Goal: Task Accomplishment & Management: Complete application form

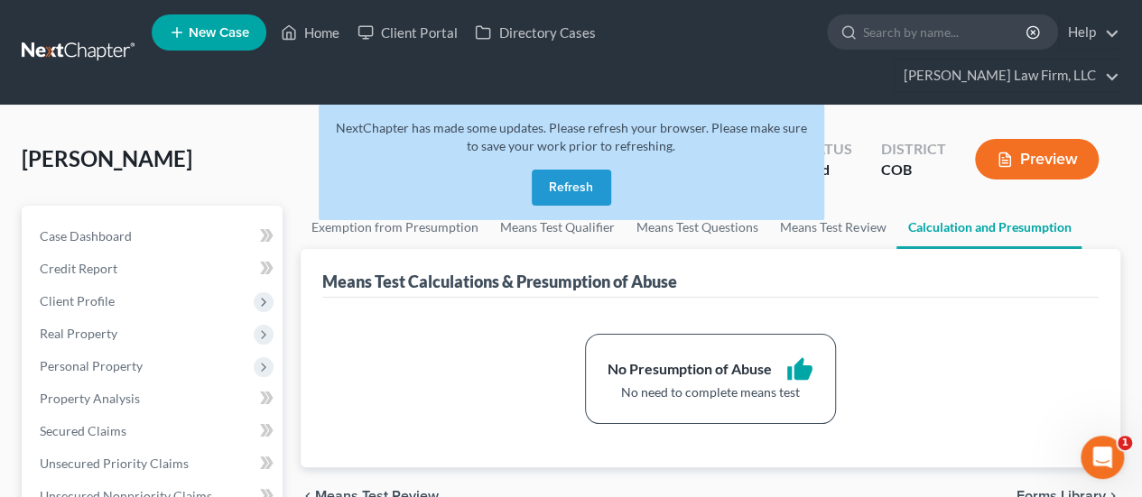
click at [565, 170] on button "Refresh" at bounding box center [571, 188] width 79 height 36
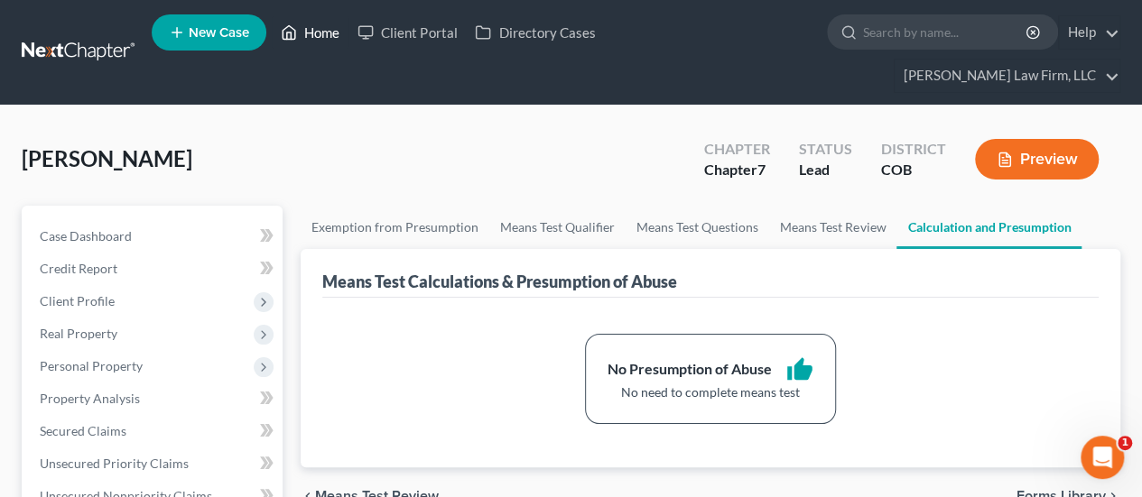
click at [321, 26] on link "Home" at bounding box center [310, 32] width 77 height 33
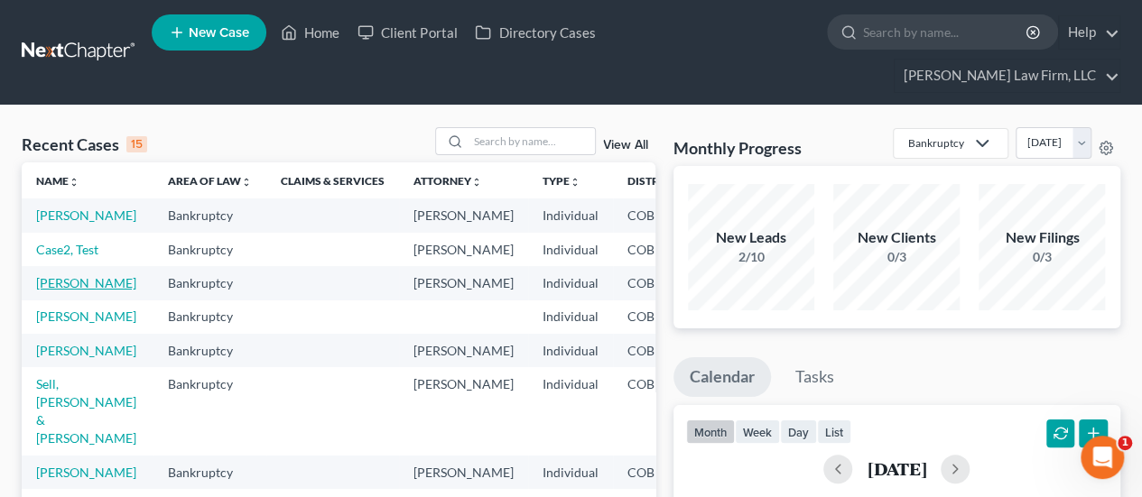
click at [58, 291] on link "[PERSON_NAME]" at bounding box center [86, 282] width 100 height 15
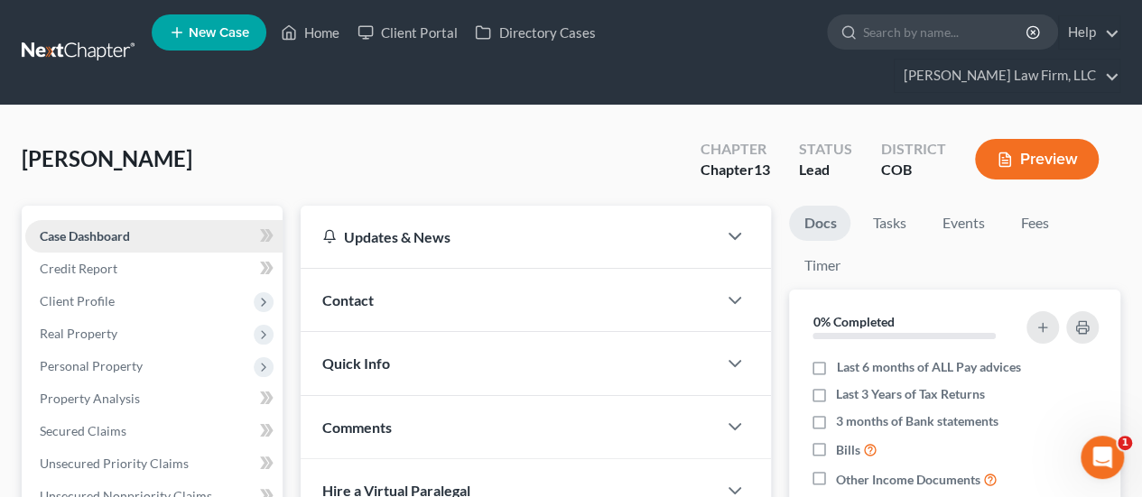
click at [135, 220] on link "Case Dashboard" at bounding box center [153, 236] width 257 height 33
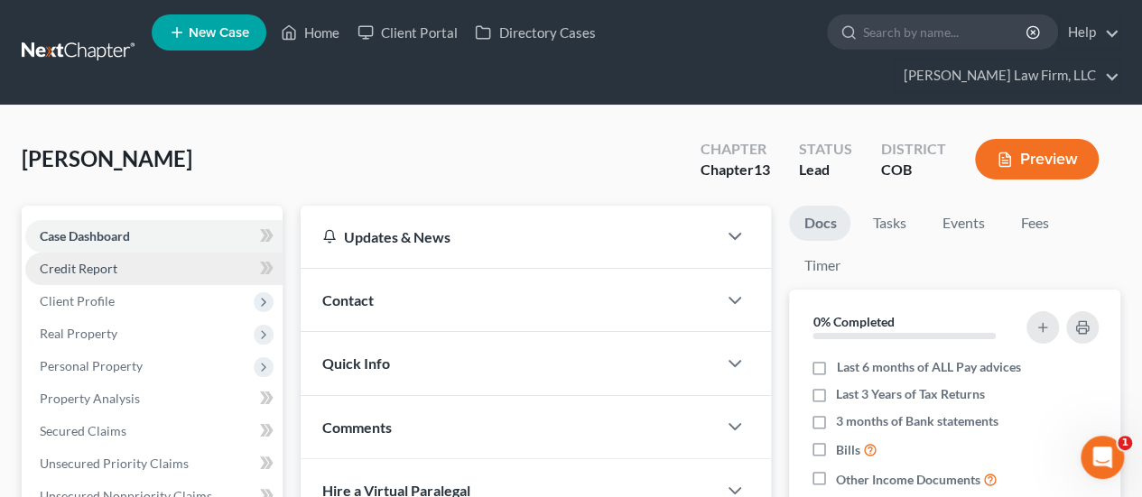
click at [122, 253] on link "Credit Report" at bounding box center [153, 269] width 257 height 33
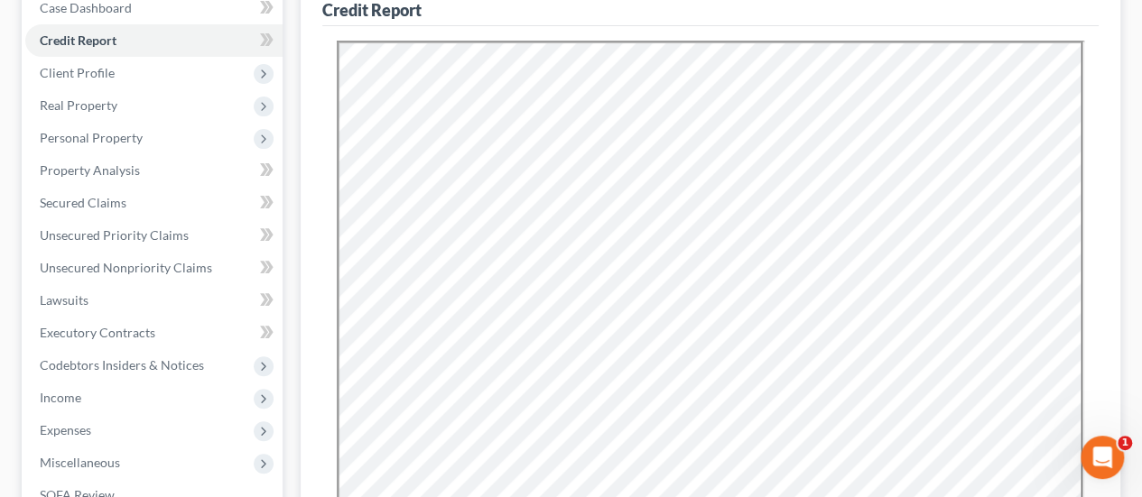
scroll to position [90, 0]
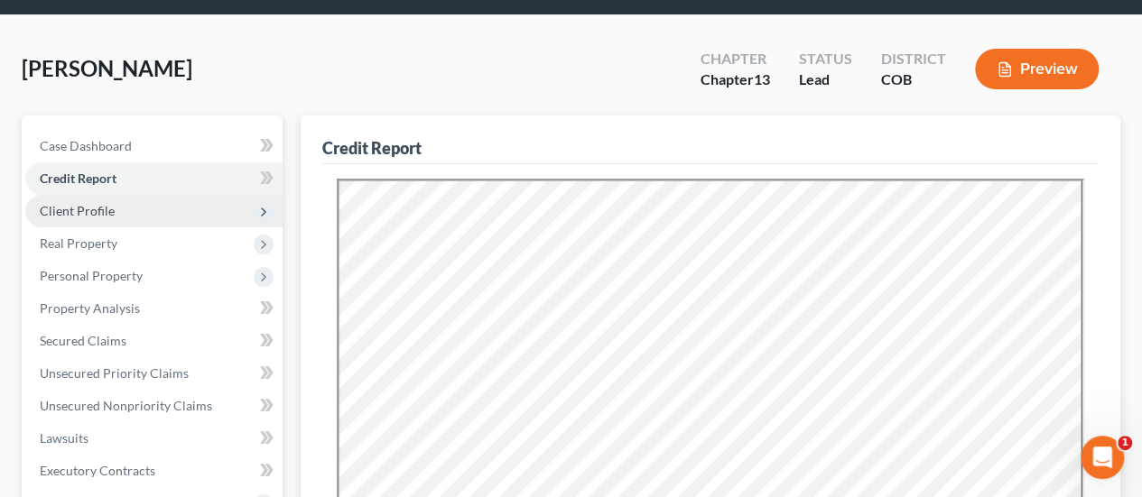
click at [164, 195] on span "Client Profile" at bounding box center [153, 211] width 257 height 33
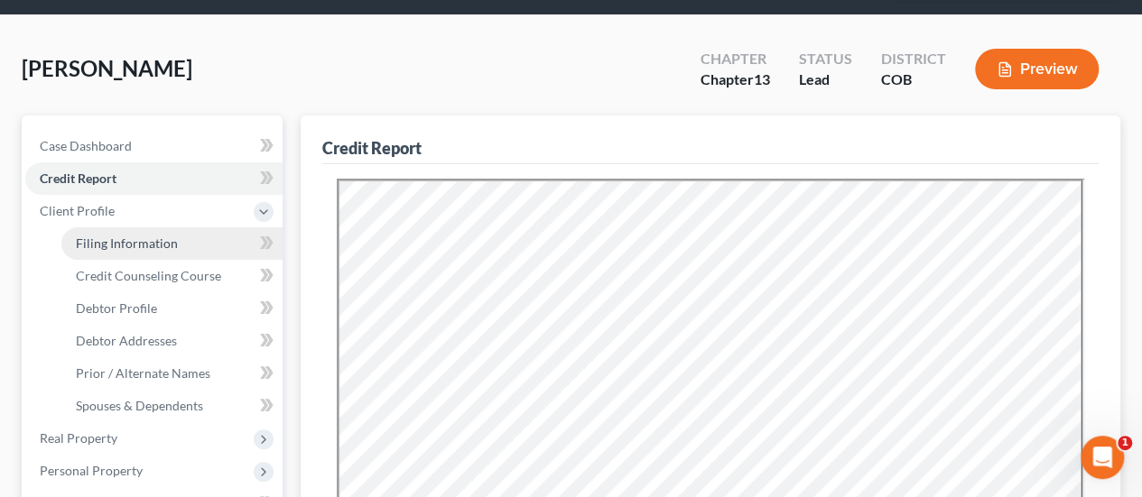
click at [123, 236] on span "Filing Information" at bounding box center [127, 243] width 102 height 15
select select "1"
select select "0"
select select "3"
select select "5"
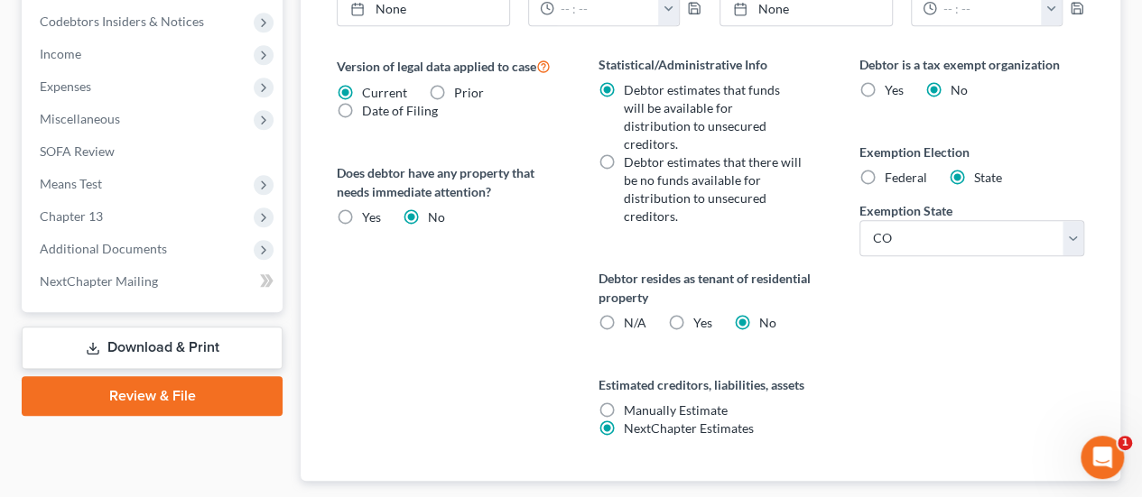
scroll to position [779, 0]
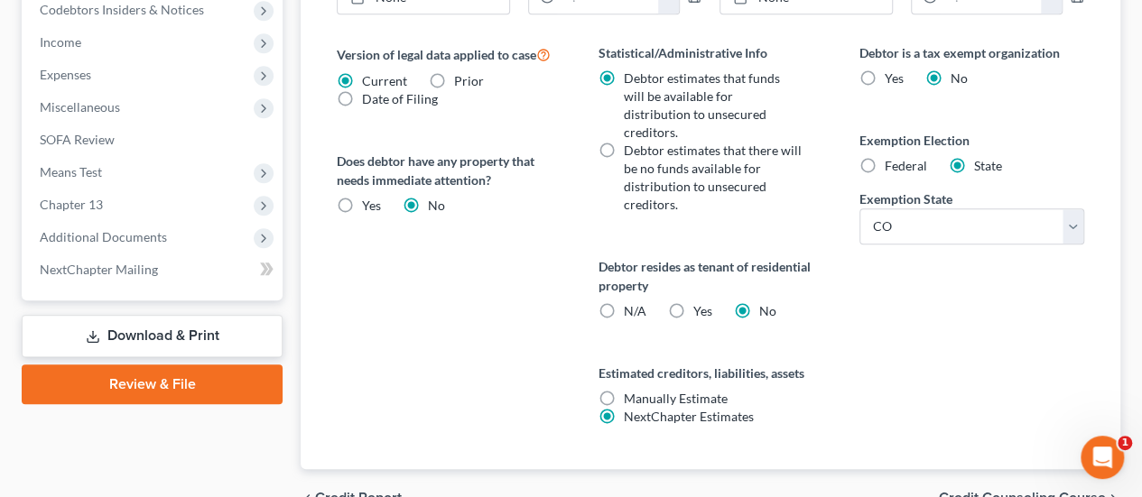
click at [994, 491] on span "Credit Counseling Course" at bounding box center [1022, 498] width 167 height 14
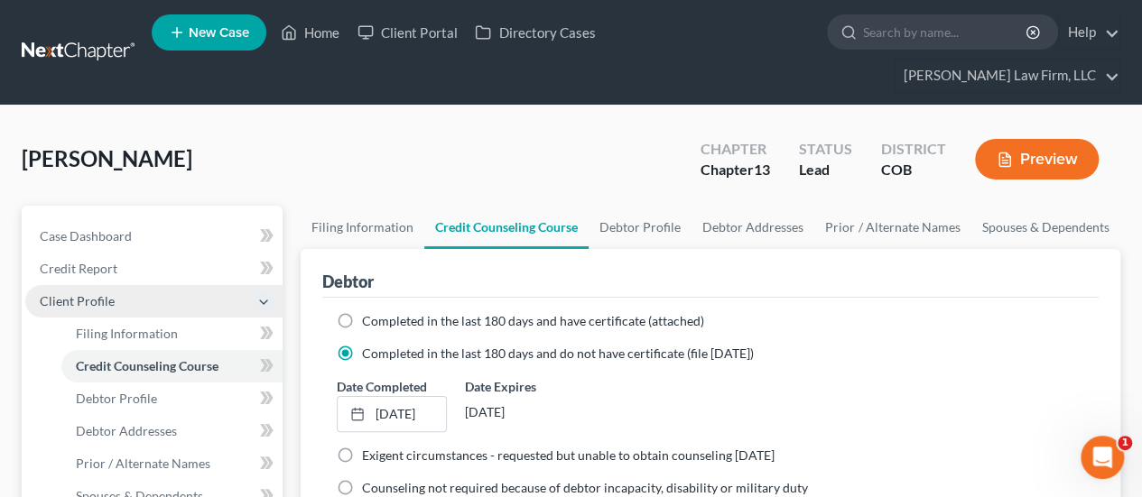
scroll to position [90, 0]
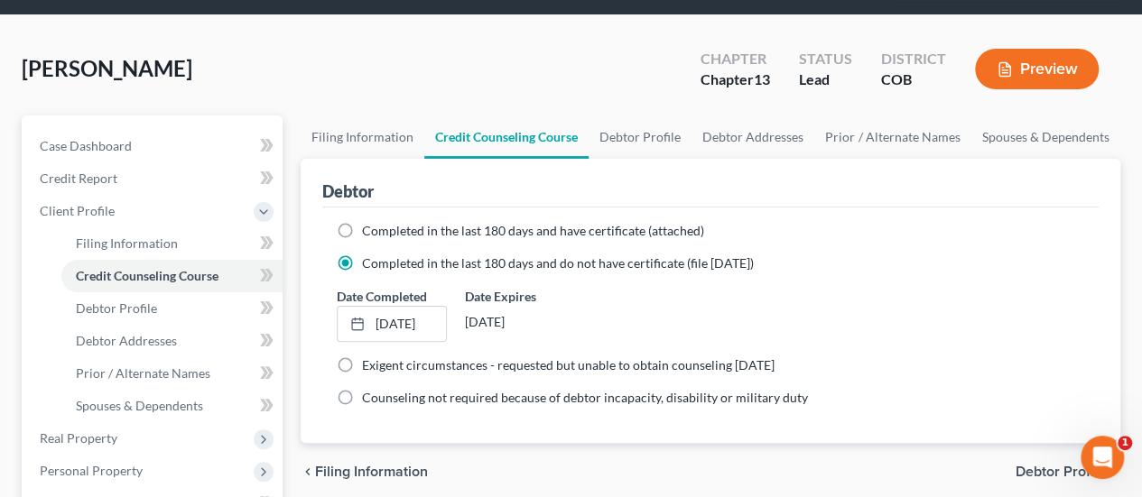
click at [1053, 465] on span "Debtor Profile" at bounding box center [1061, 472] width 90 height 14
select select "0"
select select "2"
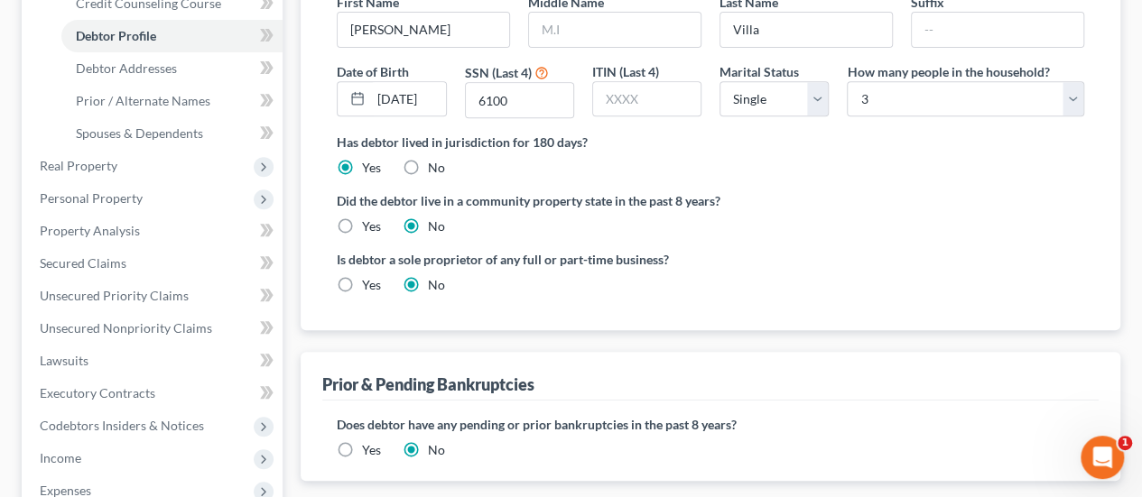
scroll to position [542, 0]
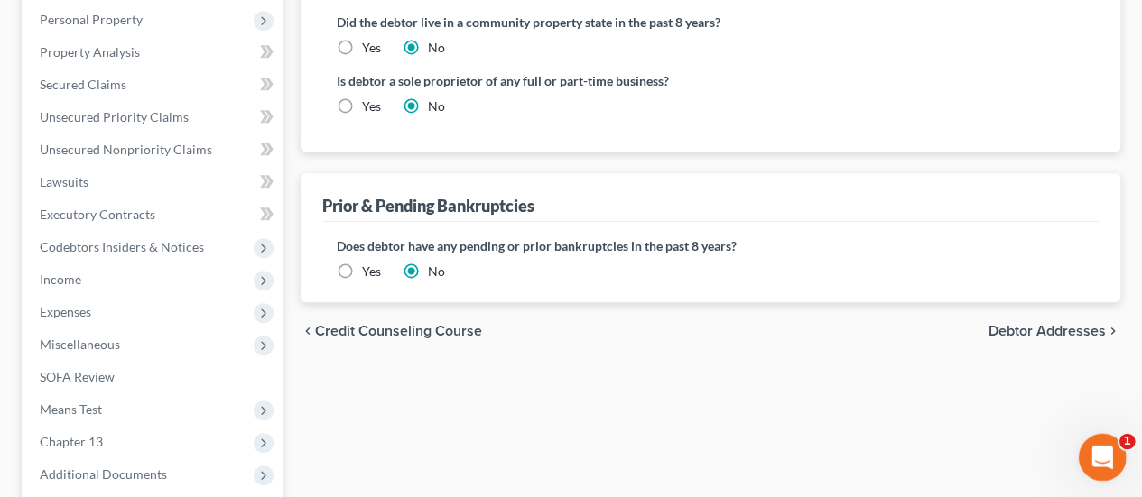
click at [1089, 443] on div "Open Intercom Messenger" at bounding box center [1100, 455] width 60 height 60
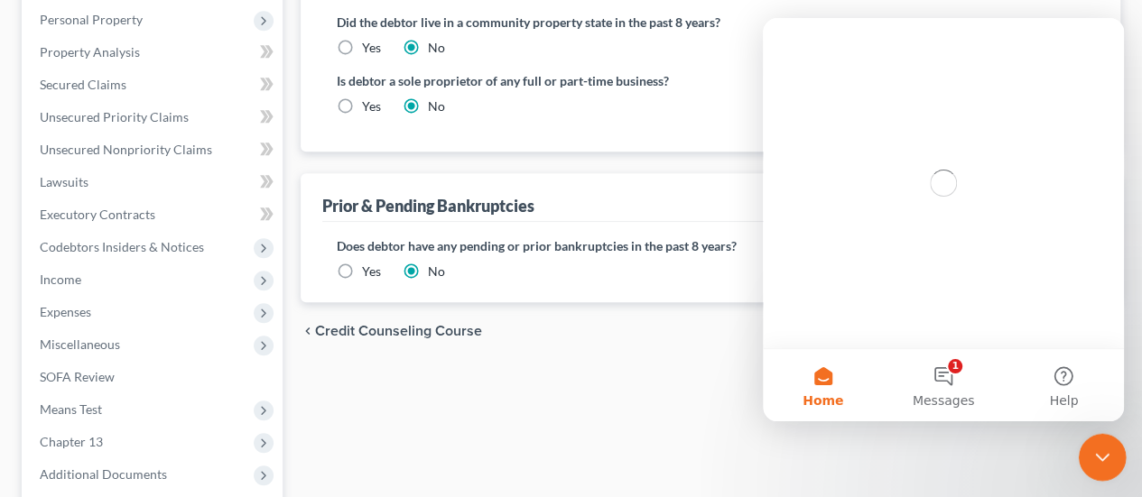
scroll to position [0, 0]
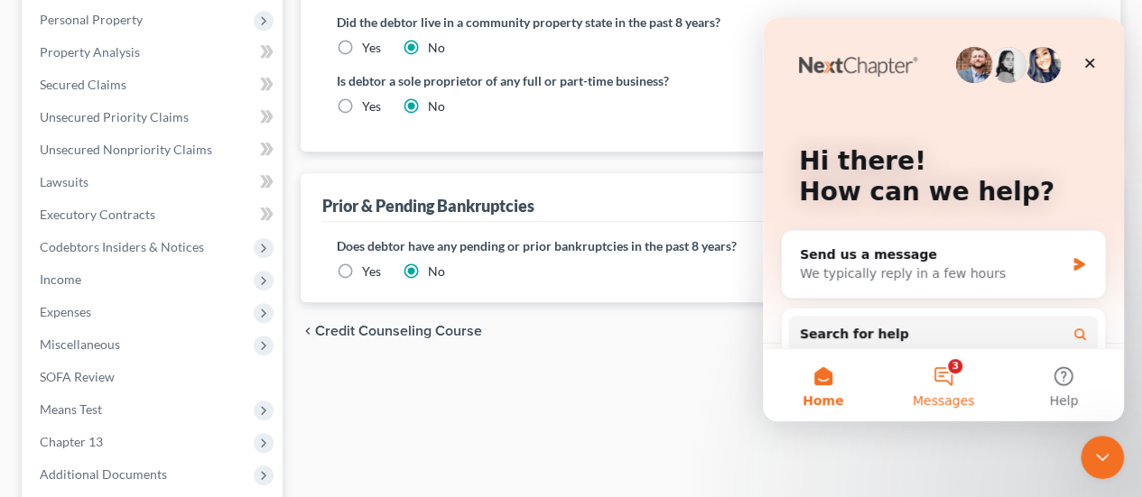
click at [946, 376] on button "3 Messages" at bounding box center [943, 385] width 120 height 72
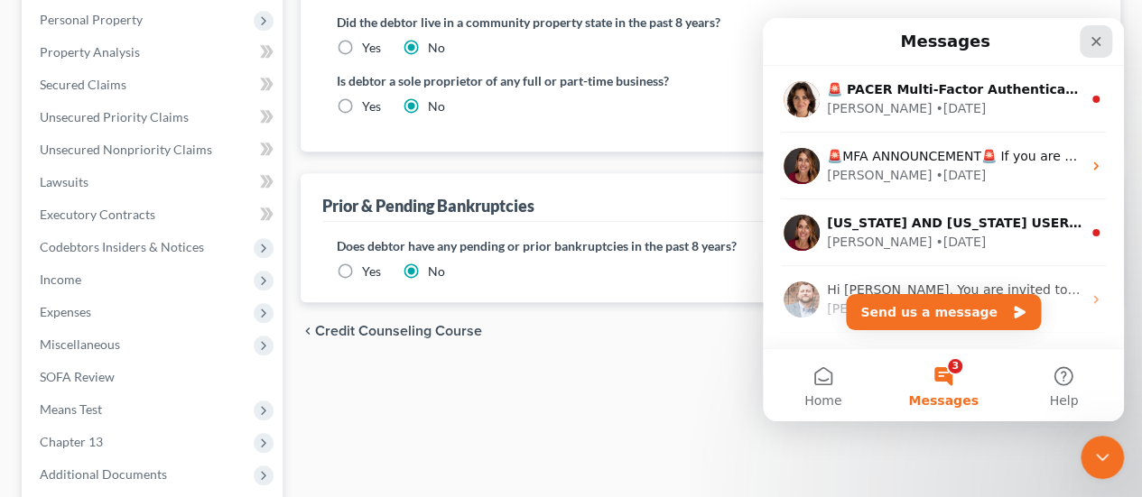
click at [1094, 44] on icon "Close" at bounding box center [1096, 41] width 14 height 14
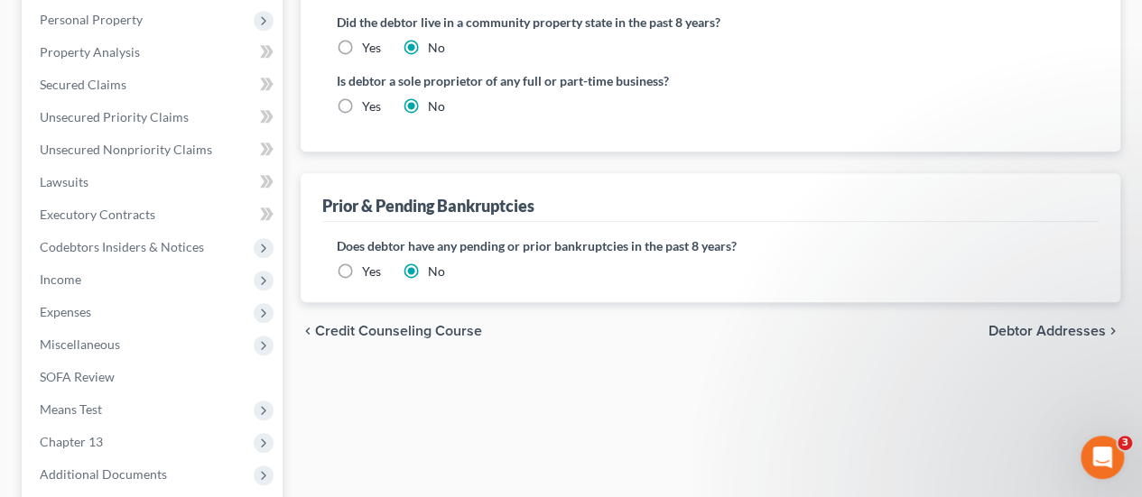
click at [1079, 324] on span "Debtor Addresses" at bounding box center [1047, 331] width 117 height 14
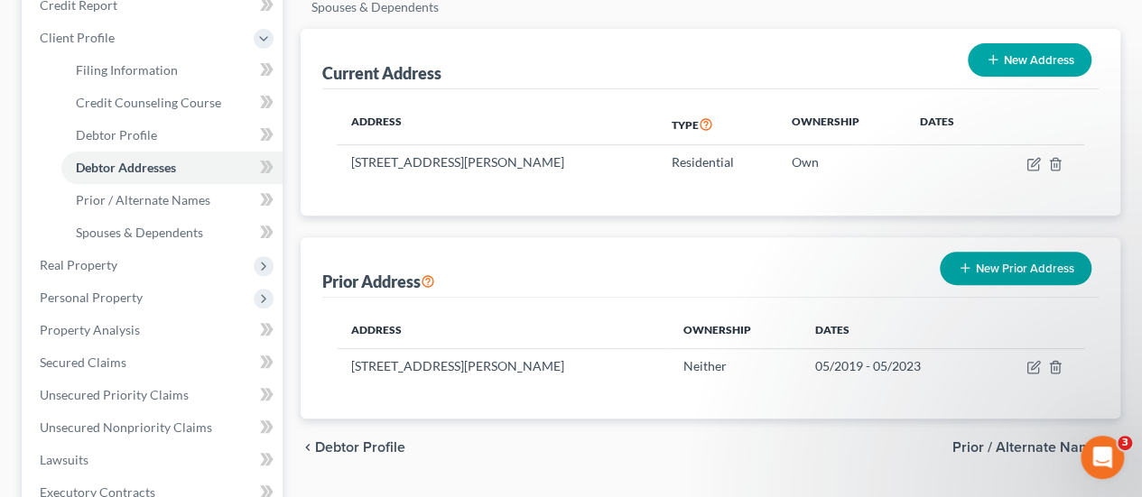
scroll to position [271, 0]
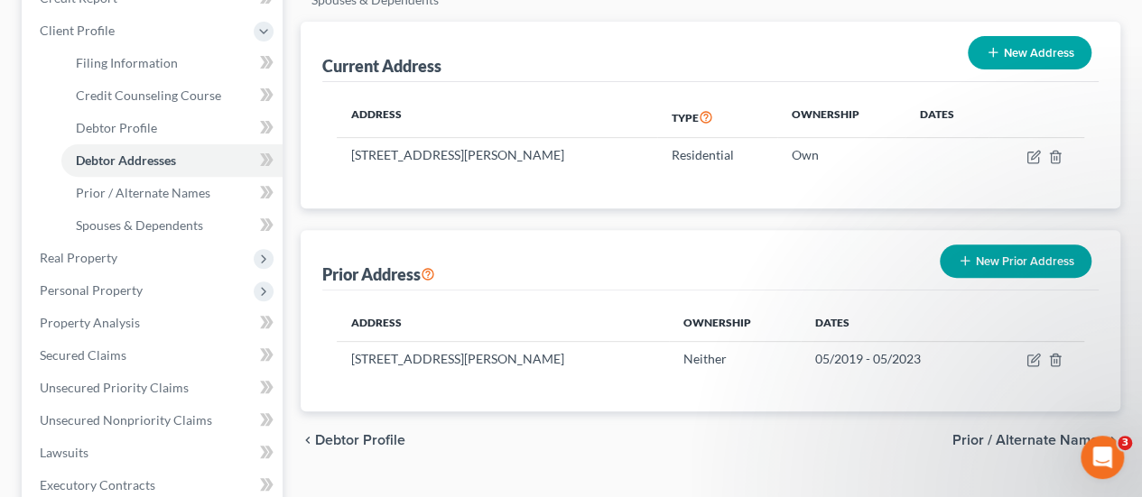
click at [991, 433] on span "Prior / Alternate Names" at bounding box center [1029, 440] width 153 height 14
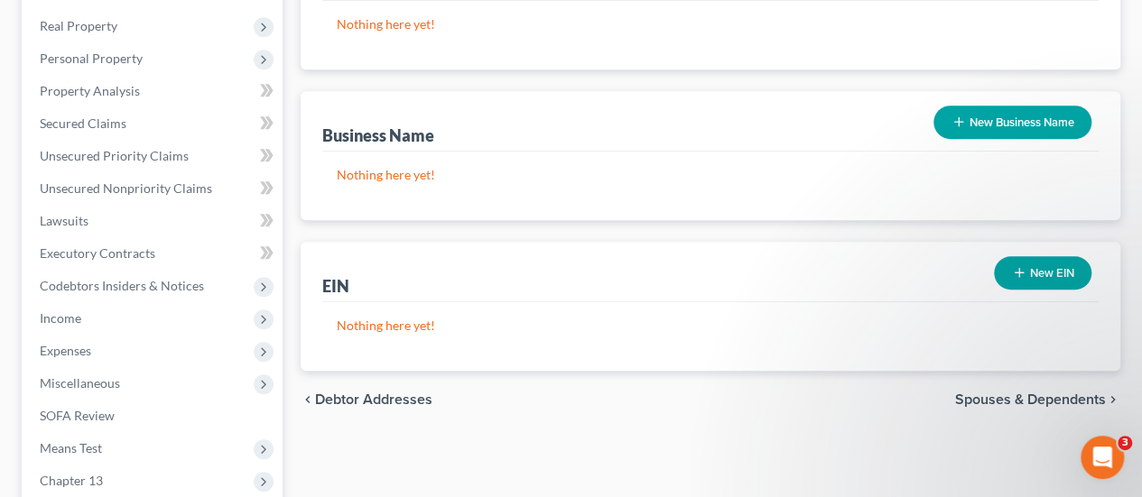
scroll to position [542, 0]
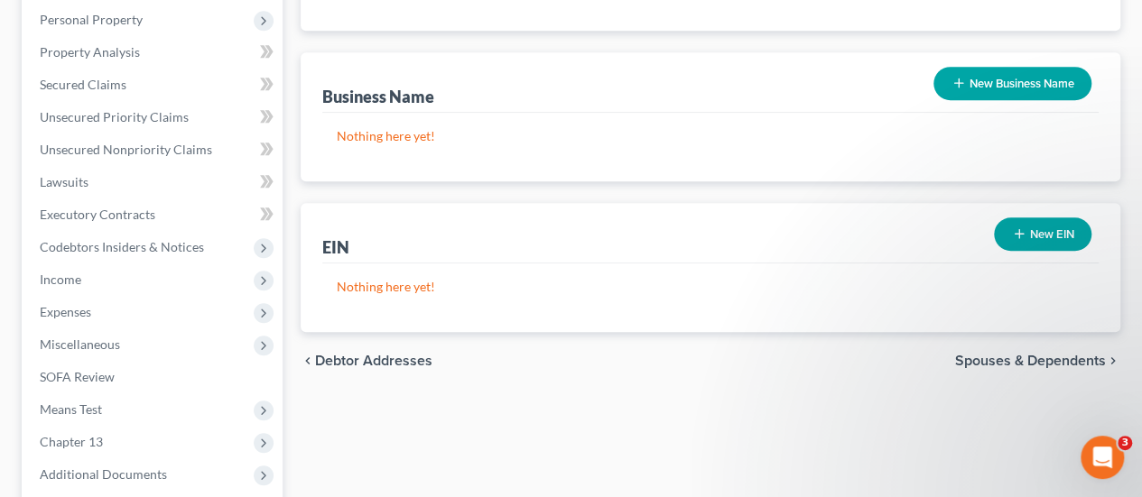
click at [1061, 354] on span "Spouses & Dependents" at bounding box center [1030, 361] width 151 height 14
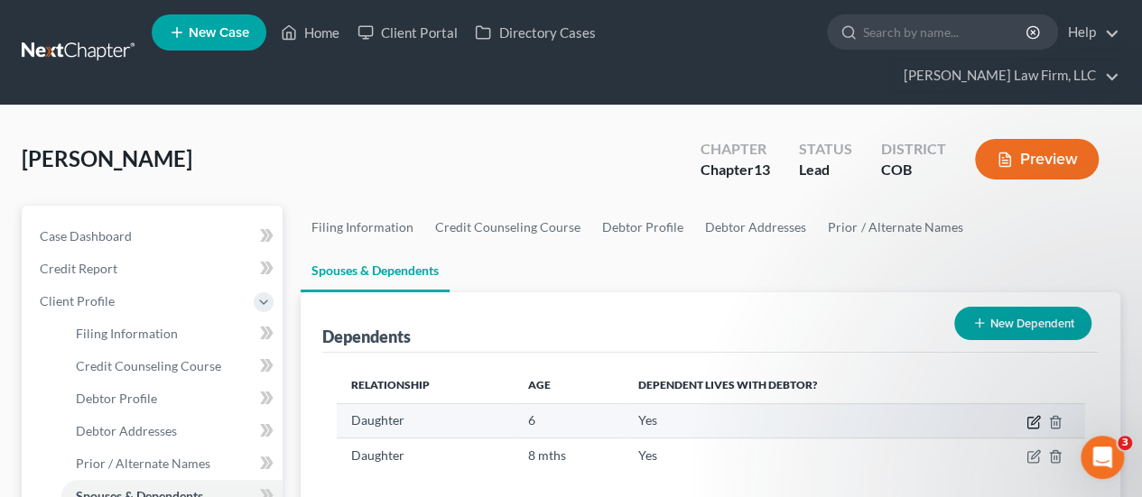
click at [1035, 415] on icon "button" at bounding box center [1034, 422] width 14 height 14
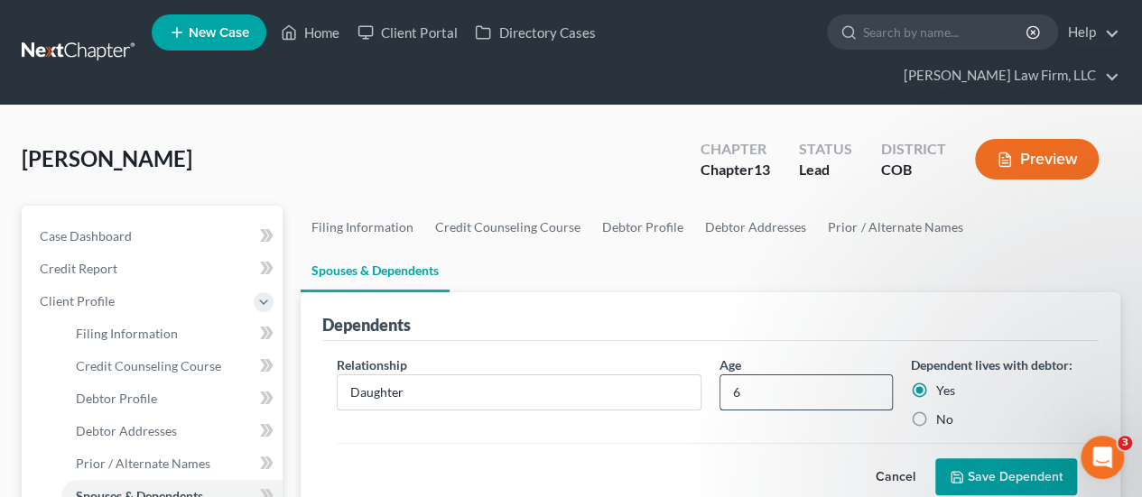
click at [753, 376] on input "6" at bounding box center [806, 393] width 172 height 34
type input "6 yrs"
drag, startPoint x: 995, startPoint y: 396, endPoint x: 1003, endPoint y: 385, distance: 14.3
click at [997, 459] on button "Save Dependent" at bounding box center [1006, 478] width 142 height 38
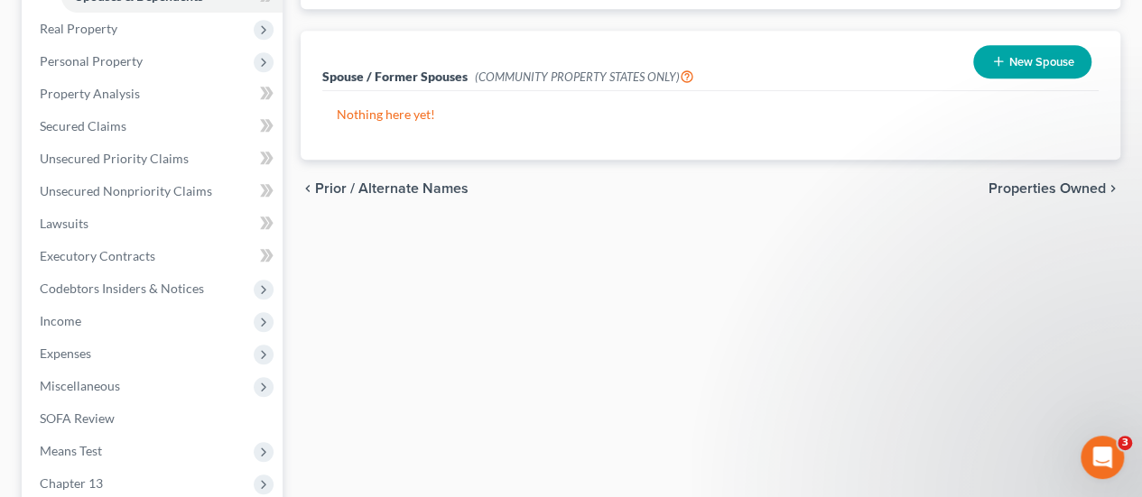
scroll to position [271, 0]
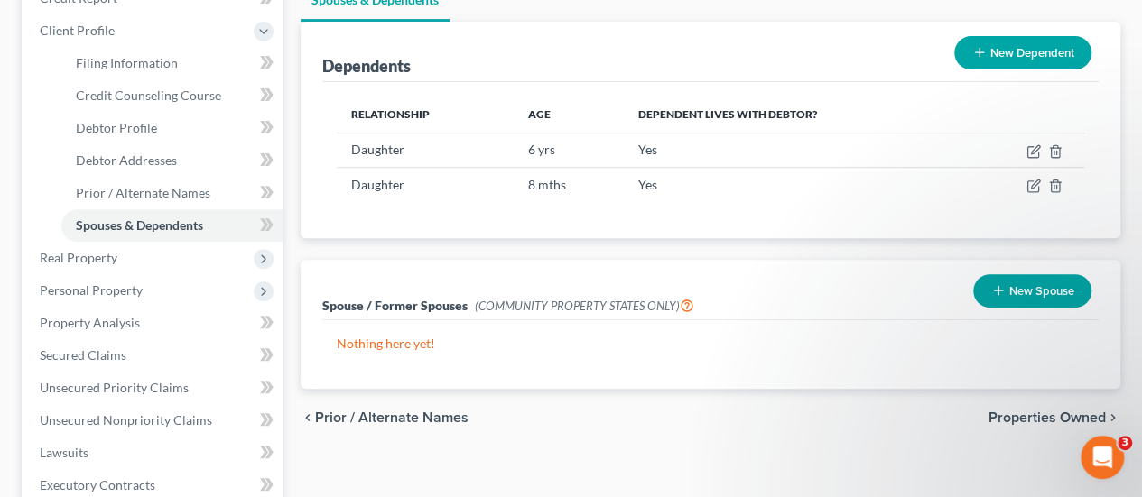
click at [1013, 411] on span "Properties Owned" at bounding box center [1047, 418] width 117 height 14
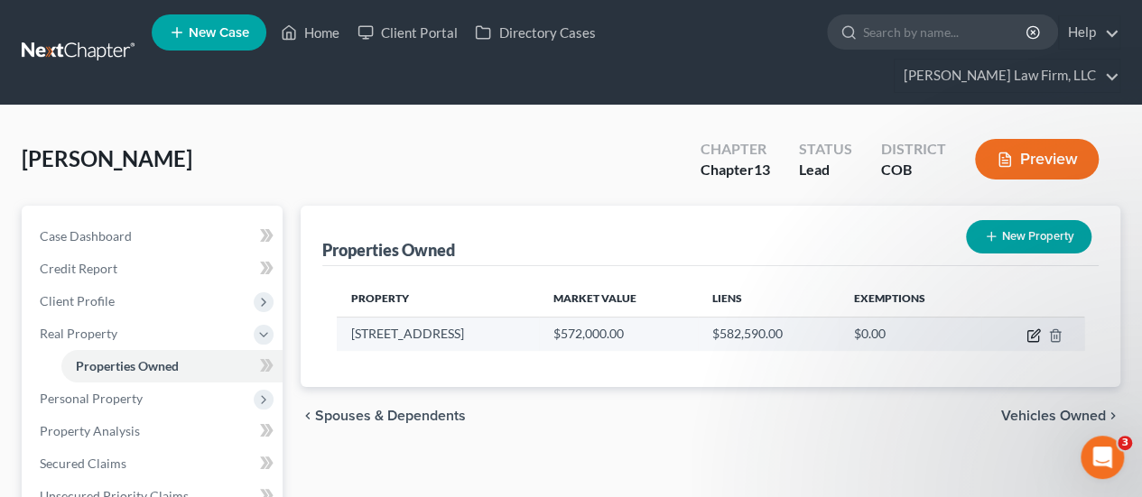
click at [1034, 330] on icon "button" at bounding box center [1035, 334] width 8 height 8
select select "5"
select select "0"
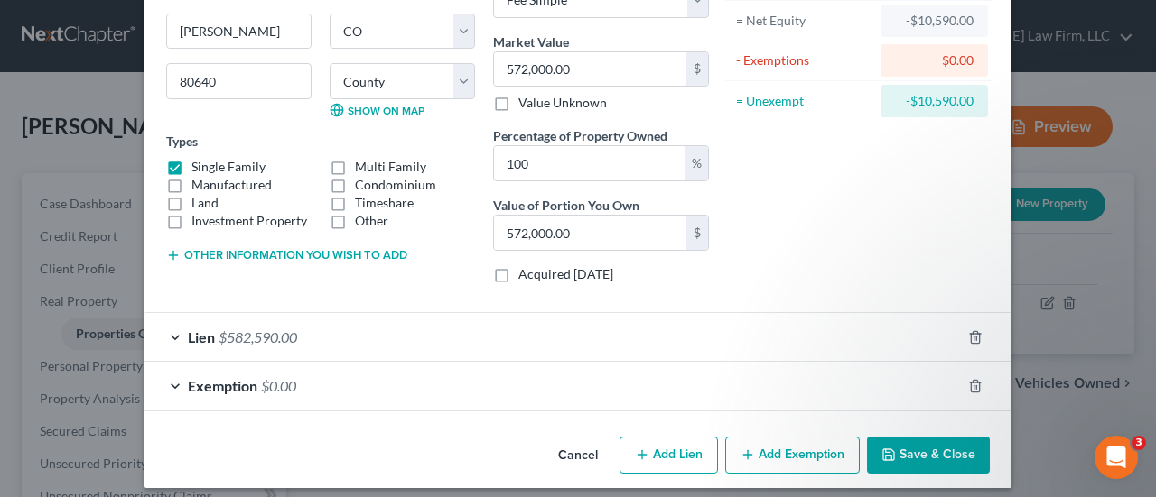
scroll to position [198, 0]
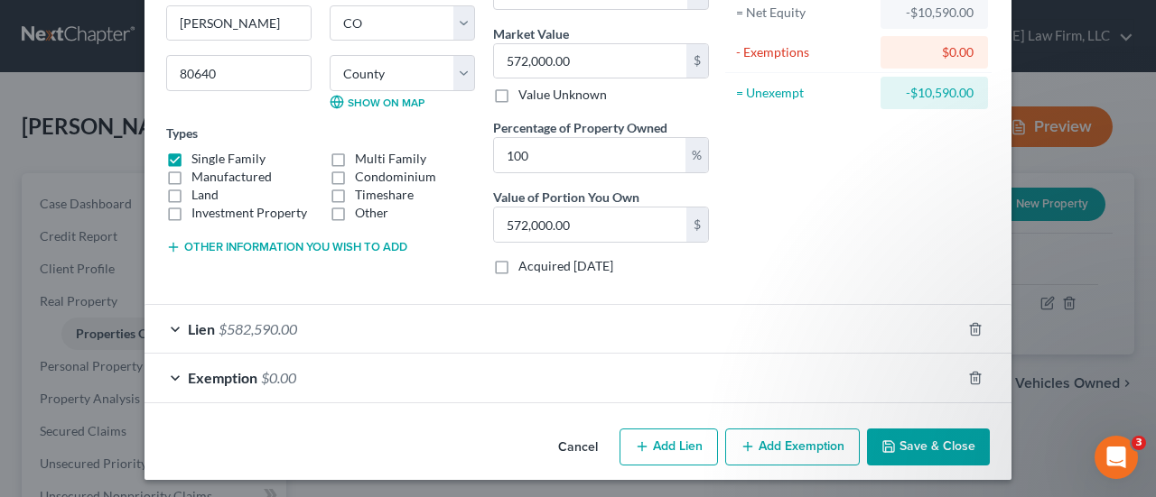
click at [520, 369] on div "Exemption $0.00" at bounding box center [552, 378] width 816 height 48
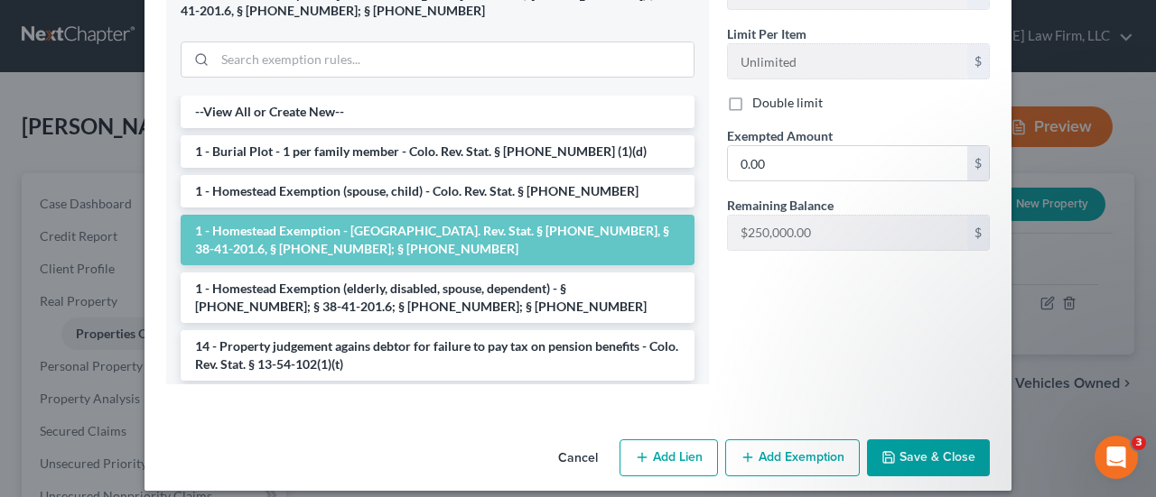
scroll to position [681, 0]
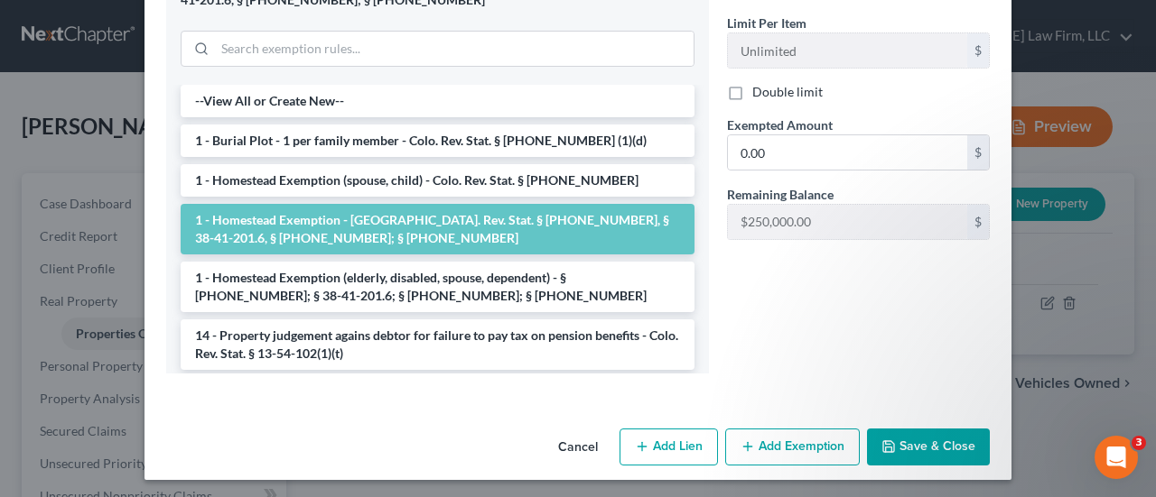
click at [921, 431] on button "Save & Close" at bounding box center [928, 448] width 123 height 38
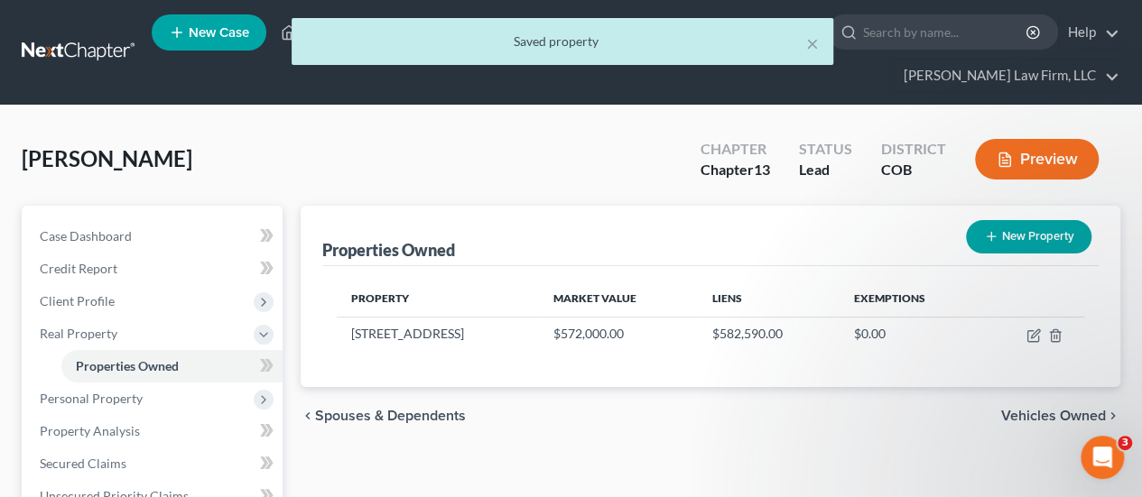
click at [1037, 409] on span "Vehicles Owned" at bounding box center [1053, 416] width 105 height 14
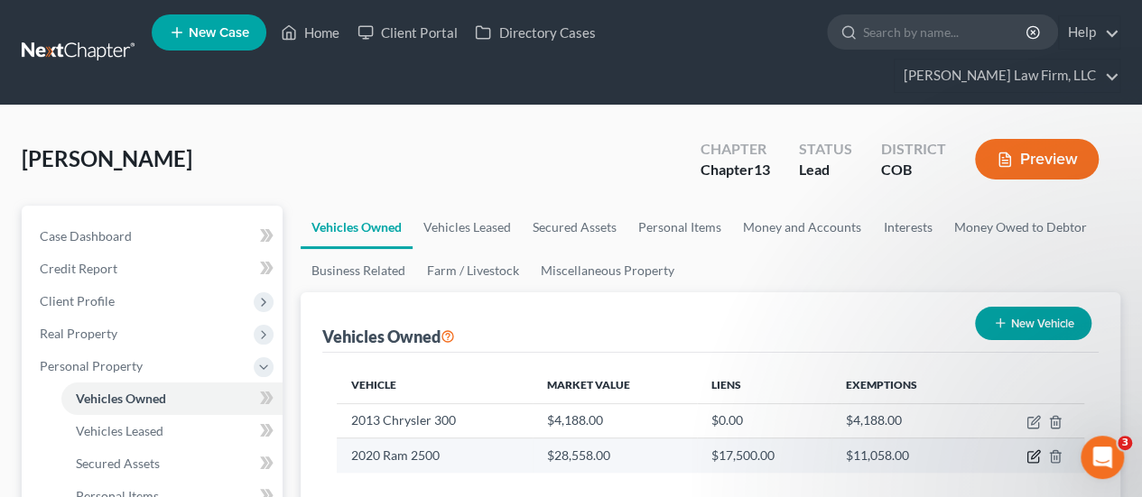
click at [1029, 450] on icon "button" at bounding box center [1034, 457] width 14 height 14
select select "0"
select select "6"
select select "0"
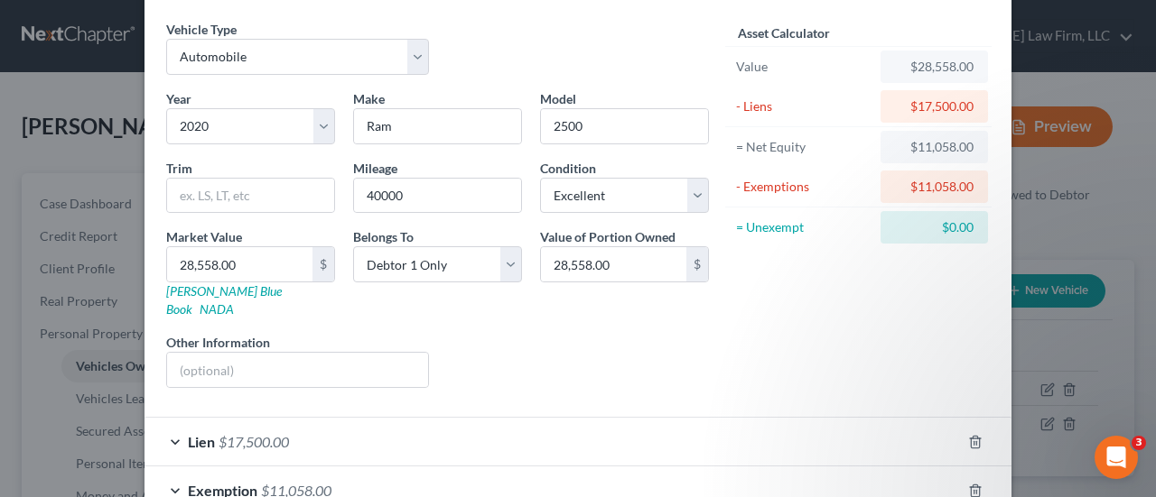
scroll to position [158, 0]
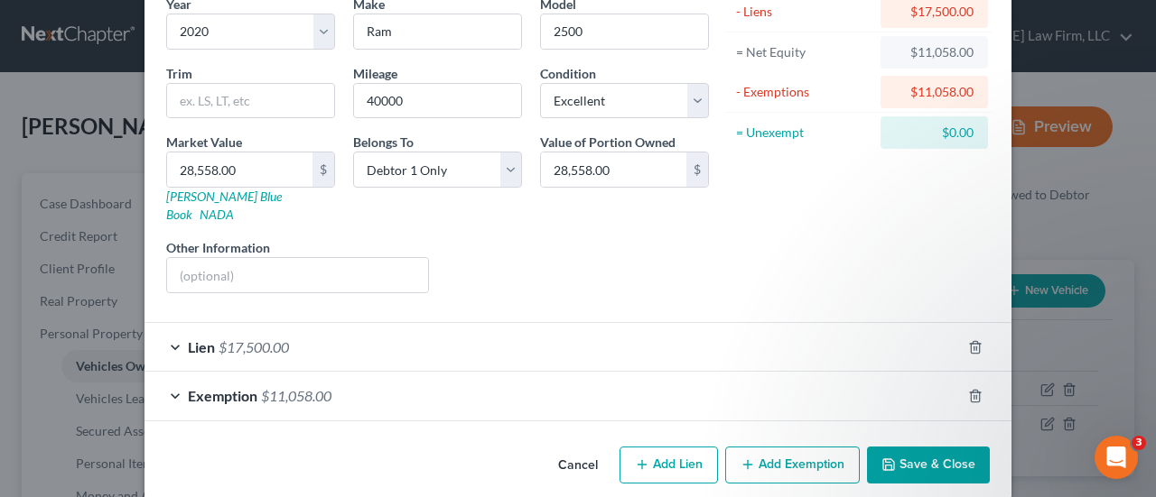
click at [517, 332] on div "Lien $17,500.00" at bounding box center [552, 347] width 816 height 48
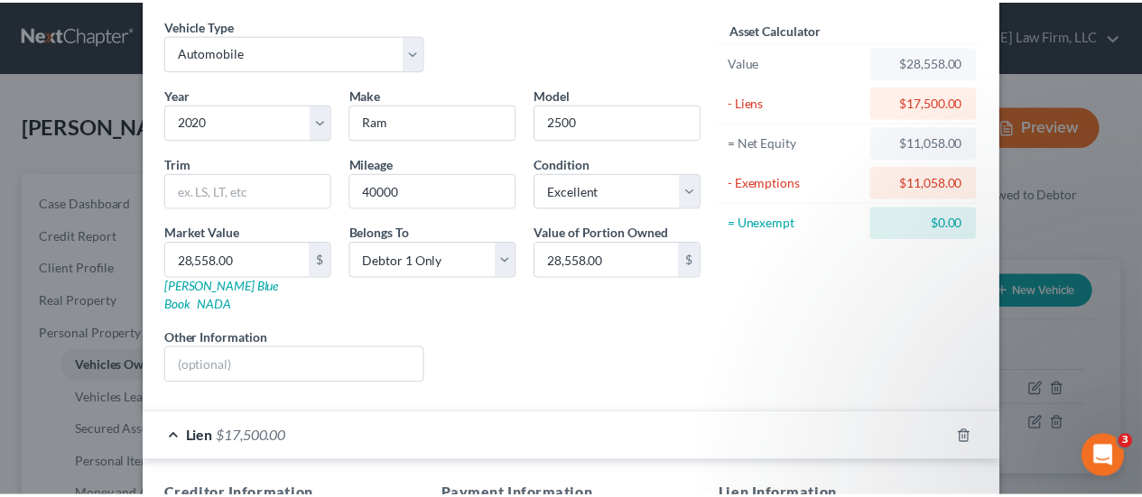
scroll to position [0, 0]
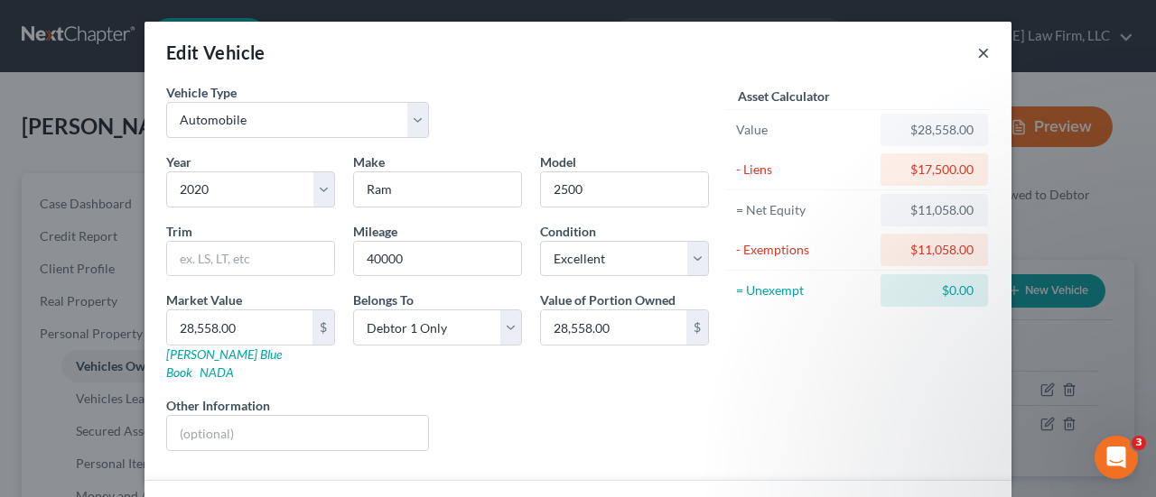
click at [978, 59] on button "×" at bounding box center [983, 53] width 13 height 22
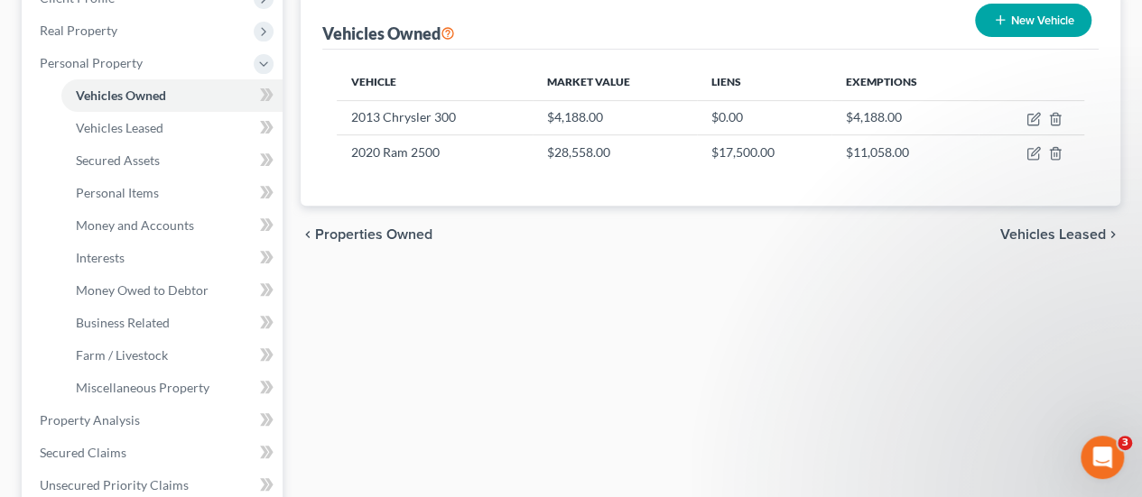
scroll to position [181, 0]
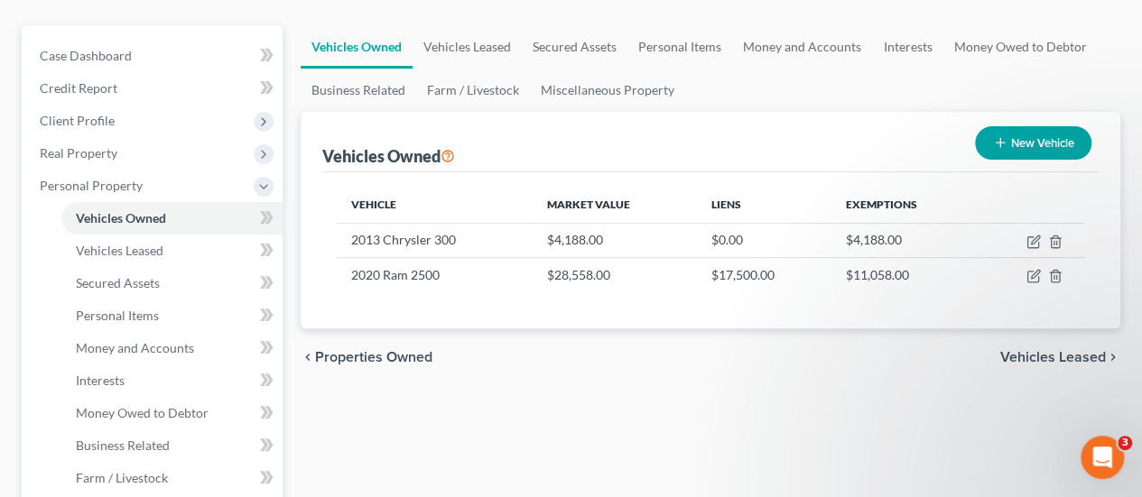
click at [1064, 350] on span "Vehicles Leased" at bounding box center [1053, 357] width 106 height 14
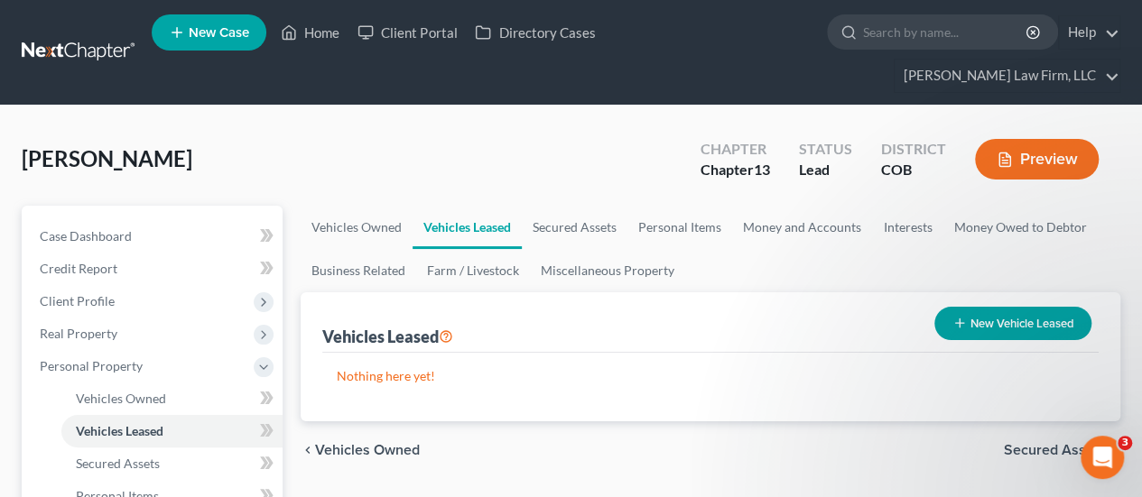
click at [1042, 443] on span "Secured Assets" at bounding box center [1055, 450] width 102 height 14
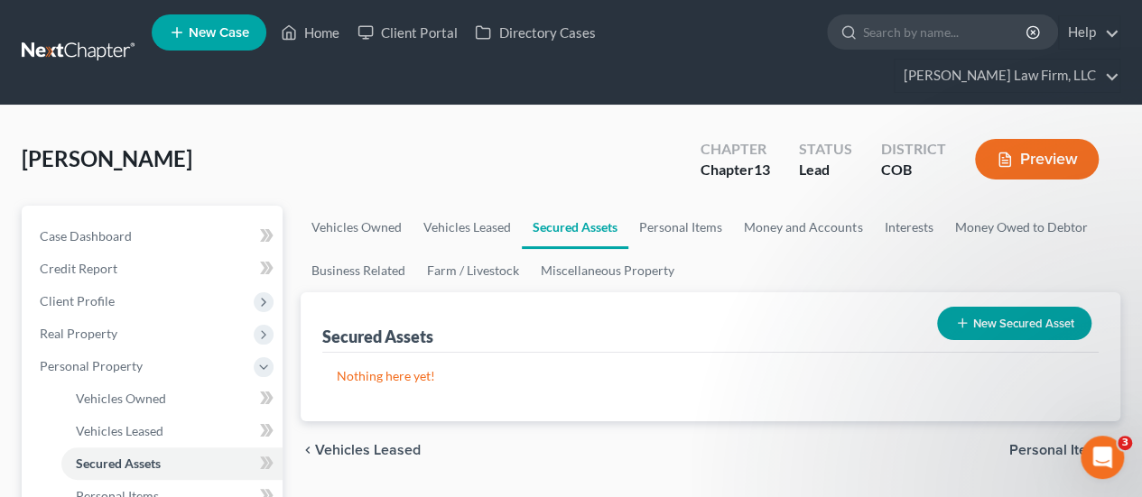
click at [1042, 443] on span "Personal Items" at bounding box center [1057, 450] width 97 height 14
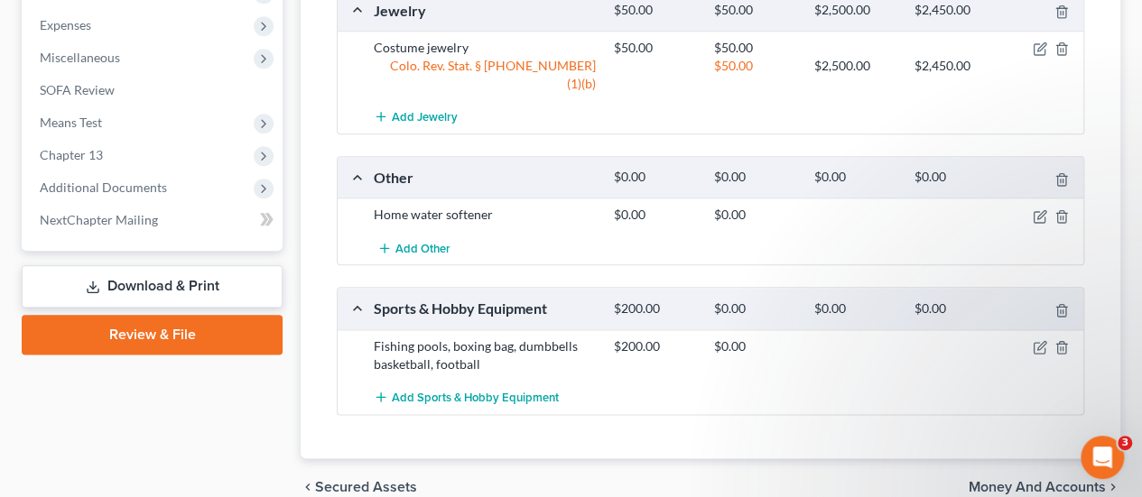
scroll to position [970, 0]
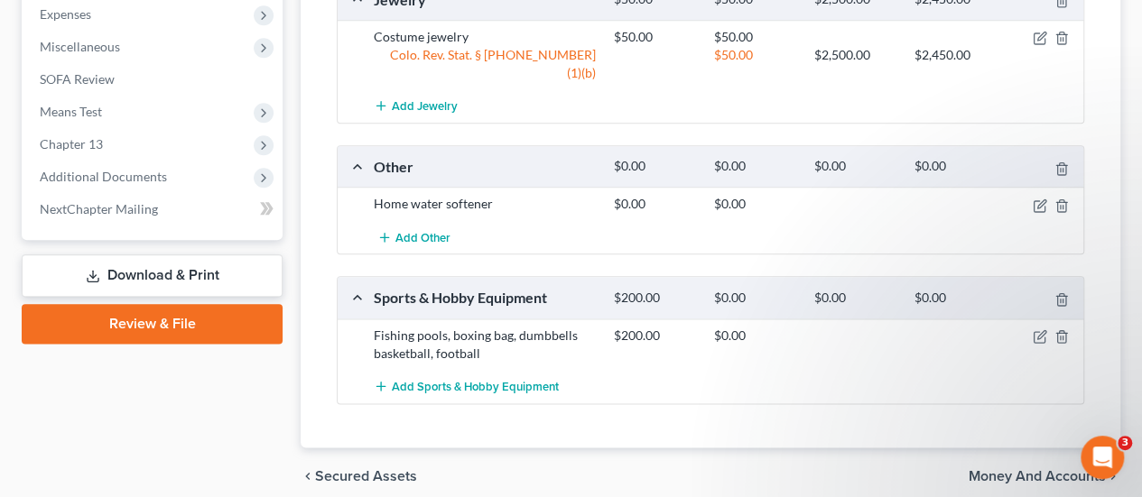
click at [1000, 469] on span "Money and Accounts" at bounding box center [1037, 476] width 137 height 14
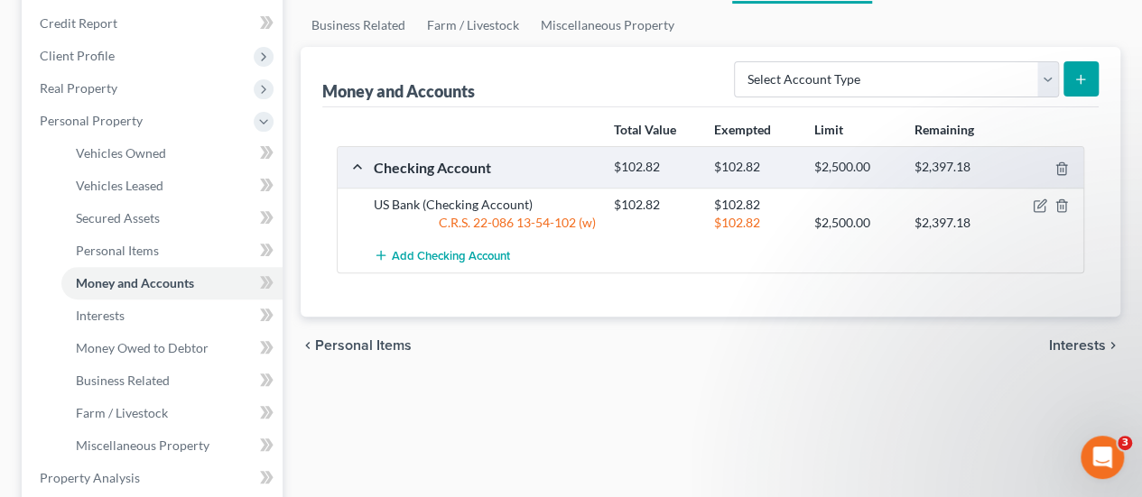
scroll to position [181, 0]
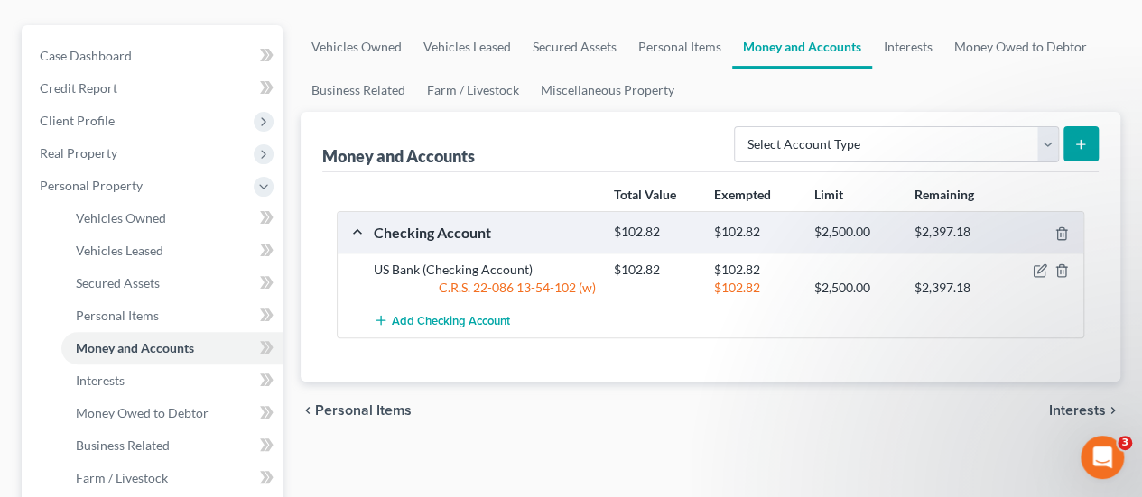
click at [1070, 404] on span "Interests" at bounding box center [1077, 411] width 57 height 14
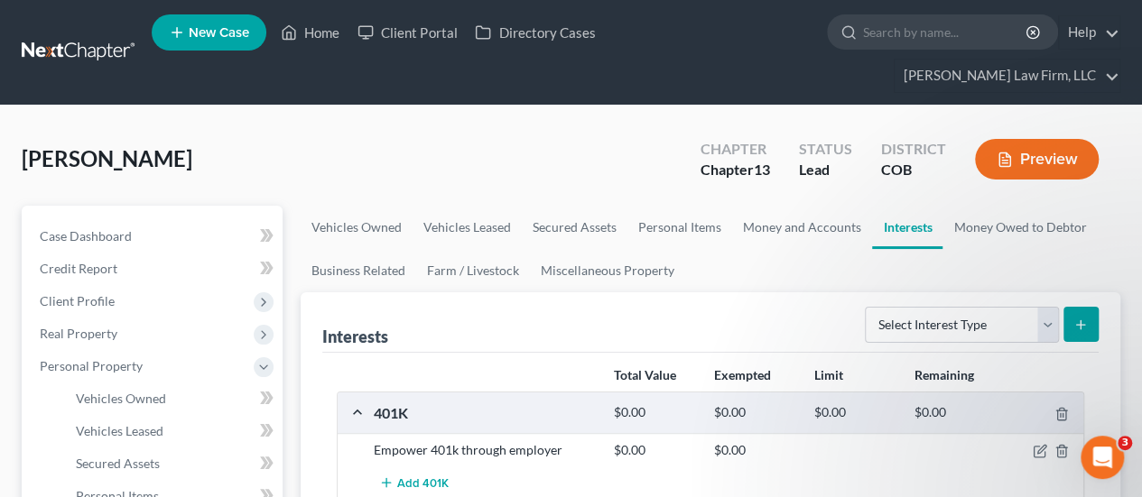
scroll to position [271, 0]
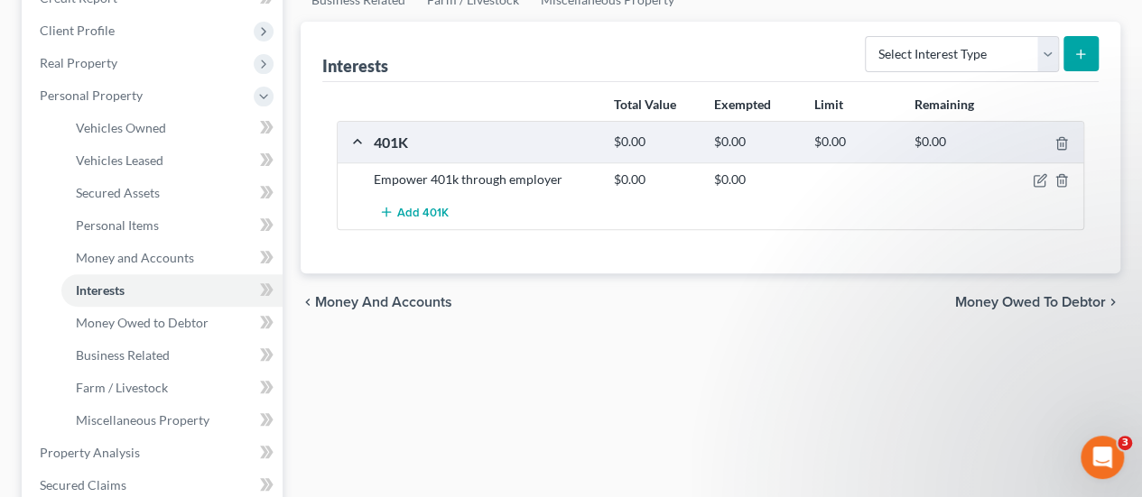
click at [1049, 295] on span "Money Owed to Debtor" at bounding box center [1030, 302] width 151 height 14
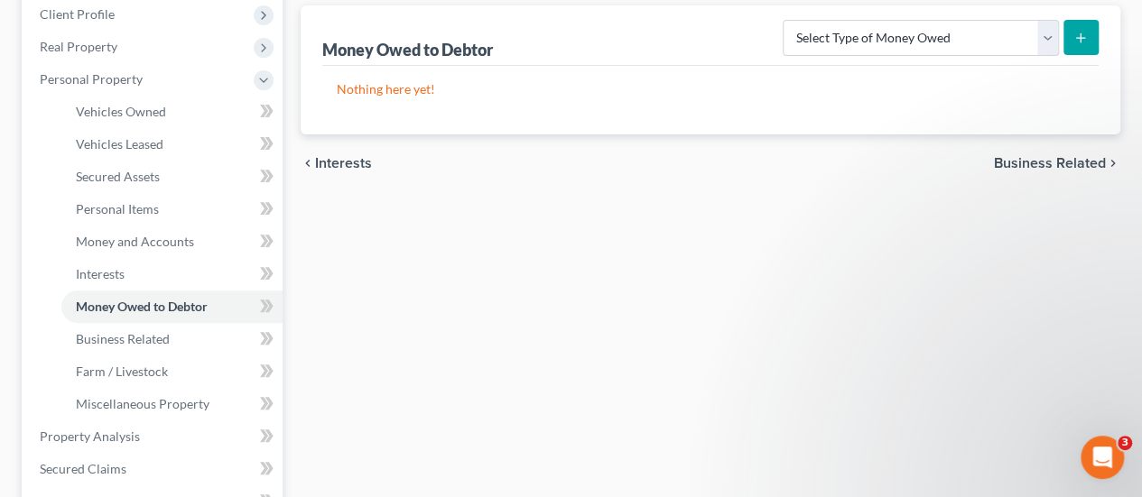
scroll to position [181, 0]
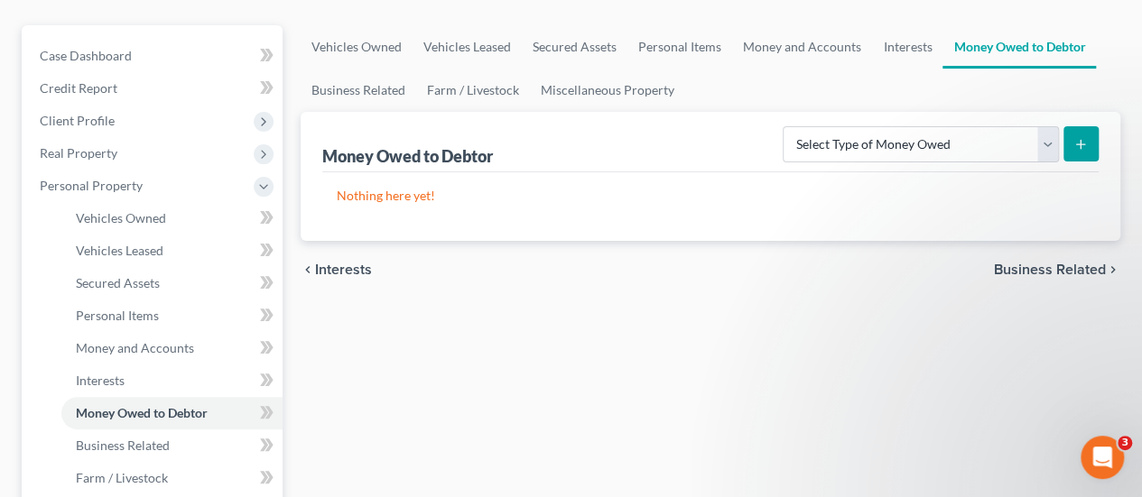
click at [1073, 263] on span "Business Related" at bounding box center [1050, 270] width 112 height 14
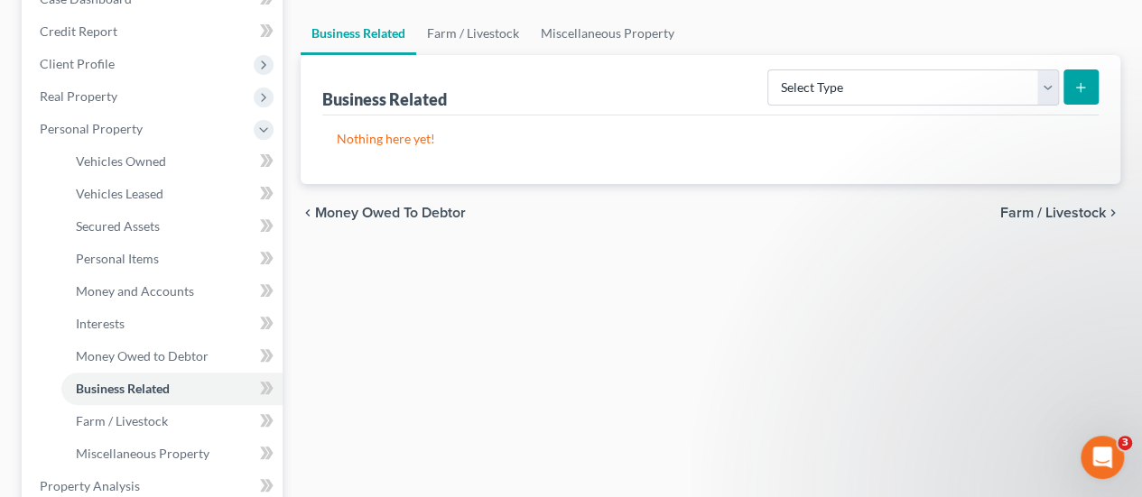
scroll to position [451, 0]
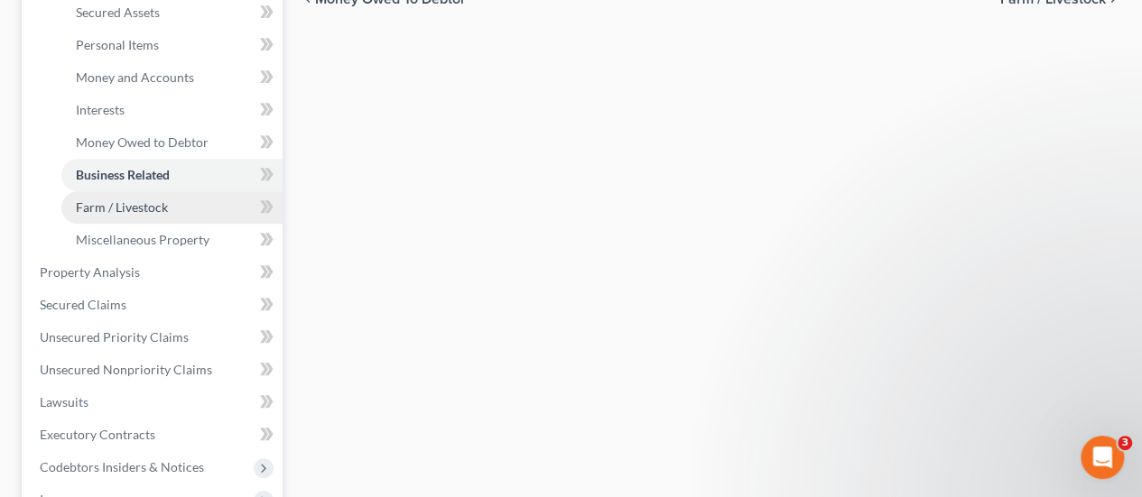
click at [199, 191] on link "Farm / Livestock" at bounding box center [171, 207] width 221 height 33
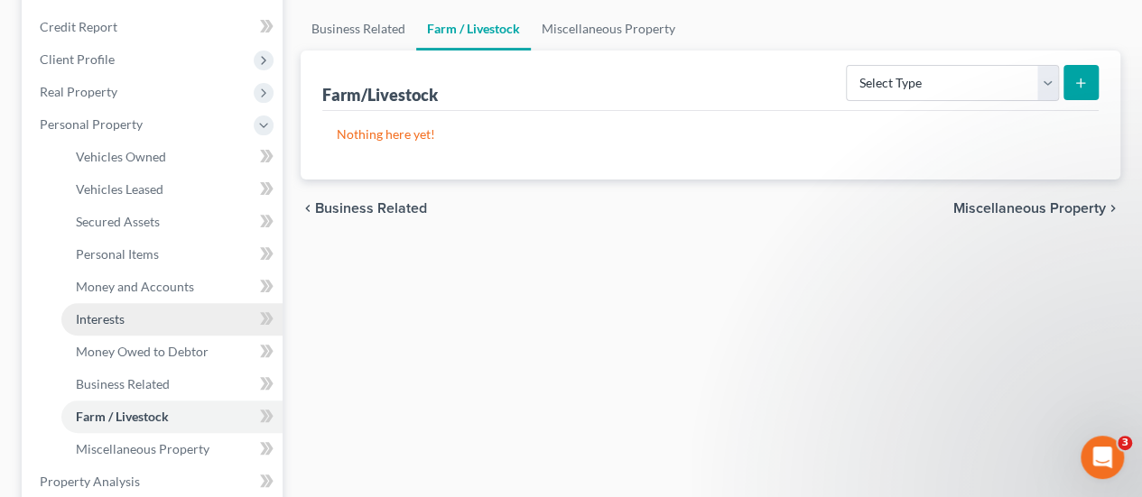
scroll to position [271, 0]
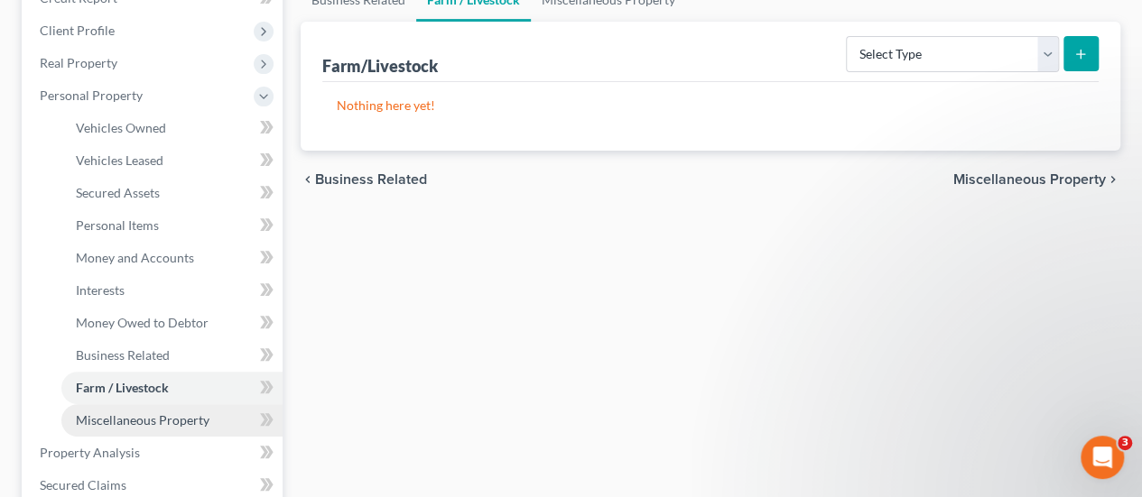
click at [180, 413] on span "Miscellaneous Property" at bounding box center [143, 420] width 134 height 15
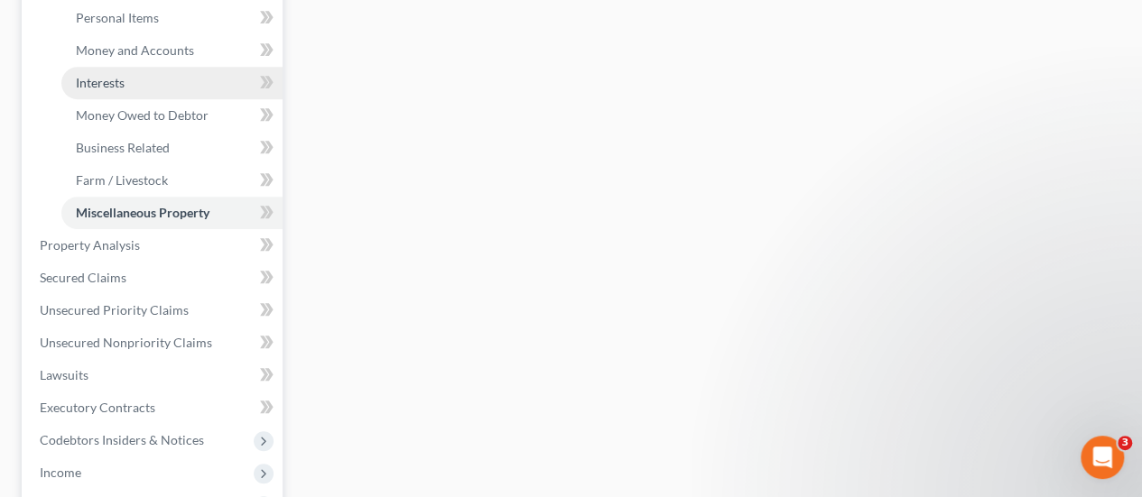
scroll to position [451, 0]
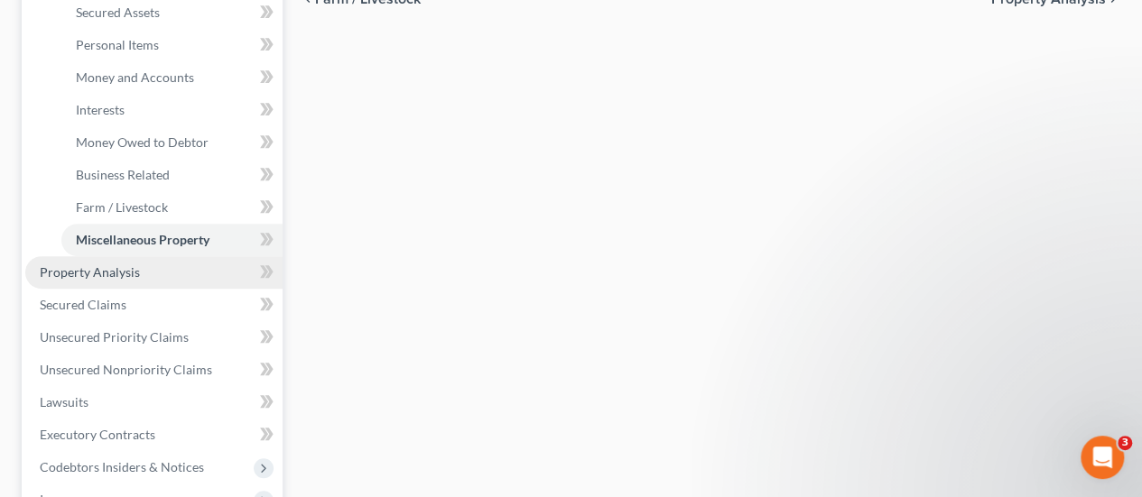
click at [105, 256] on link "Property Analysis" at bounding box center [153, 272] width 257 height 33
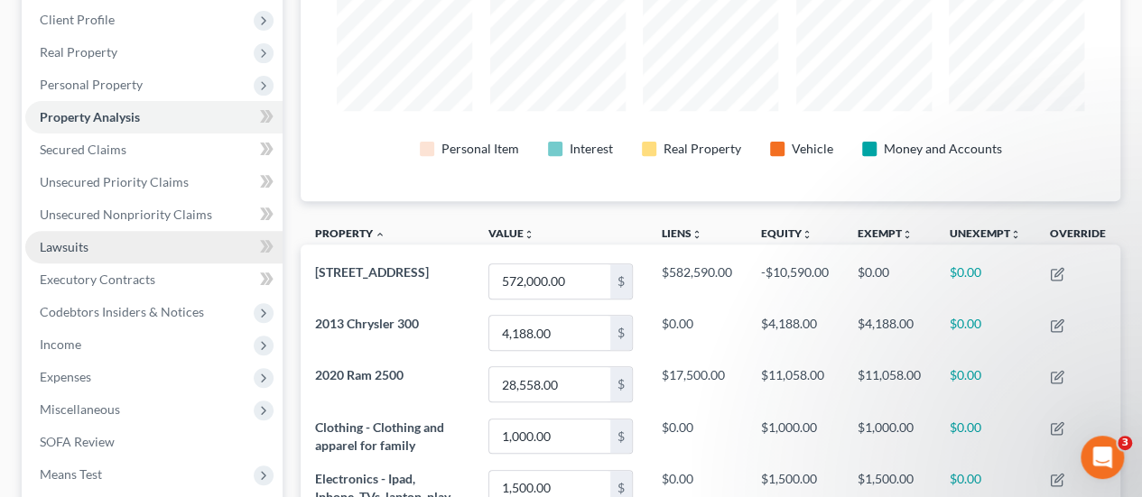
scroll to position [191, 0]
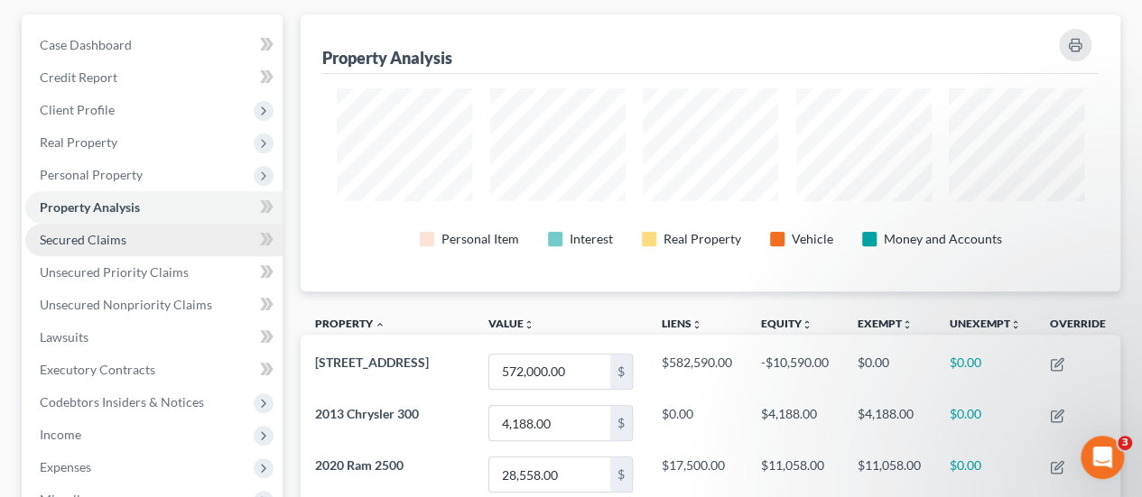
click at [107, 232] on span "Secured Claims" at bounding box center [83, 239] width 87 height 15
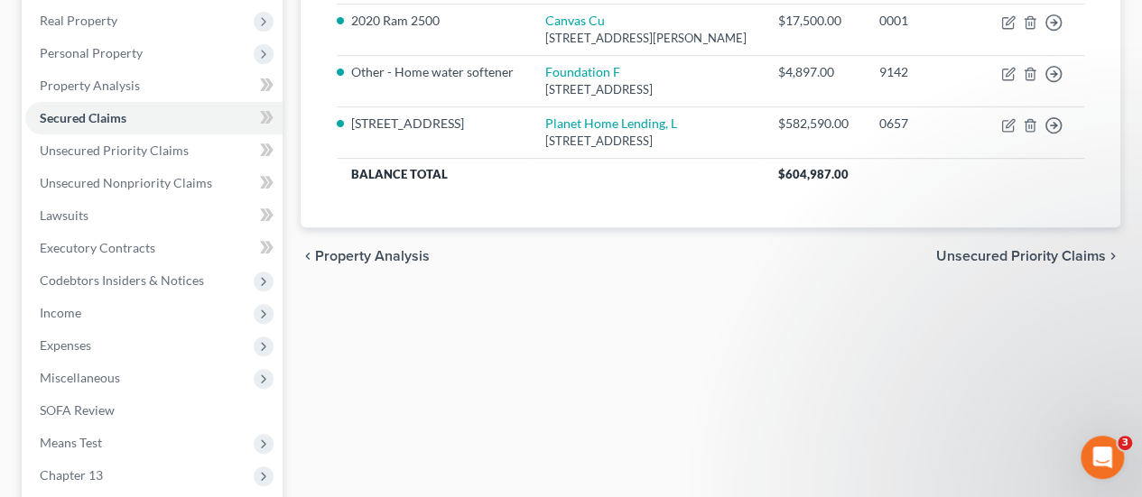
scroll to position [254, 0]
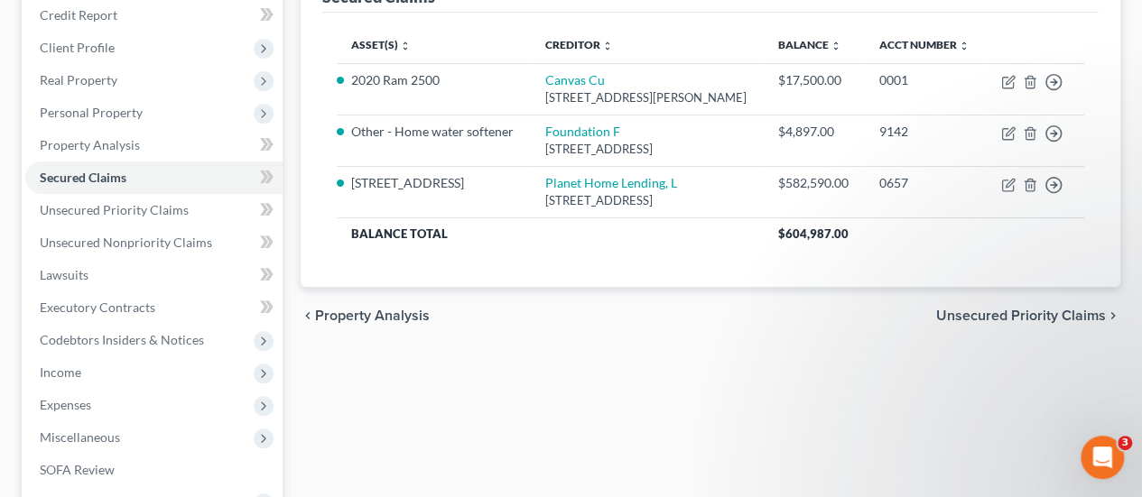
click at [960, 323] on span "Unsecured Priority Claims" at bounding box center [1021, 316] width 170 height 14
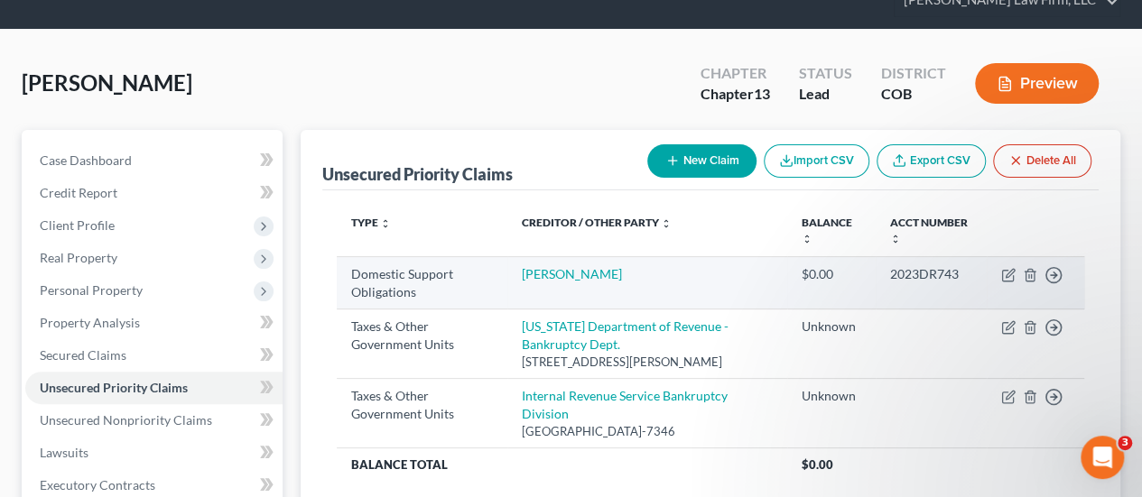
scroll to position [181, 0]
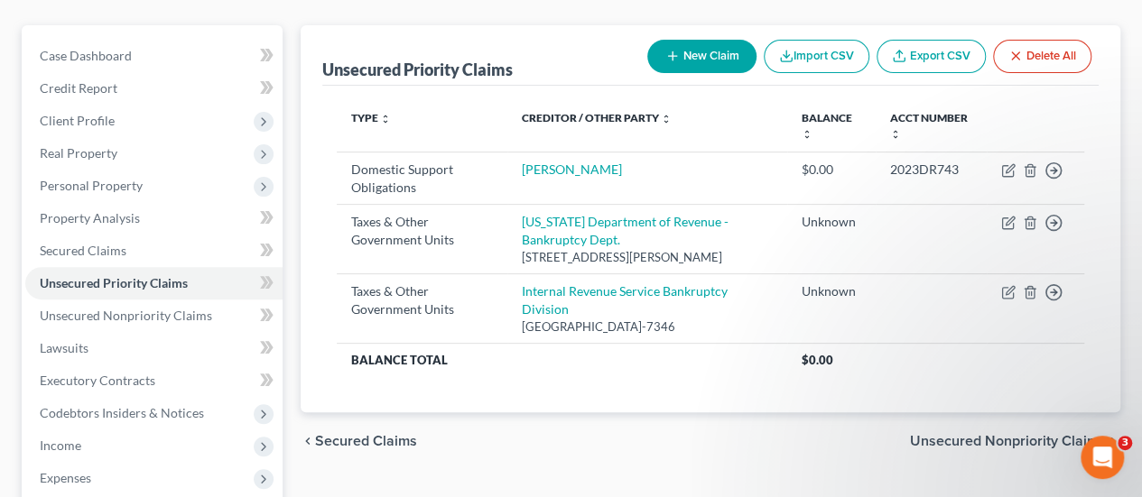
click at [941, 434] on span "Unsecured Nonpriority Claims" at bounding box center [1008, 441] width 196 height 14
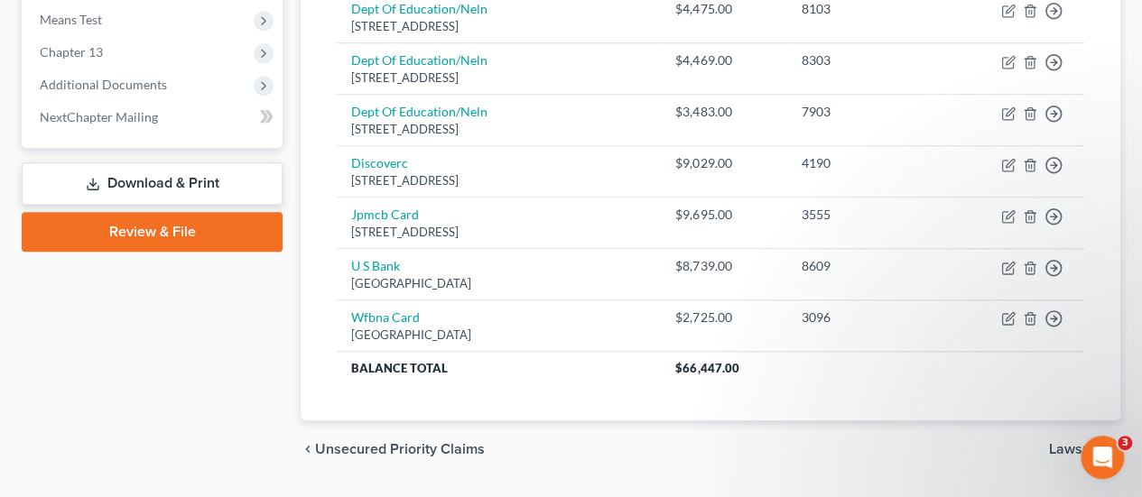
scroll to position [748, 0]
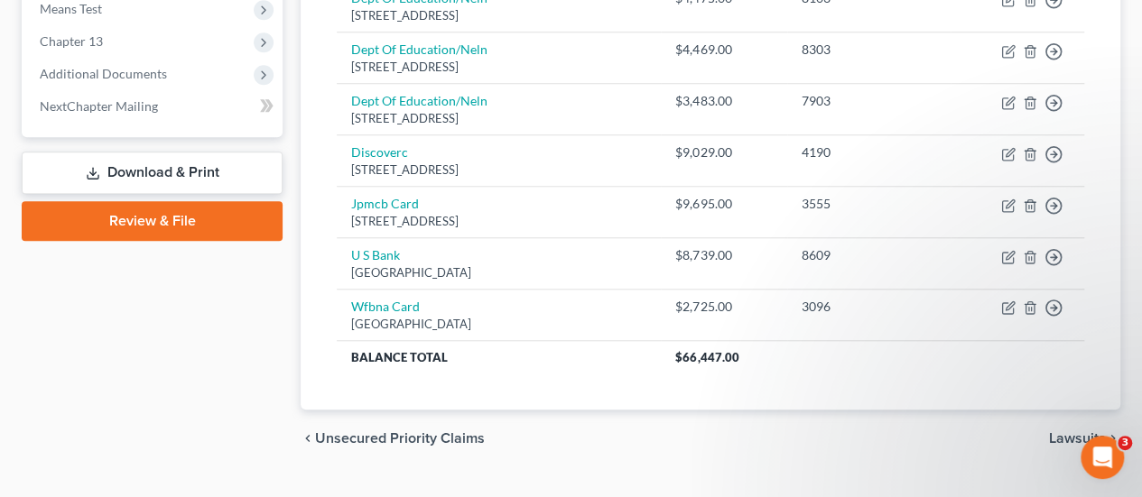
click at [1074, 432] on span "Lawsuits" at bounding box center [1077, 439] width 57 height 14
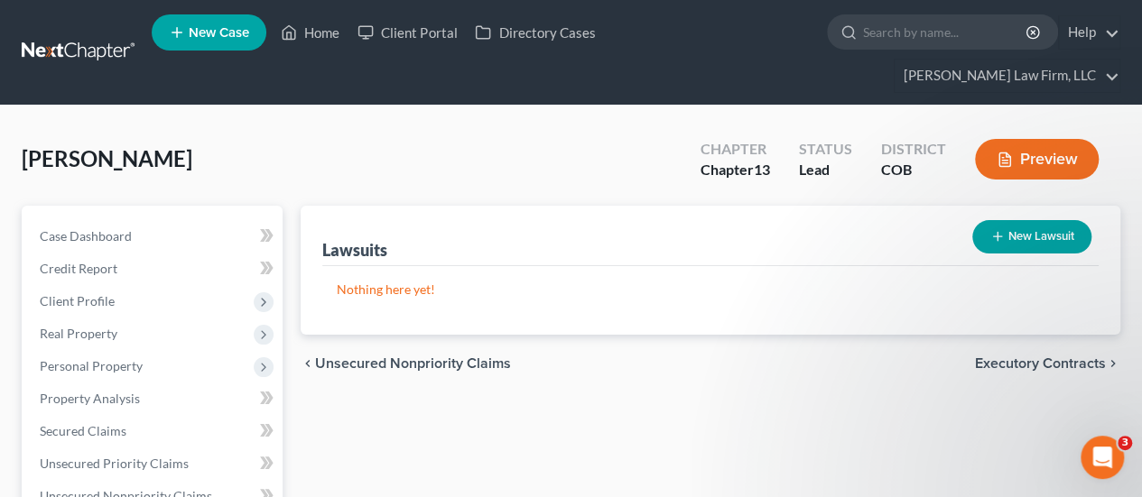
click at [986, 357] on span "Executory Contracts" at bounding box center [1040, 364] width 131 height 14
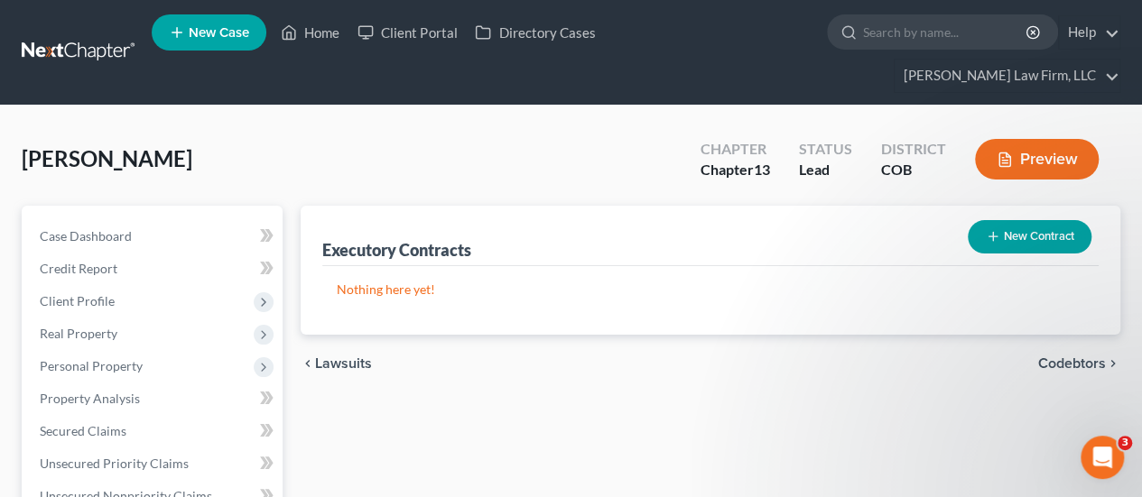
click at [1065, 357] on span "Codebtors" at bounding box center [1072, 364] width 68 height 14
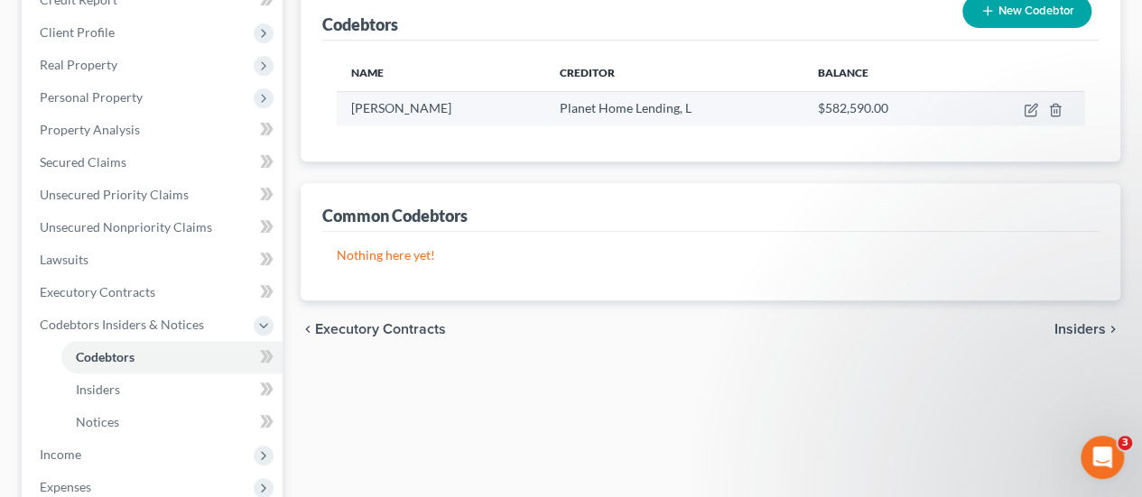
scroll to position [271, 0]
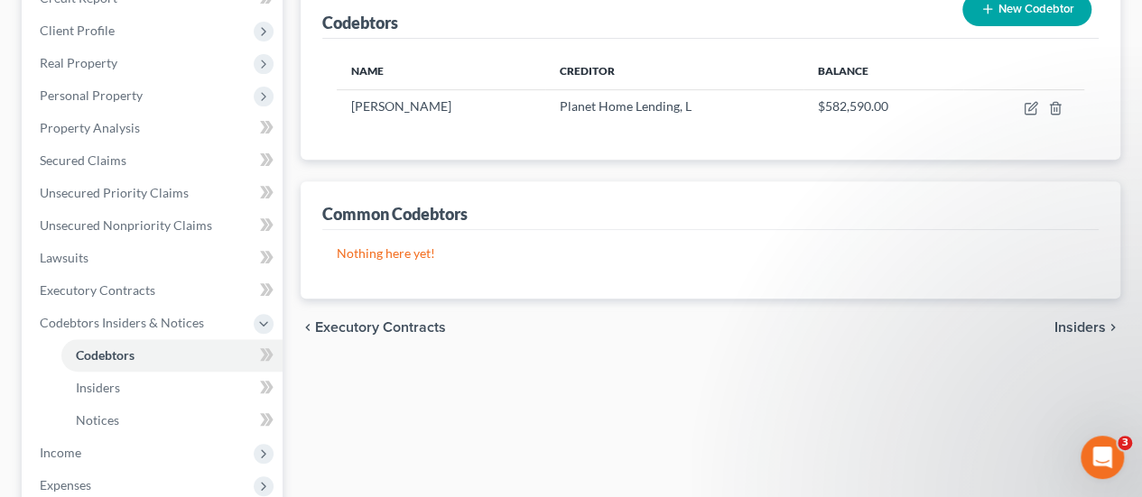
click at [1076, 321] on span "Insiders" at bounding box center [1080, 328] width 51 height 14
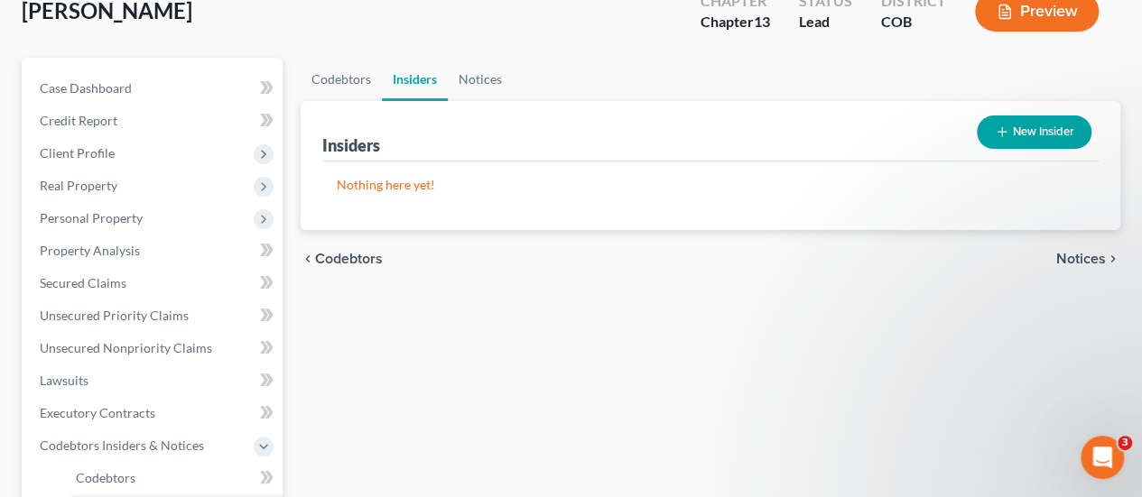
scroll to position [271, 0]
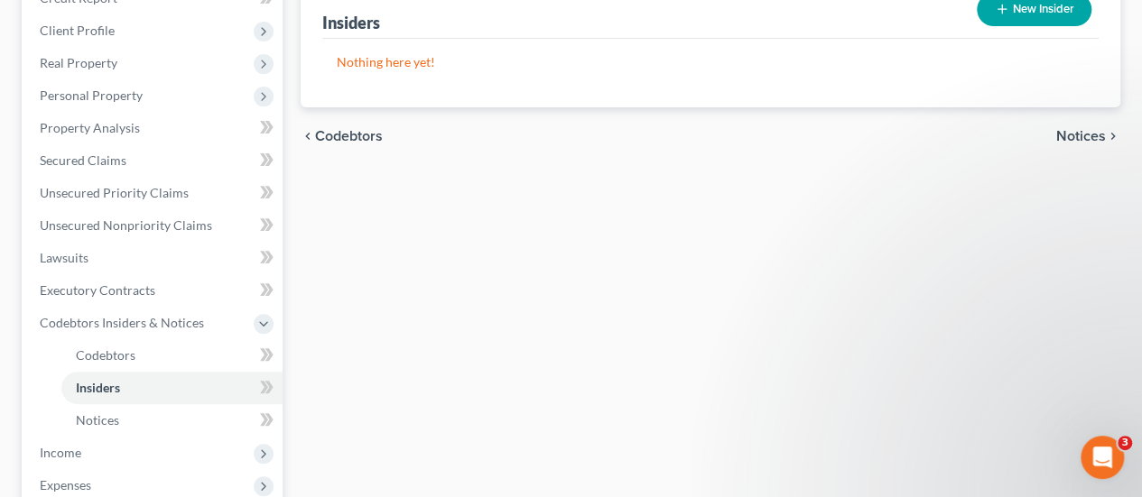
click at [1071, 129] on span "Notices" at bounding box center [1081, 136] width 50 height 14
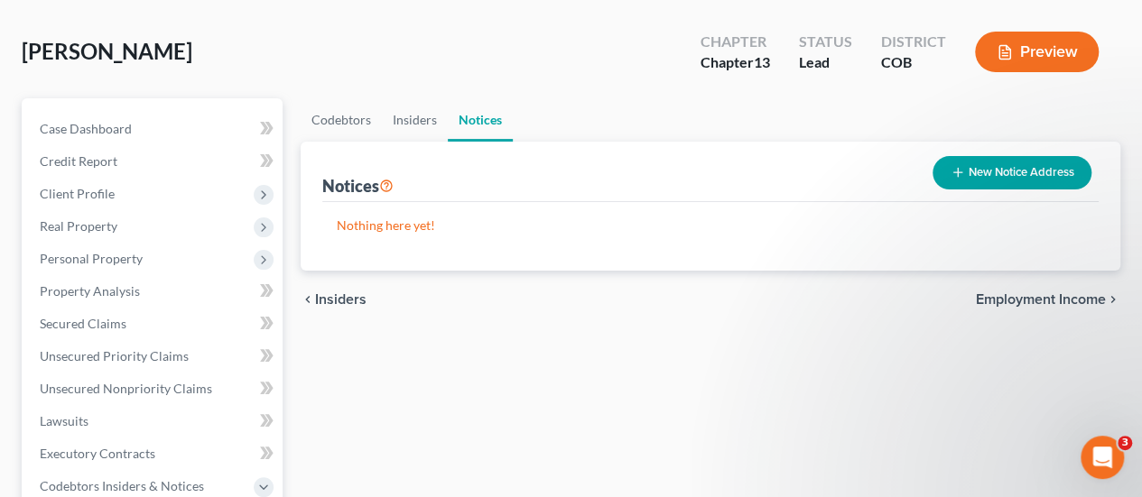
scroll to position [271, 0]
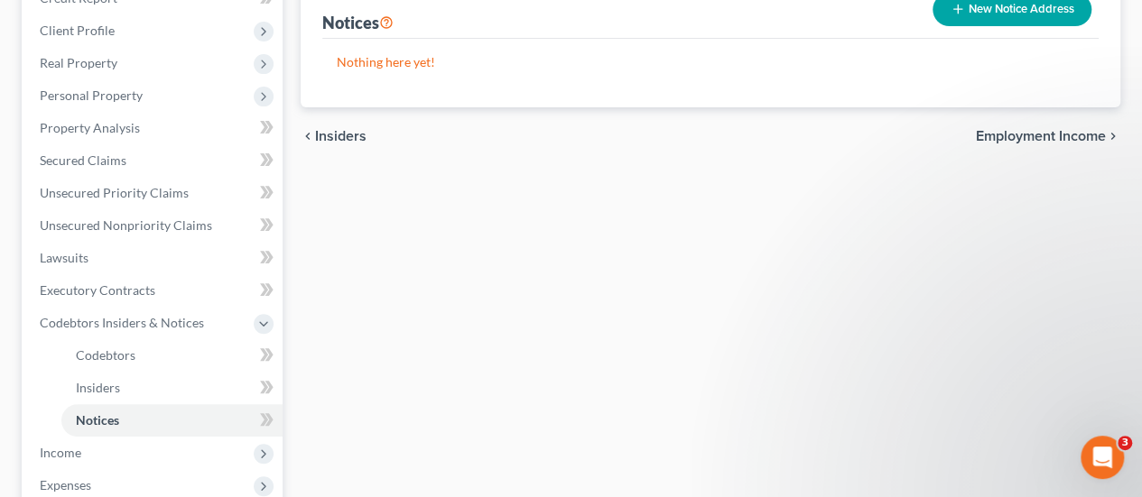
click at [1047, 129] on span "Employment Income" at bounding box center [1041, 136] width 130 height 14
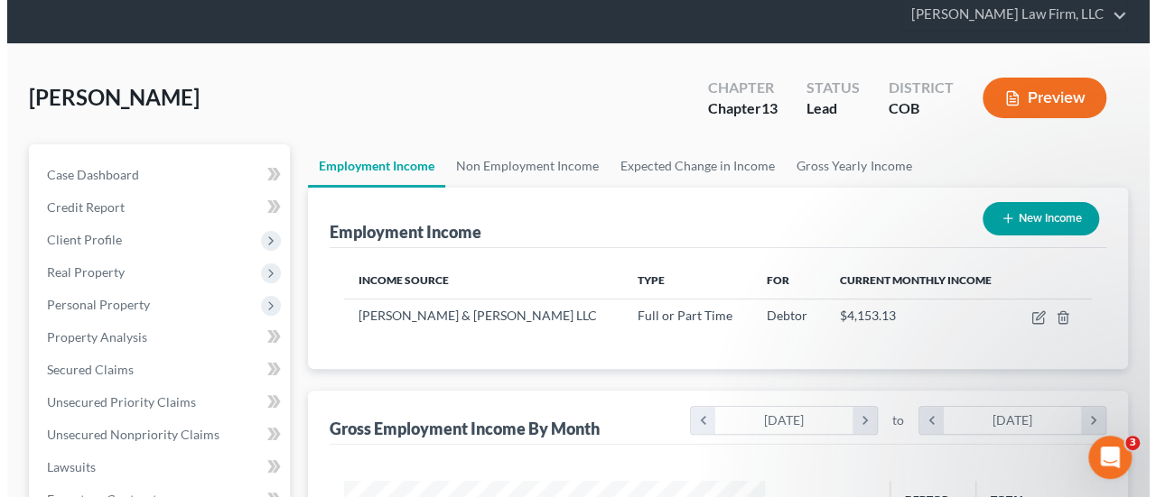
scroll to position [90, 0]
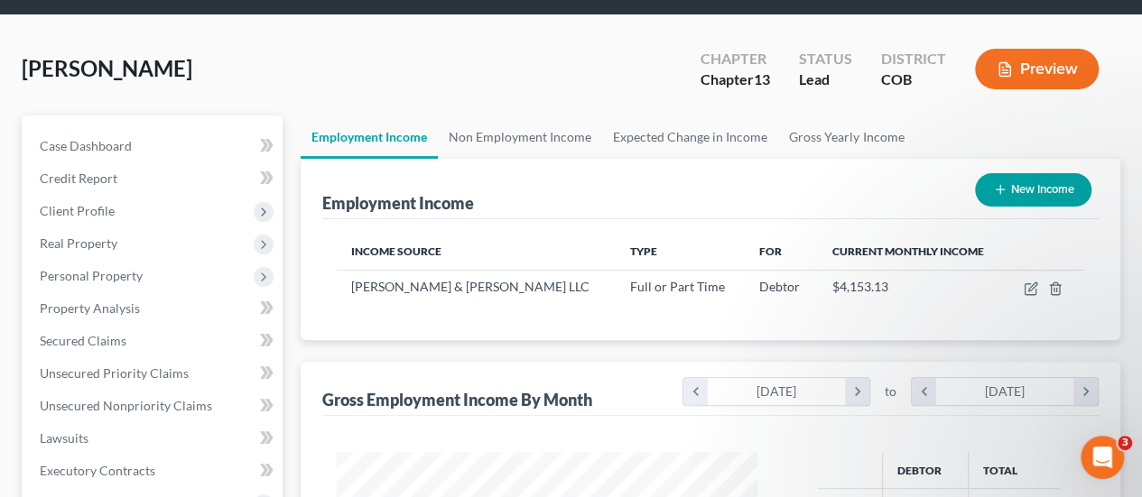
click at [1022, 173] on button "New Income" at bounding box center [1033, 189] width 116 height 33
select select "0"
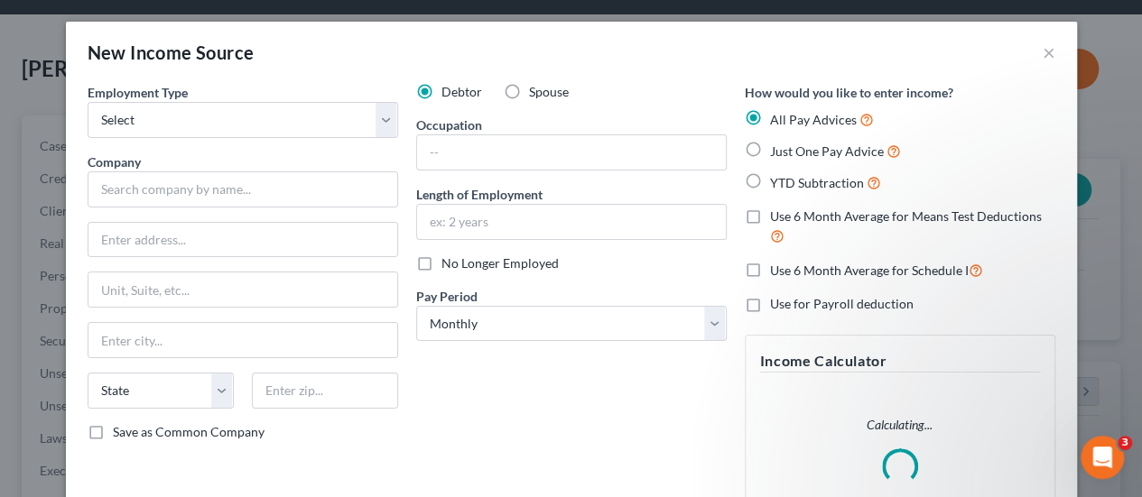
scroll to position [321, 462]
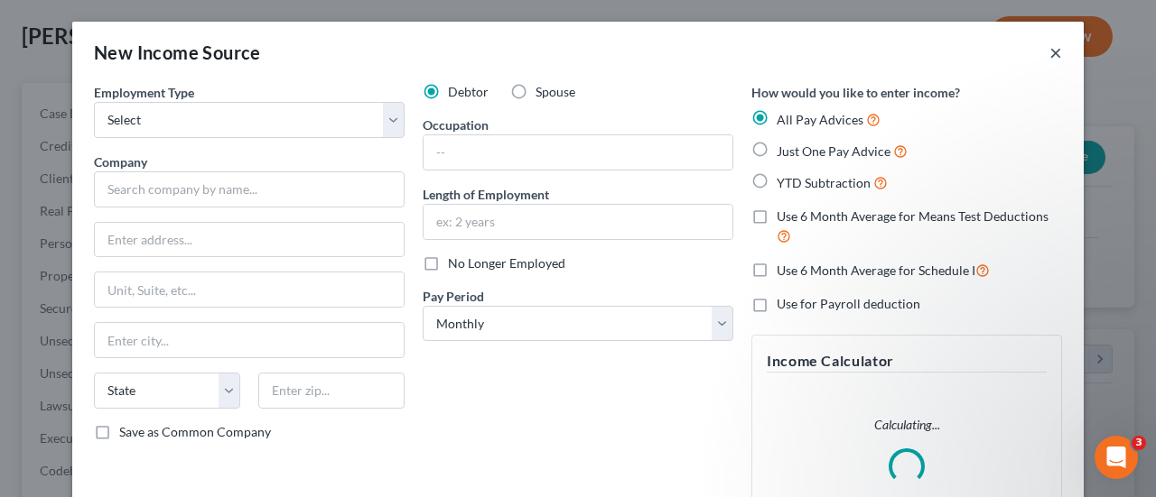
click at [1049, 53] on button "×" at bounding box center [1055, 53] width 13 height 22
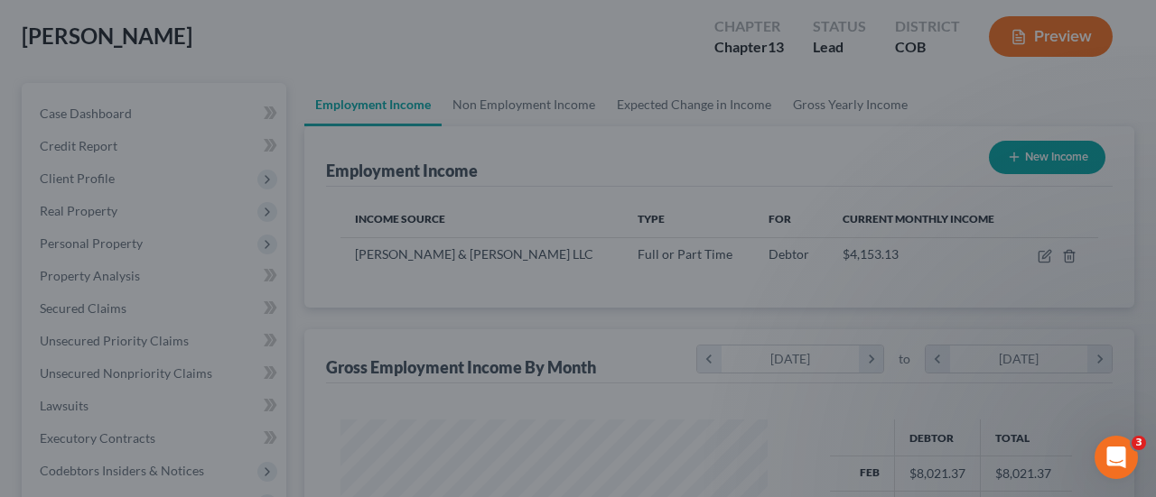
scroll to position [902547, 902411]
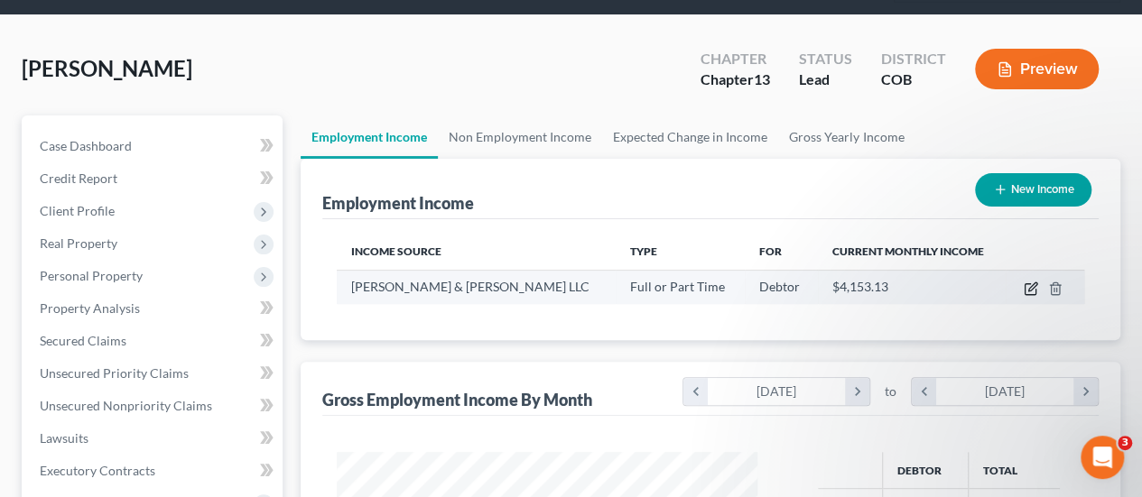
click at [1029, 282] on icon "button" at bounding box center [1031, 289] width 14 height 14
select select "0"
select select "5"
select select "0"
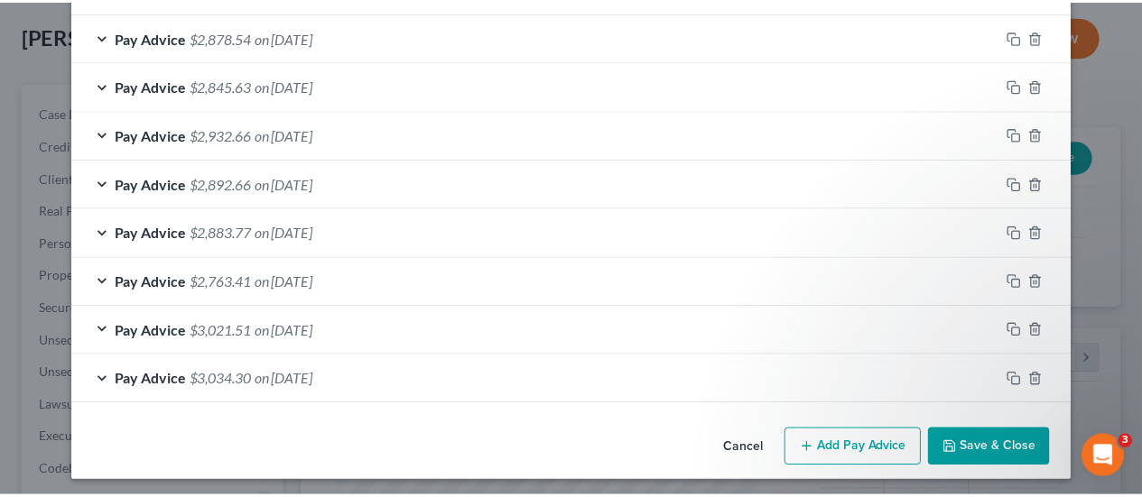
scroll to position [841, 0]
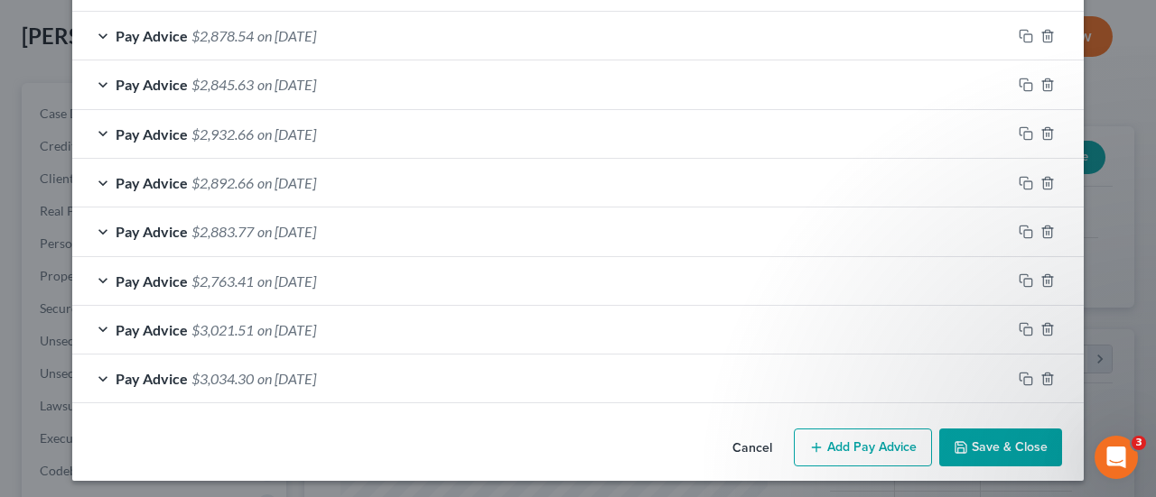
click at [1015, 442] on button "Save & Close" at bounding box center [1000, 448] width 123 height 38
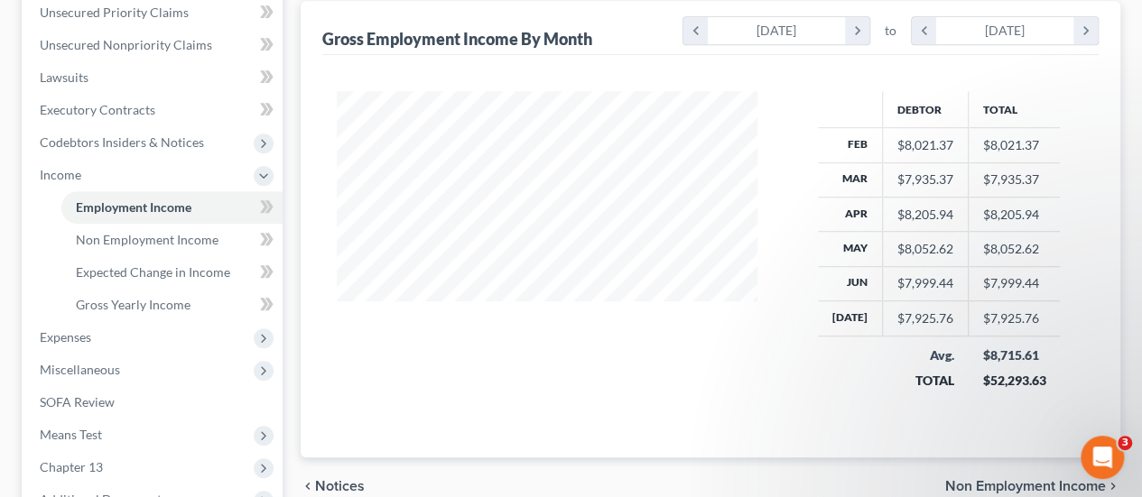
scroll to position [542, 0]
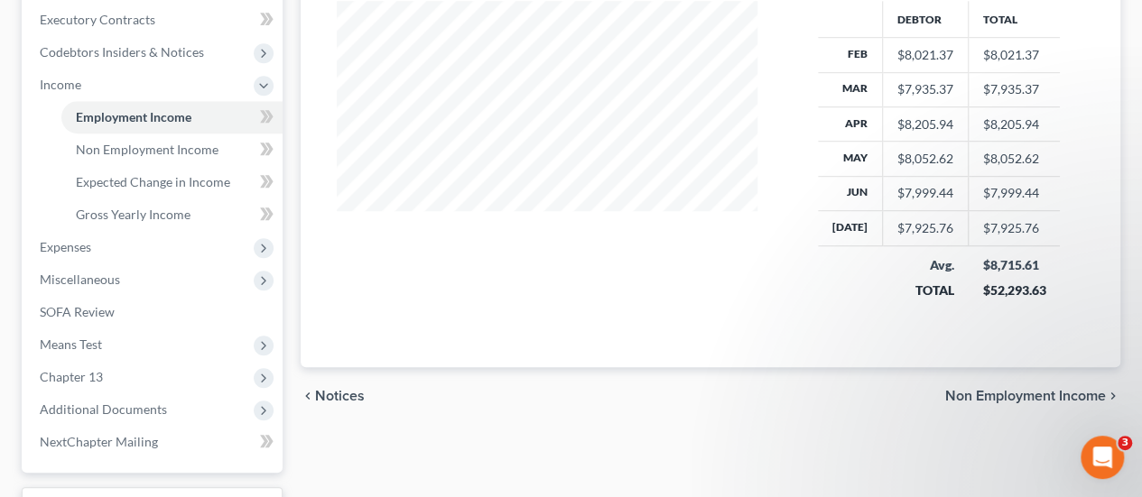
click at [1064, 389] on span "Non Employment Income" at bounding box center [1025, 396] width 161 height 14
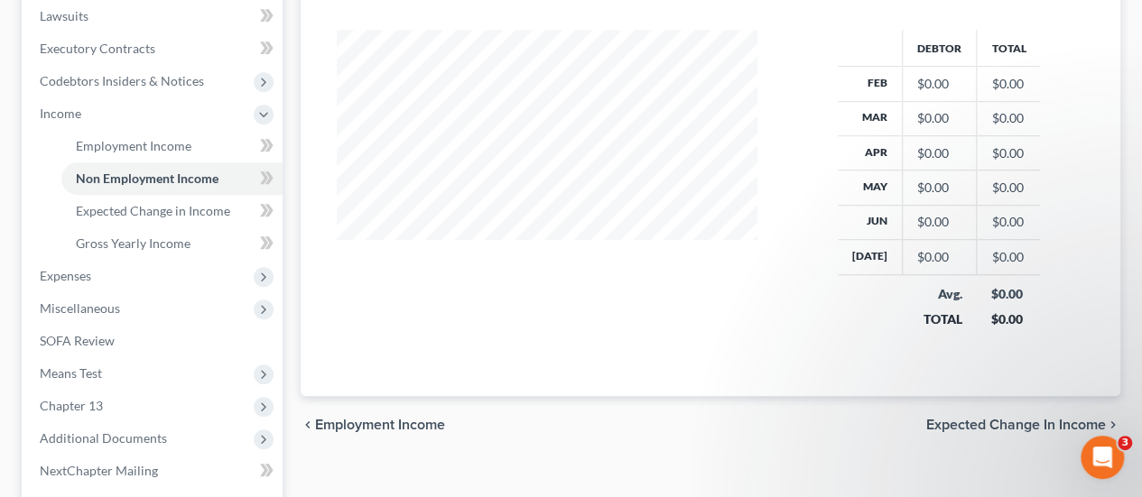
scroll to position [542, 0]
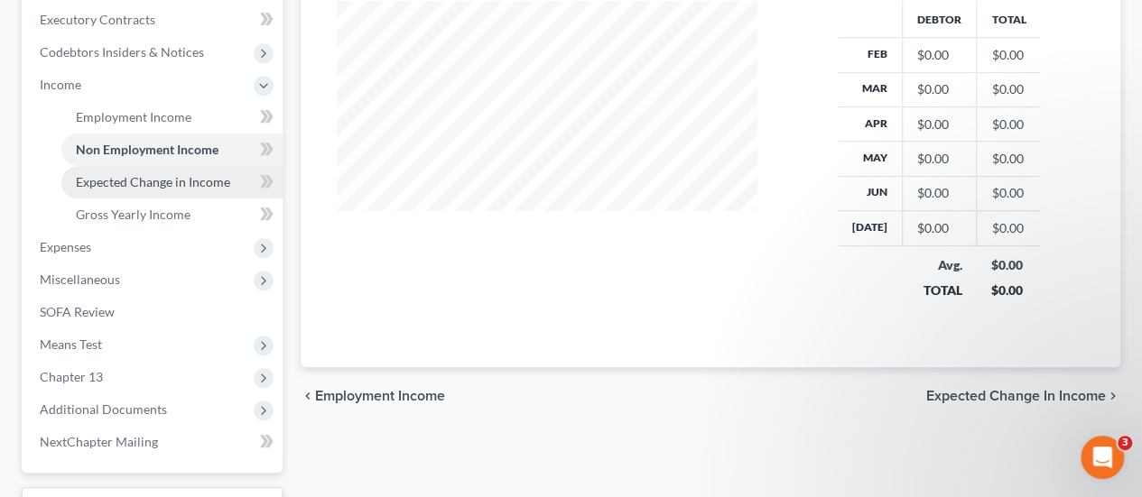
click at [217, 174] on span "Expected Change in Income" at bounding box center [153, 181] width 154 height 15
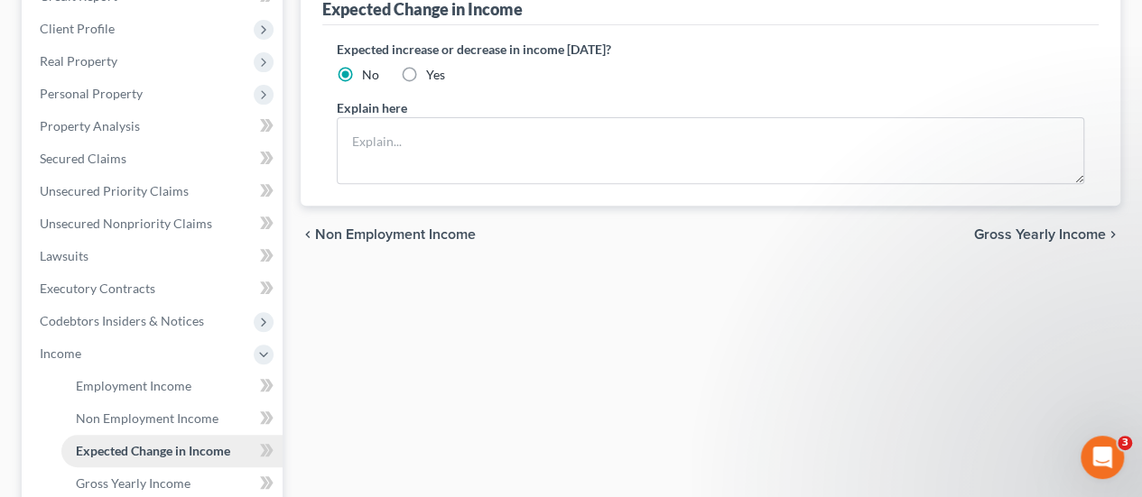
scroll to position [361, 0]
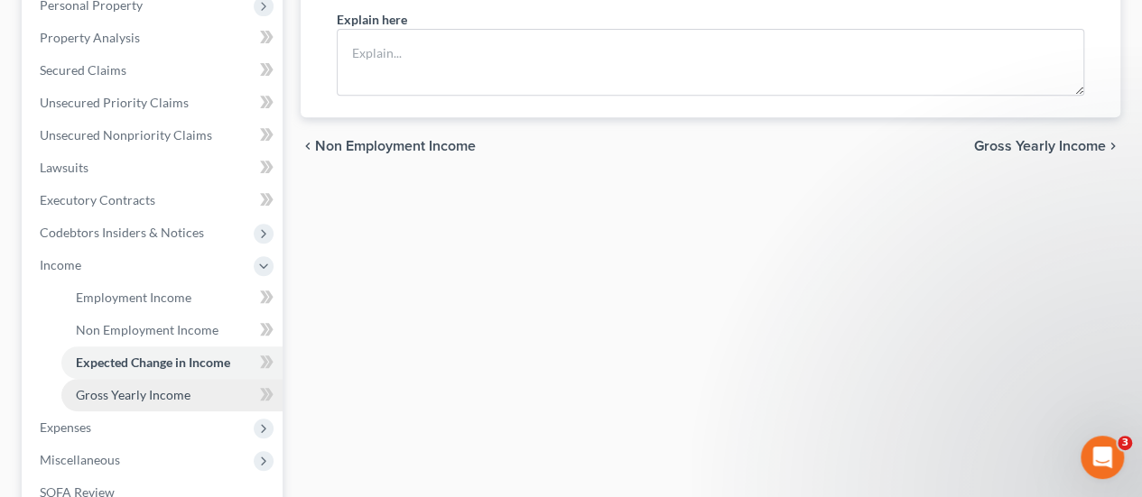
click at [200, 379] on link "Gross Yearly Income" at bounding box center [171, 395] width 221 height 33
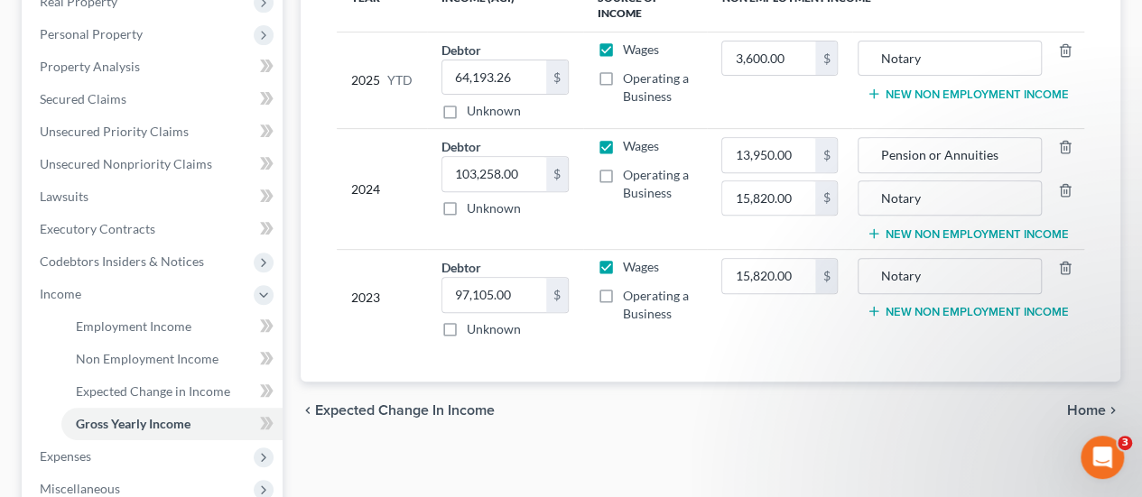
scroll to position [361, 0]
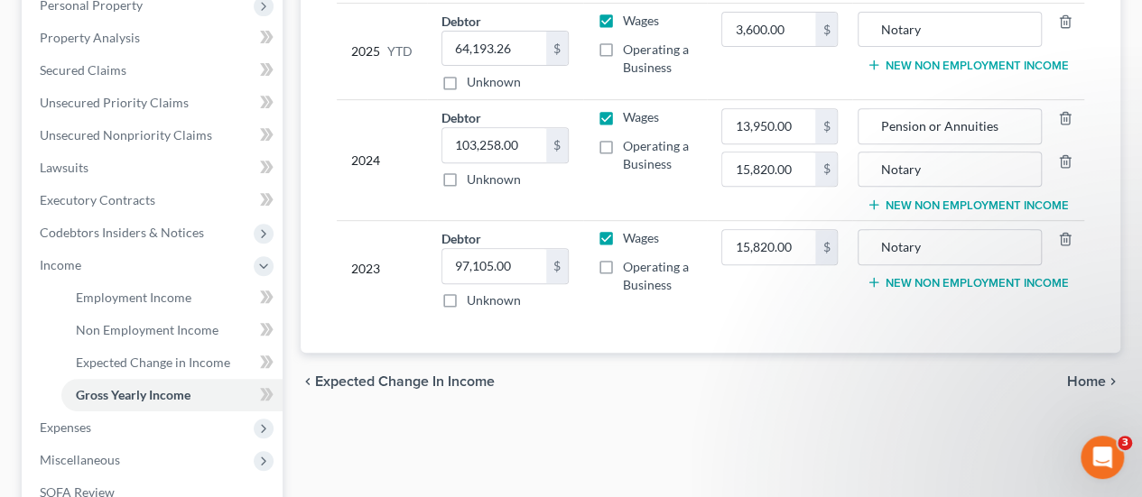
click at [1081, 375] on span "Home" at bounding box center [1086, 382] width 39 height 14
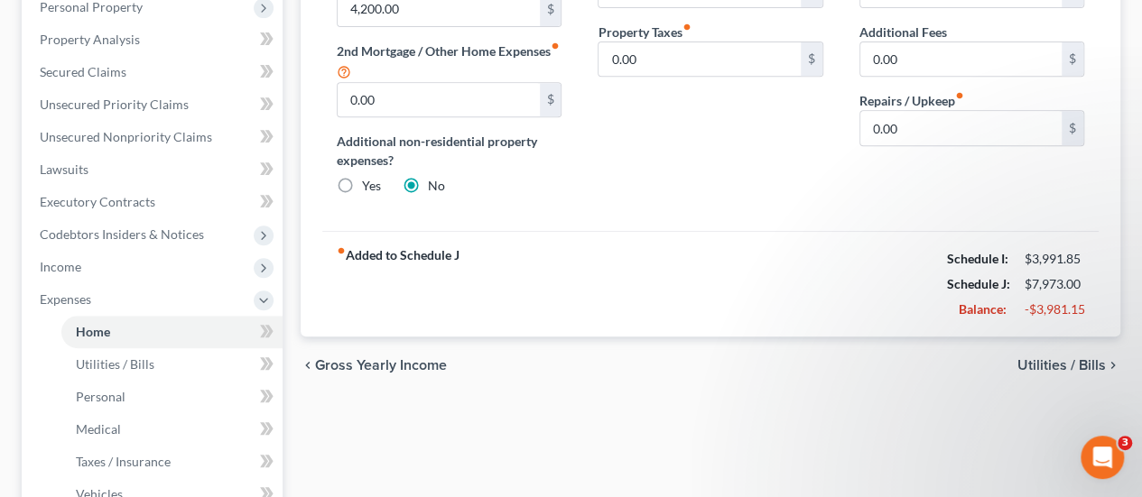
scroll to position [361, 0]
click at [1036, 357] on span "Utilities / Bills" at bounding box center [1062, 364] width 88 height 14
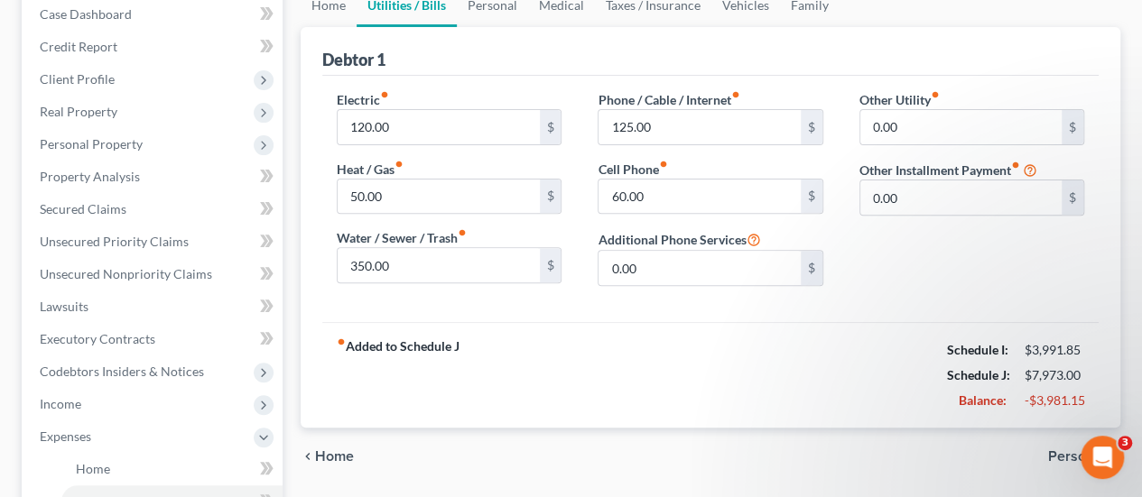
scroll to position [451, 0]
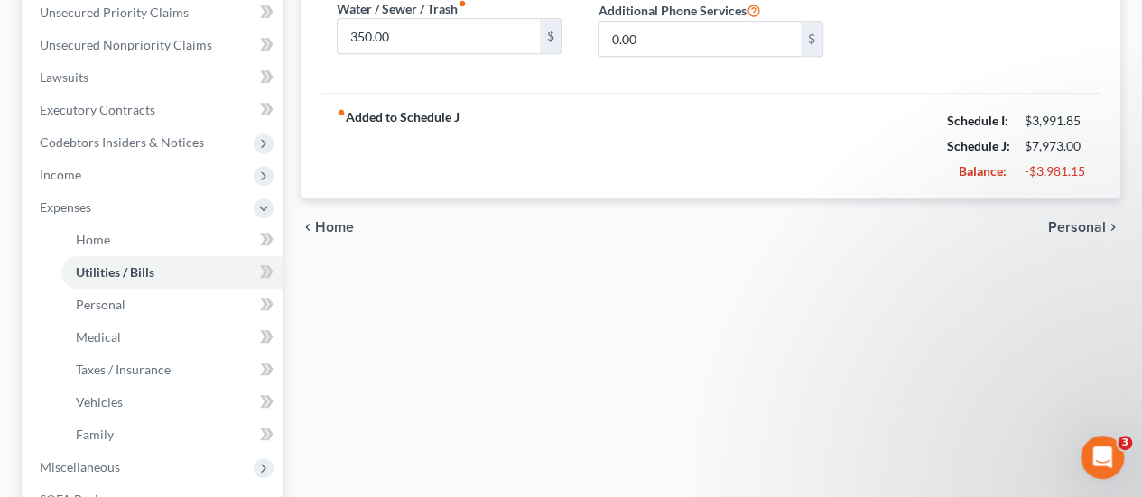
click at [1087, 220] on span "Personal" at bounding box center [1077, 227] width 58 height 14
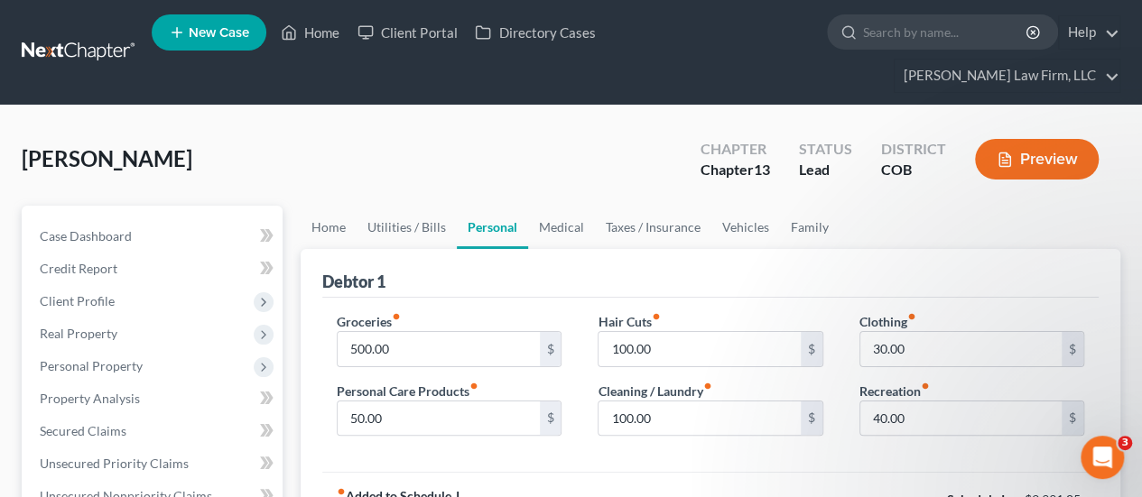
click at [476, 382] on icon "fiber_manual_record" at bounding box center [473, 386] width 9 height 9
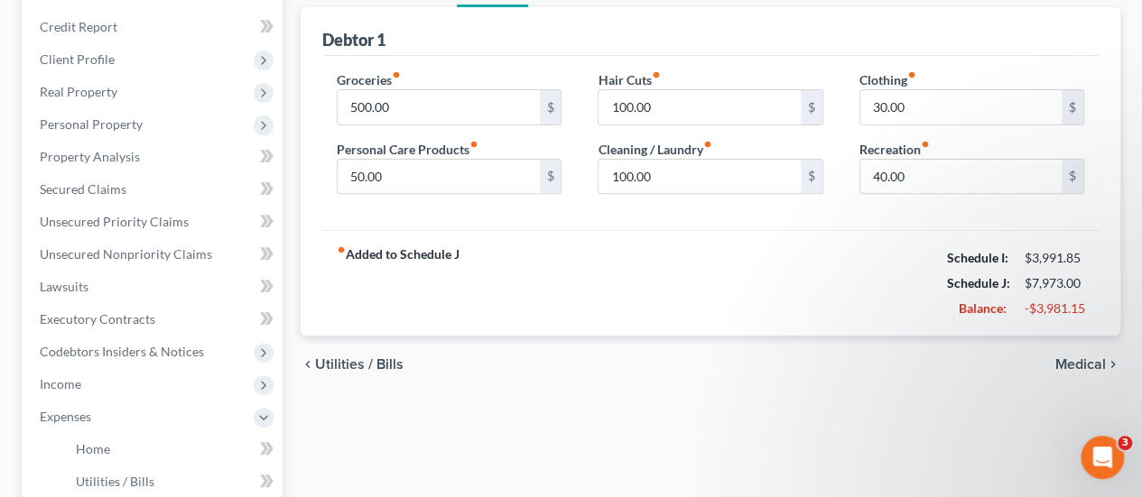
scroll to position [361, 0]
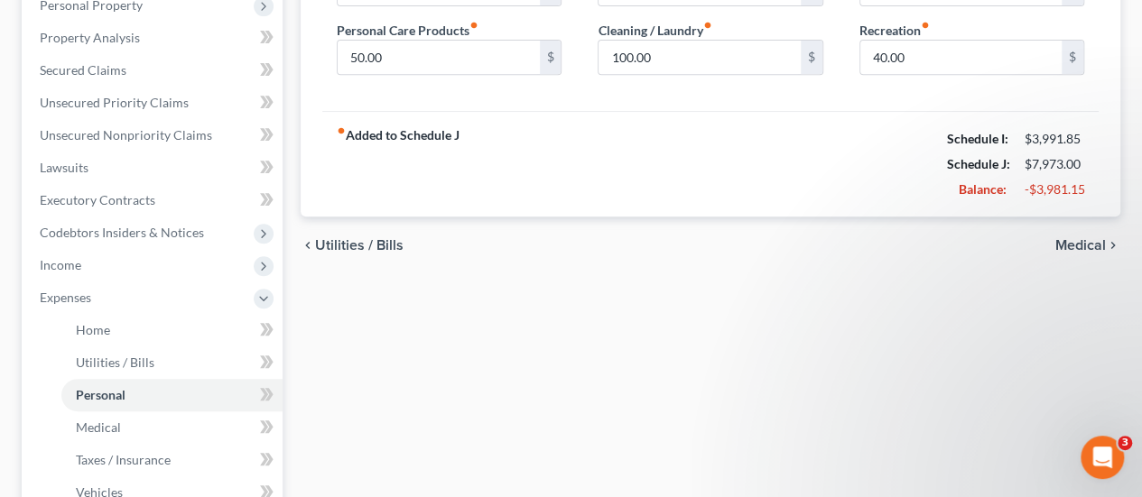
click at [1072, 238] on span "Medical" at bounding box center [1080, 245] width 51 height 14
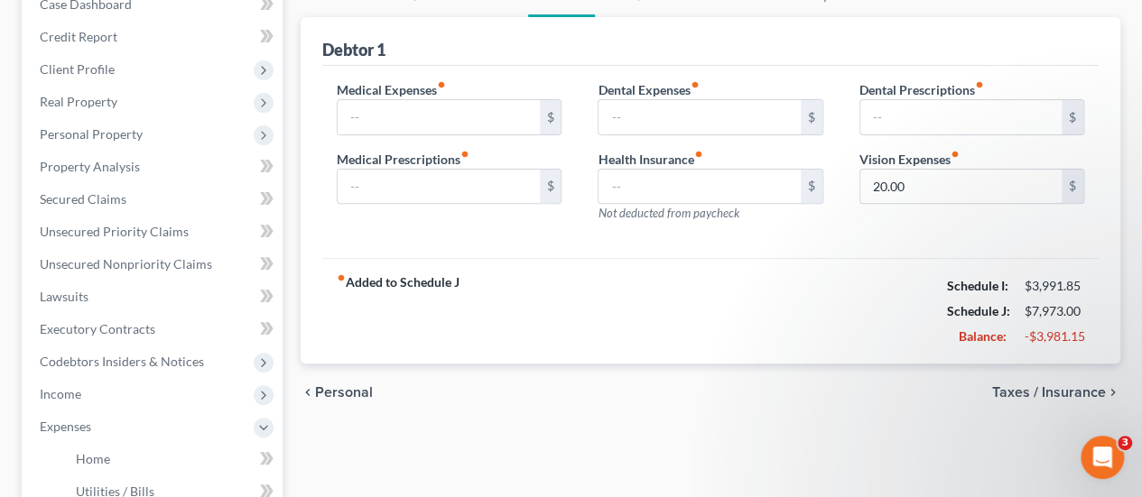
scroll to position [271, 0]
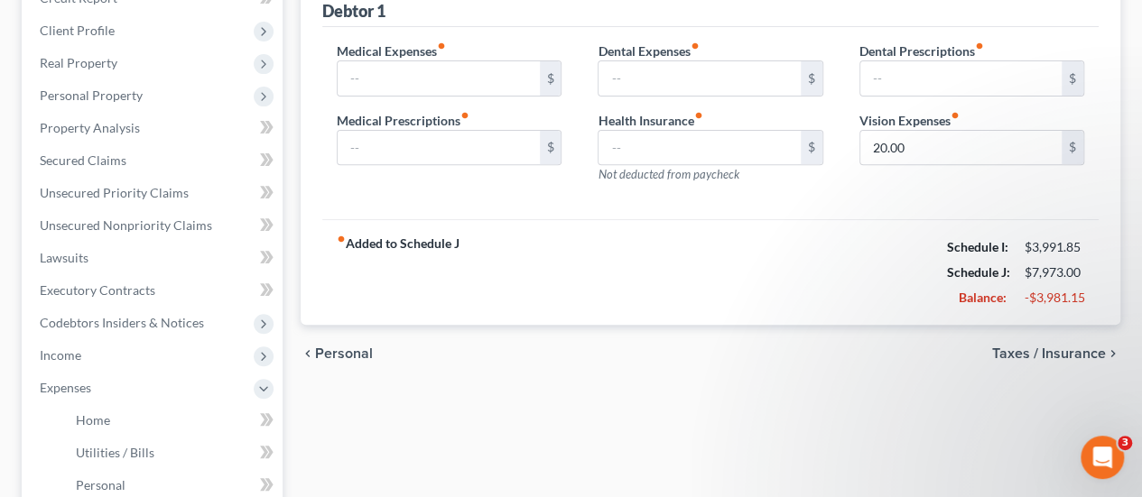
click at [1042, 347] on span "Taxes / Insurance" at bounding box center [1049, 354] width 114 height 14
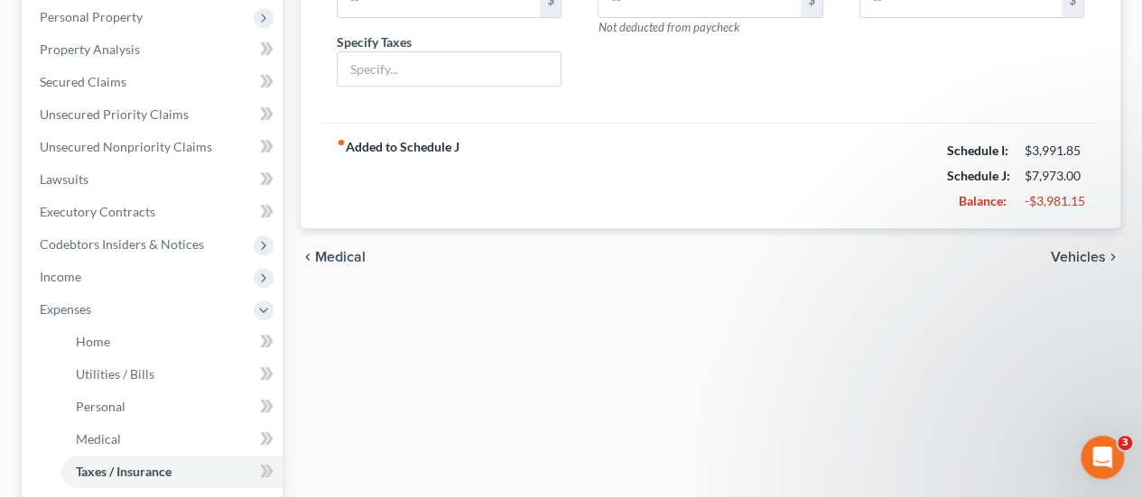
scroll to position [451, 0]
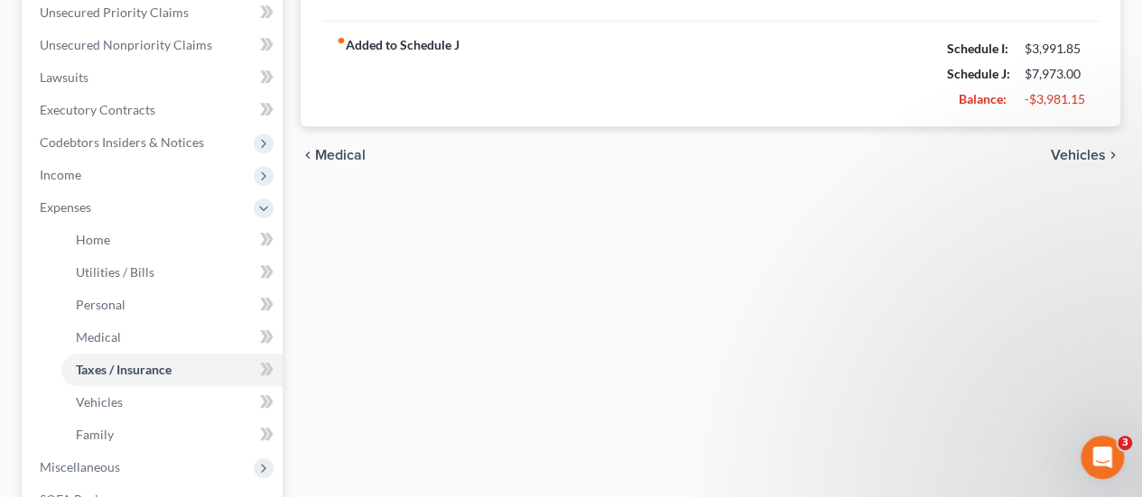
click at [1065, 148] on span "Vehicles" at bounding box center [1078, 155] width 55 height 14
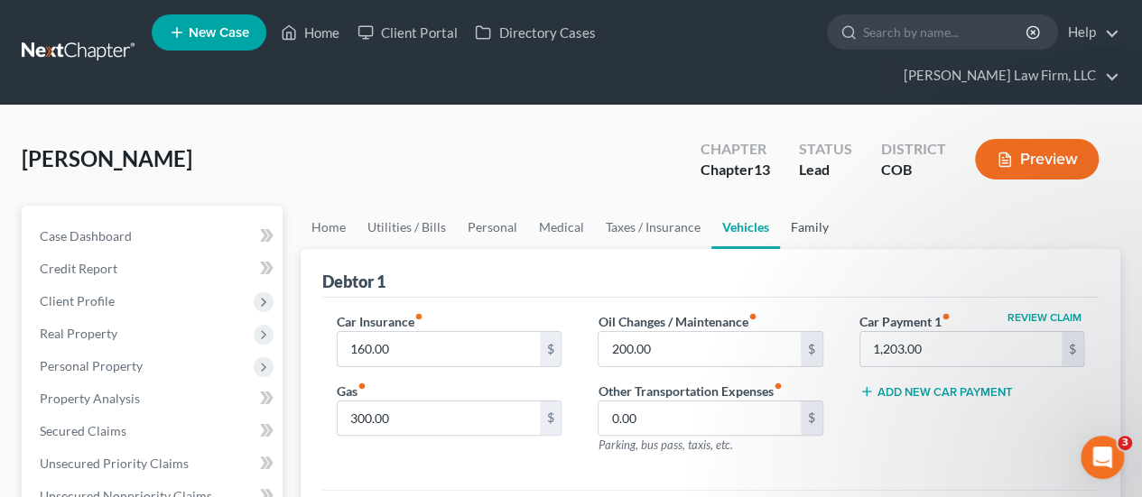
click at [807, 206] on link "Family" at bounding box center [810, 227] width 60 height 43
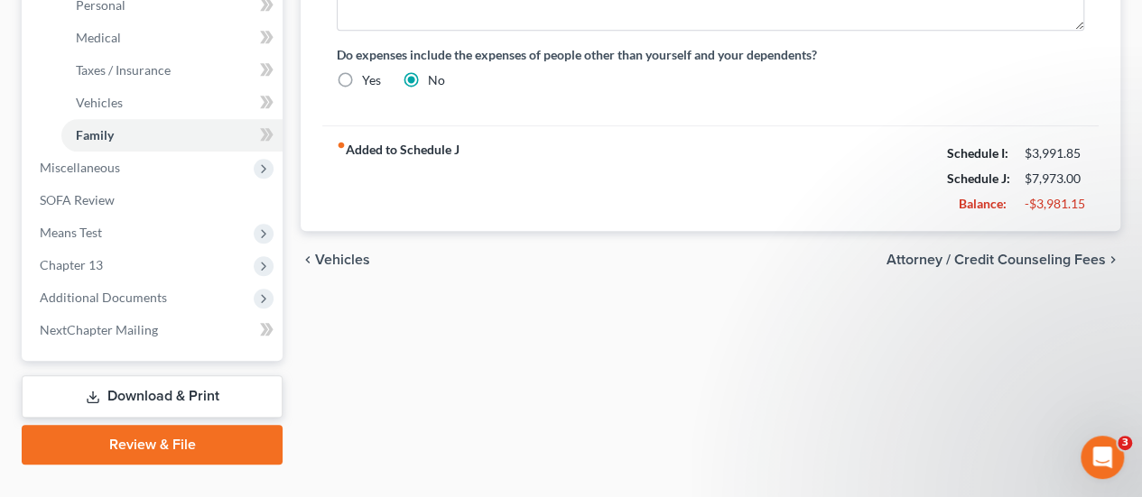
scroll to position [752, 0]
click at [1026, 252] on span "Attorney / Credit Counseling Fees" at bounding box center [996, 259] width 219 height 14
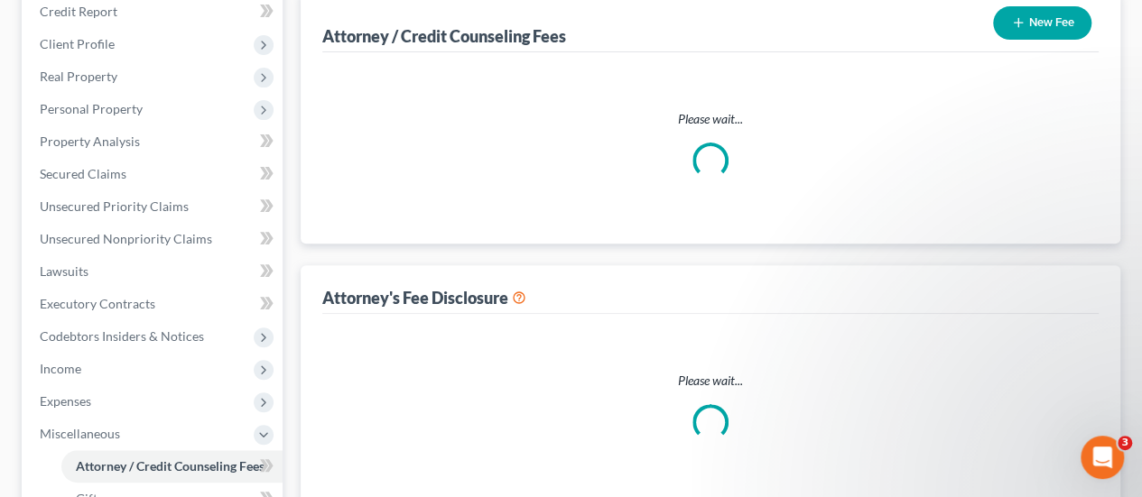
select select "0"
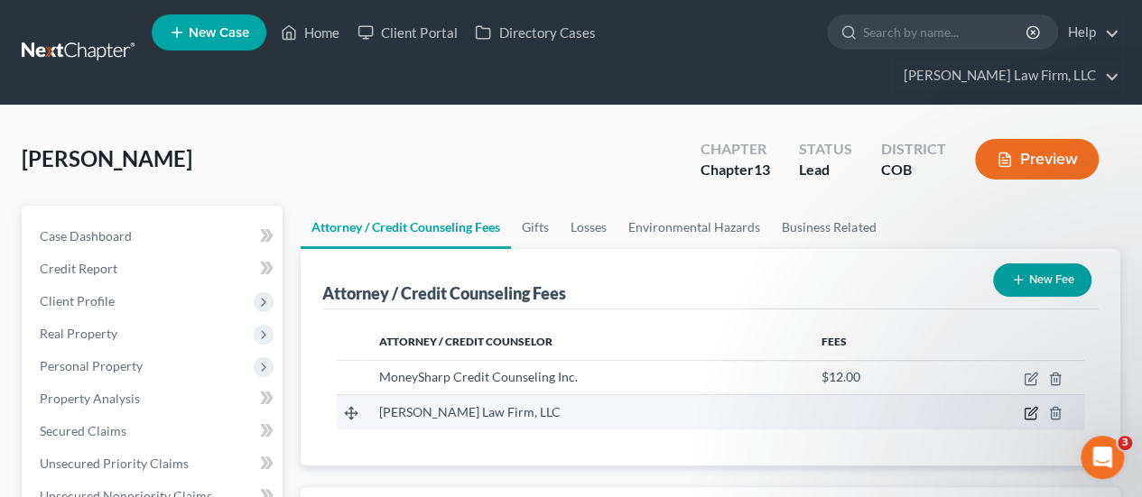
click at [1031, 408] on icon "button" at bounding box center [1032, 412] width 8 height 8
select select "5"
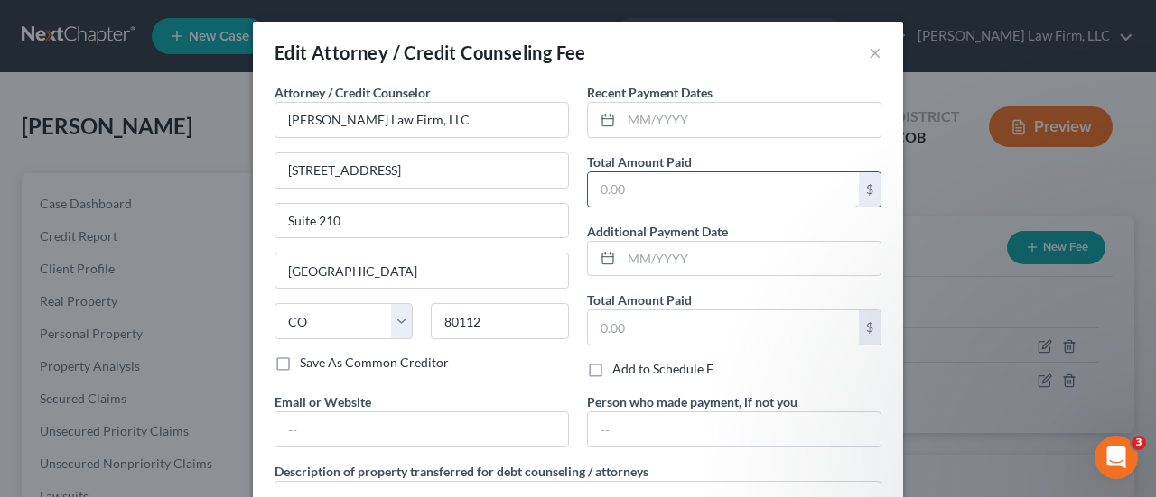
click at [596, 185] on input "text" at bounding box center [723, 189] width 271 height 34
drag, startPoint x: 596, startPoint y: 185, endPoint x: 660, endPoint y: 191, distance: 64.4
click at [660, 191] on input "text" at bounding box center [723, 189] width 271 height 34
drag, startPoint x: 590, startPoint y: 184, endPoint x: 634, endPoint y: 181, distance: 43.4
click at [634, 181] on input "text" at bounding box center [723, 189] width 271 height 34
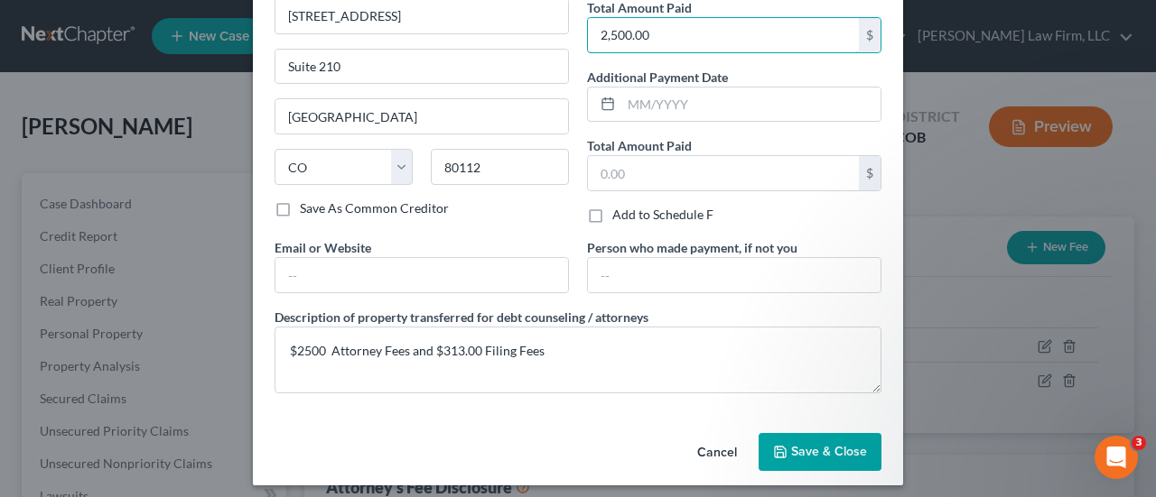
scroll to position [160, 0]
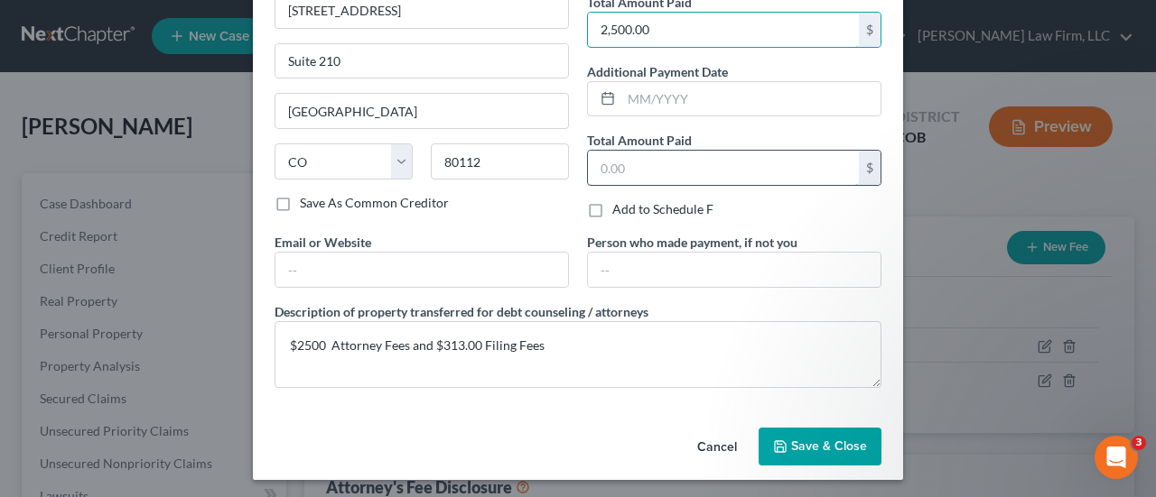
type input "2,500.00"
click at [646, 162] on input "text" at bounding box center [723, 168] width 271 height 34
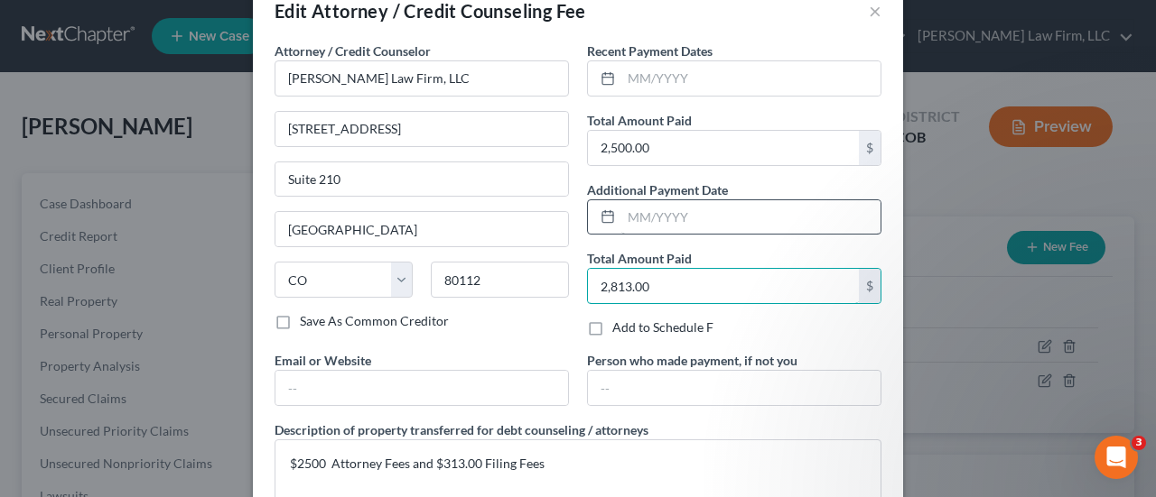
scroll to position [0, 0]
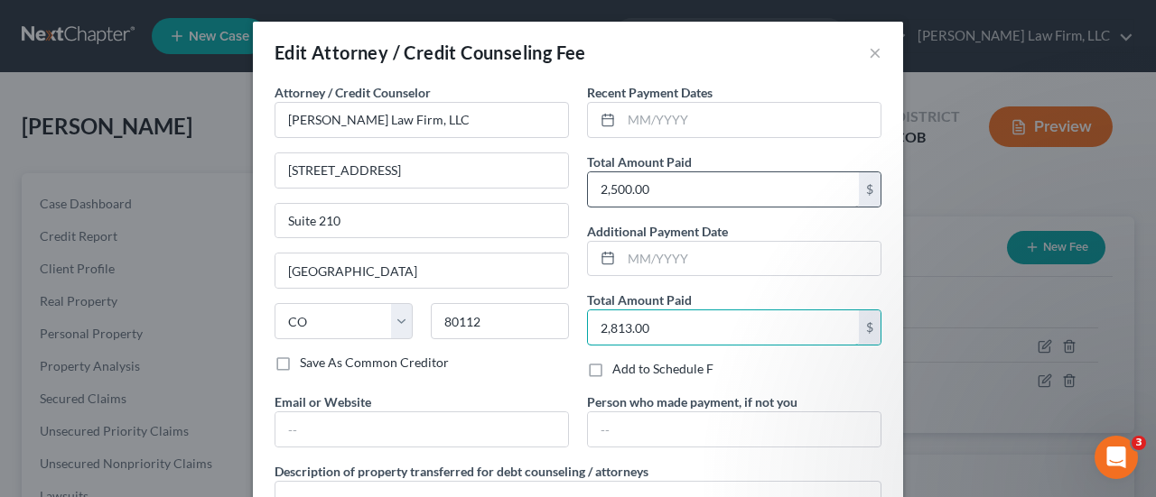
type input "2,813.00"
click at [605, 189] on input "2,500.00" at bounding box center [723, 189] width 271 height 34
drag, startPoint x: 605, startPoint y: 189, endPoint x: 625, endPoint y: 192, distance: 20.2
click at [625, 192] on input "2,500.00" at bounding box center [723, 189] width 271 height 34
type input "28.00"
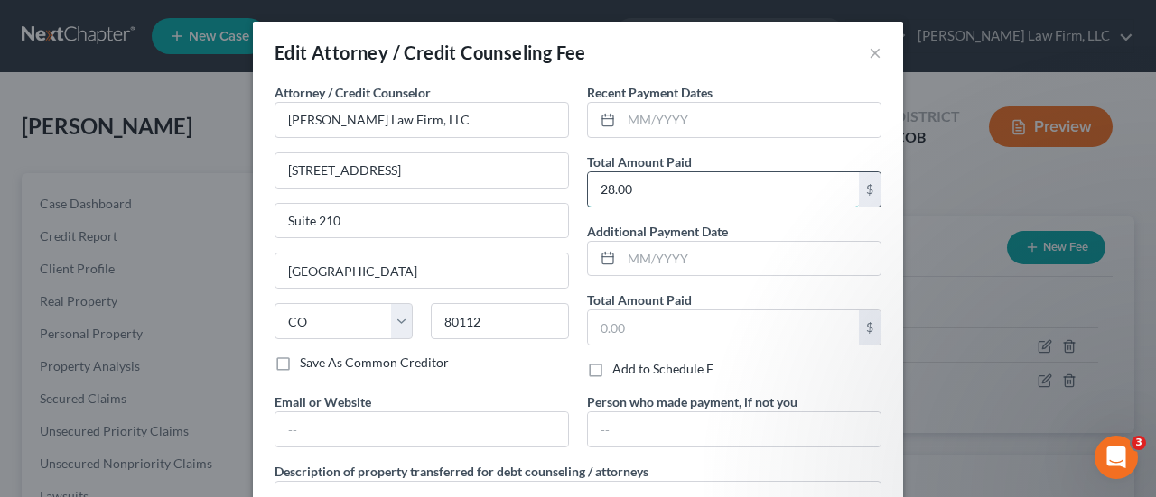
click at [605, 190] on input "28.00" at bounding box center [723, 189] width 271 height 34
click at [610, 187] on input "28.00" at bounding box center [723, 189] width 271 height 34
click at [610, 192] on input "280,013.00" at bounding box center [723, 189] width 271 height 34
click at [724, 319] on input "text" at bounding box center [723, 328] width 271 height 34
click at [685, 185] on input "2813.00" at bounding box center [723, 189] width 271 height 34
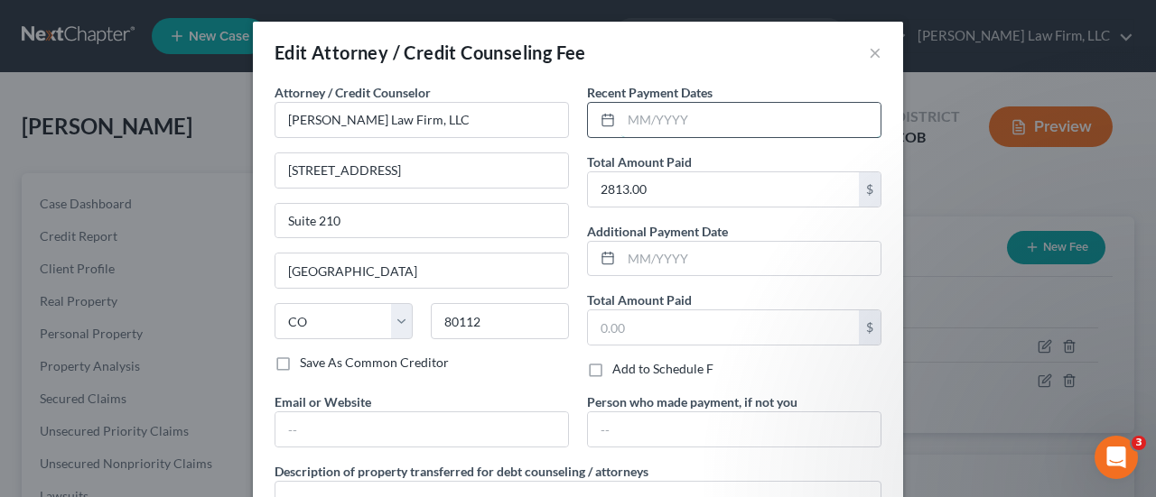
drag, startPoint x: 663, startPoint y: 111, endPoint x: 655, endPoint y: 119, distance: 11.5
click at [662, 111] on input "text" at bounding box center [750, 120] width 259 height 34
click at [600, 185] on input "2813.00" at bounding box center [723, 189] width 271 height 34
click at [602, 191] on input "2813.00" at bounding box center [723, 189] width 271 height 34
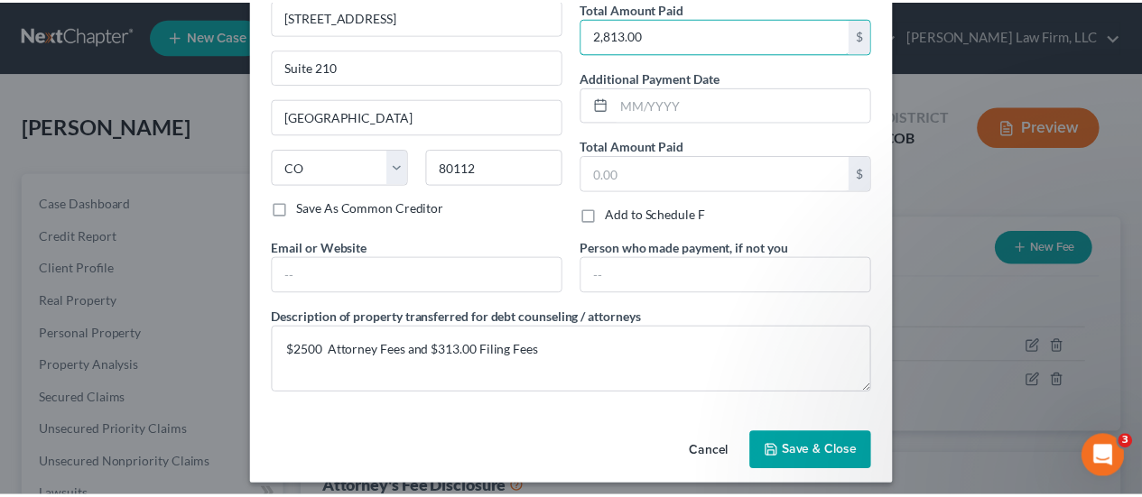
scroll to position [160, 0]
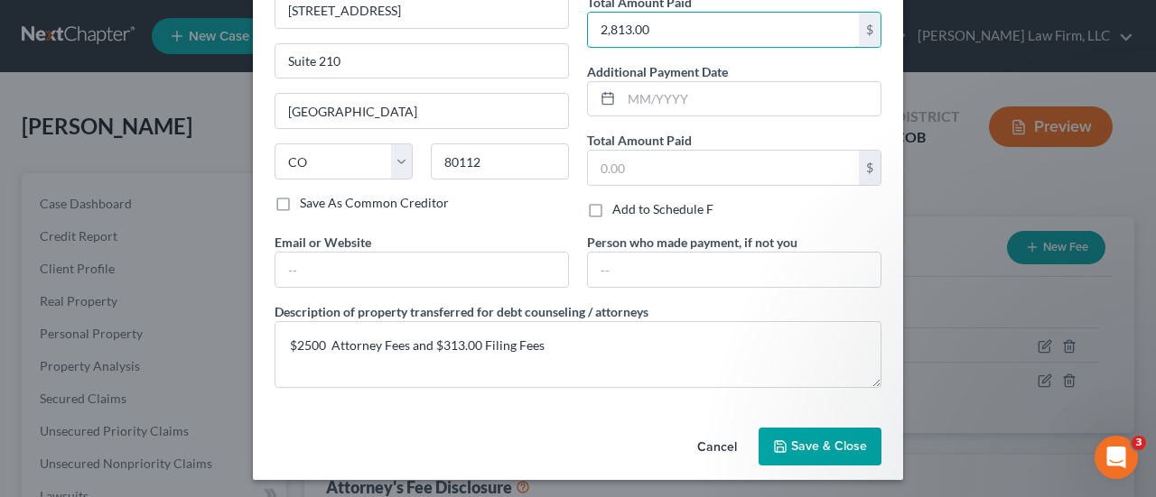
type input "2,813.00"
click at [829, 442] on span "Save & Close" at bounding box center [829, 446] width 76 height 15
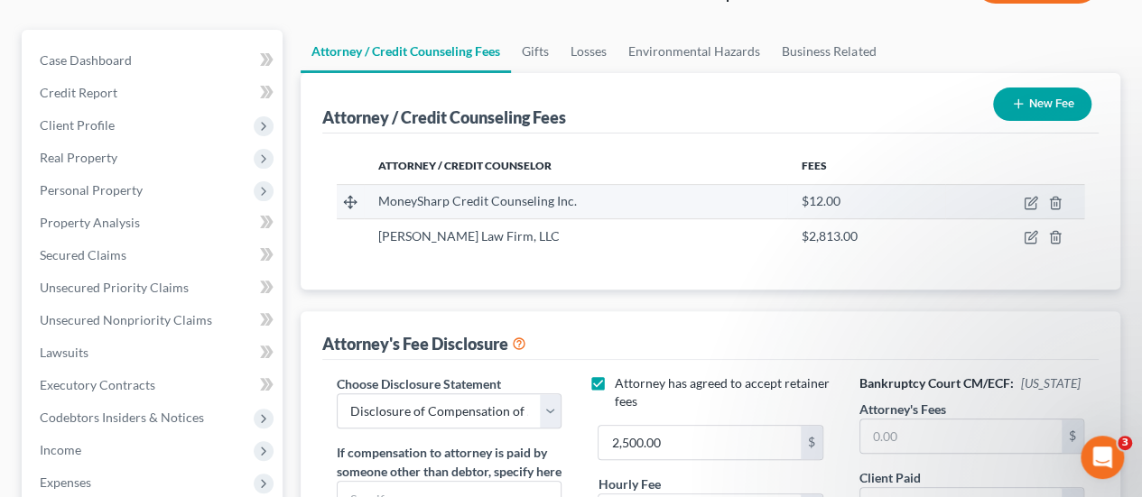
scroll to position [361, 0]
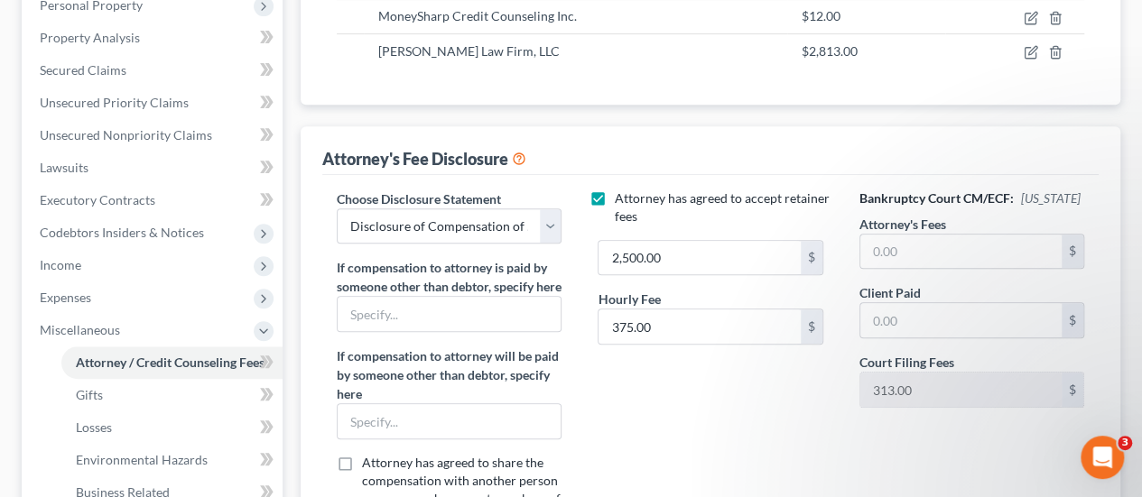
click at [614, 190] on label "Attorney has agreed to accept retainer fees" at bounding box center [723, 208] width 218 height 36
click at [621, 190] on input "Attorney has agreed to accept retainer fees" at bounding box center [627, 196] width 12 height 12
click at [614, 190] on label "Attorney has agreed to accept retainer fees" at bounding box center [723, 208] width 218 height 36
click at [621, 190] on input "Attorney has agreed to accept retainer fees" at bounding box center [627, 196] width 12 height 12
checkbox input "true"
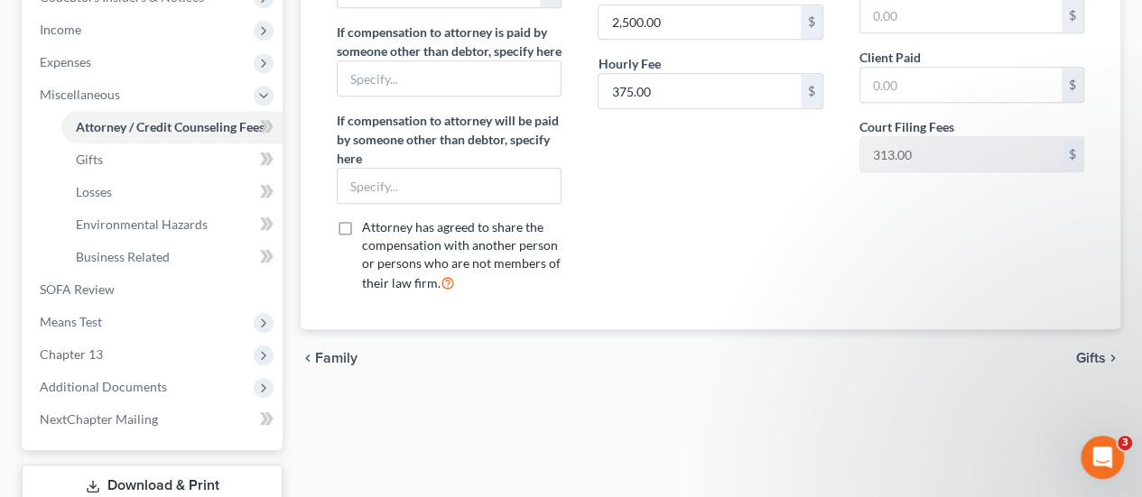
scroll to position [687, 0]
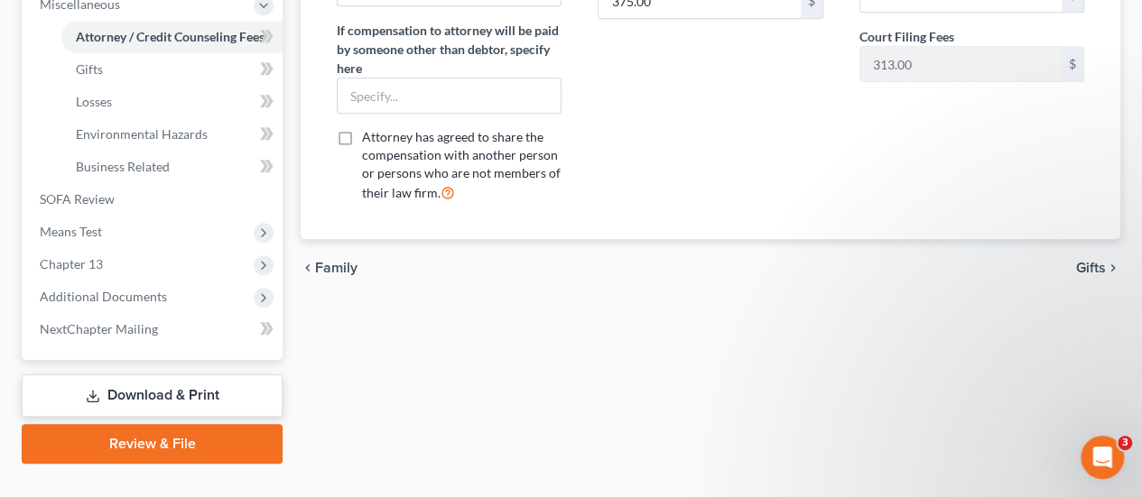
click at [1081, 261] on span "Gifts" at bounding box center [1091, 268] width 30 height 14
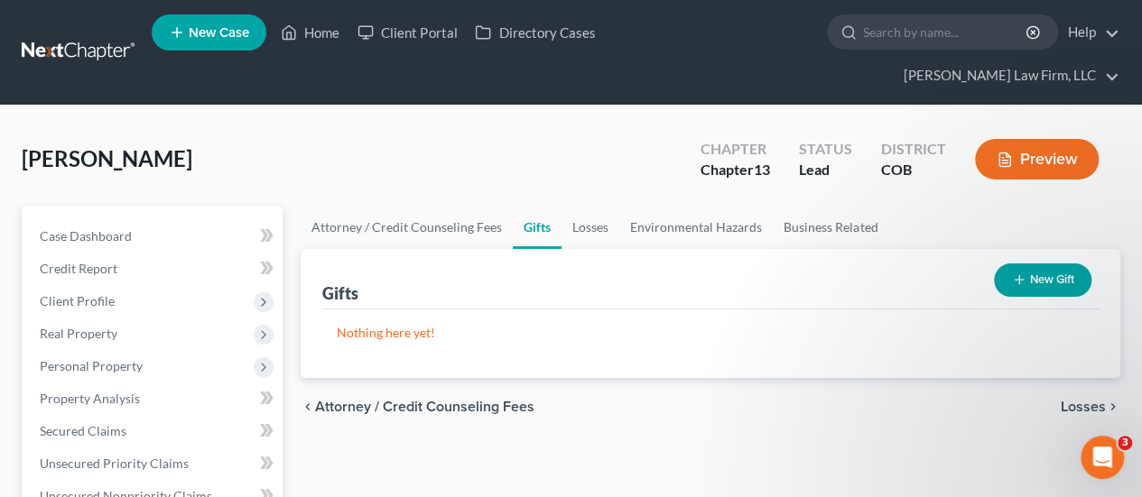
click at [1072, 400] on span "Losses" at bounding box center [1083, 407] width 45 height 14
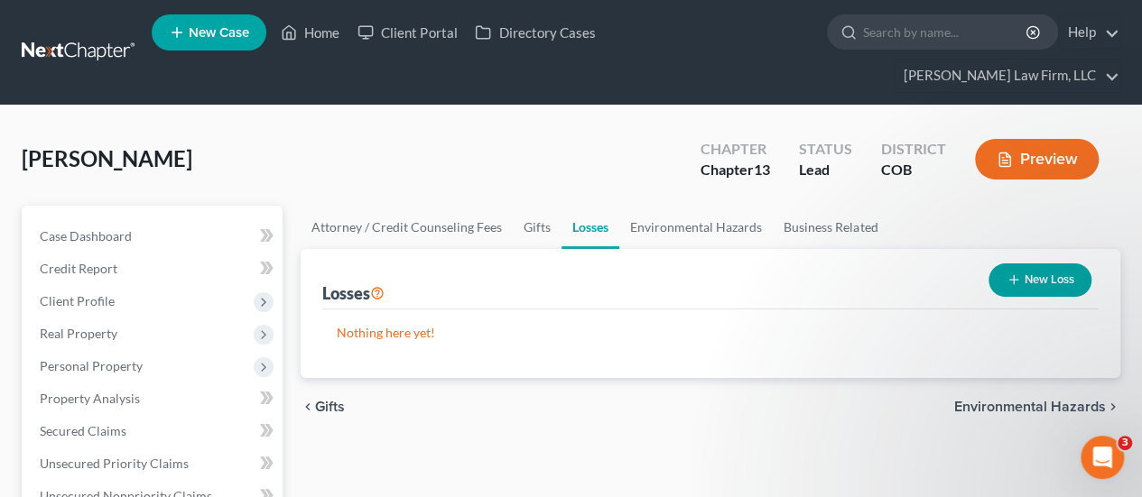
click at [975, 400] on span "Environmental Hazards" at bounding box center [1030, 407] width 152 height 14
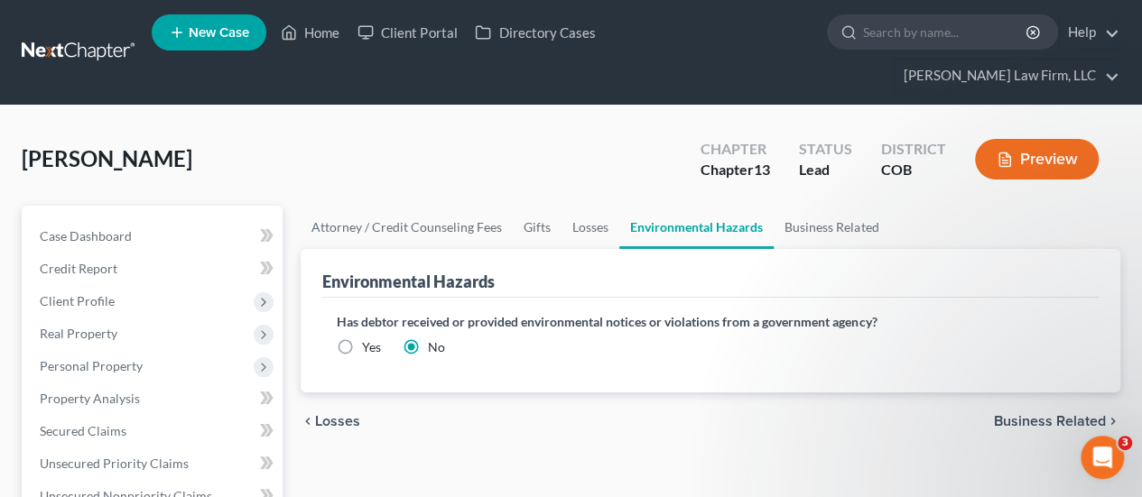
click at [1028, 414] on span "Business Related" at bounding box center [1050, 421] width 112 height 14
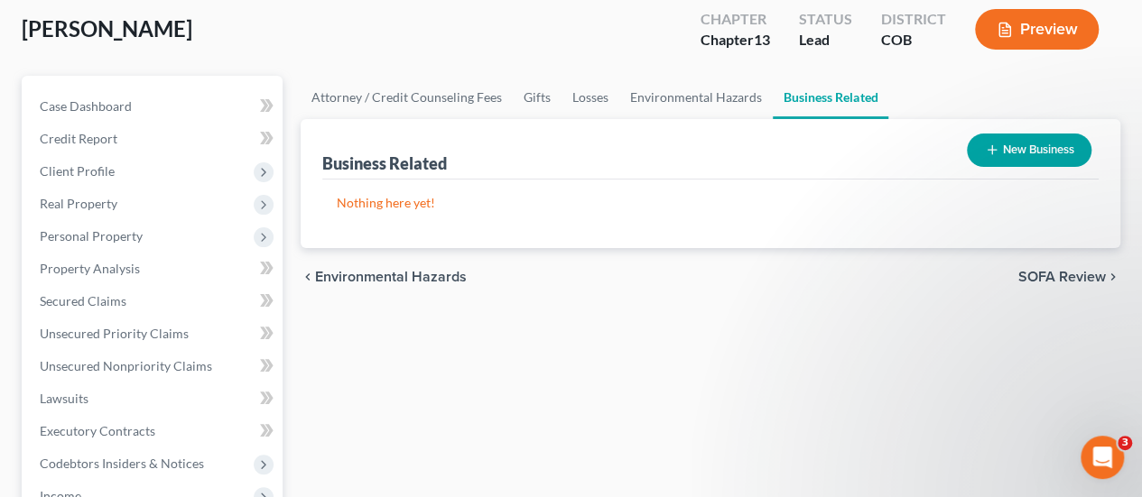
scroll to position [90, 0]
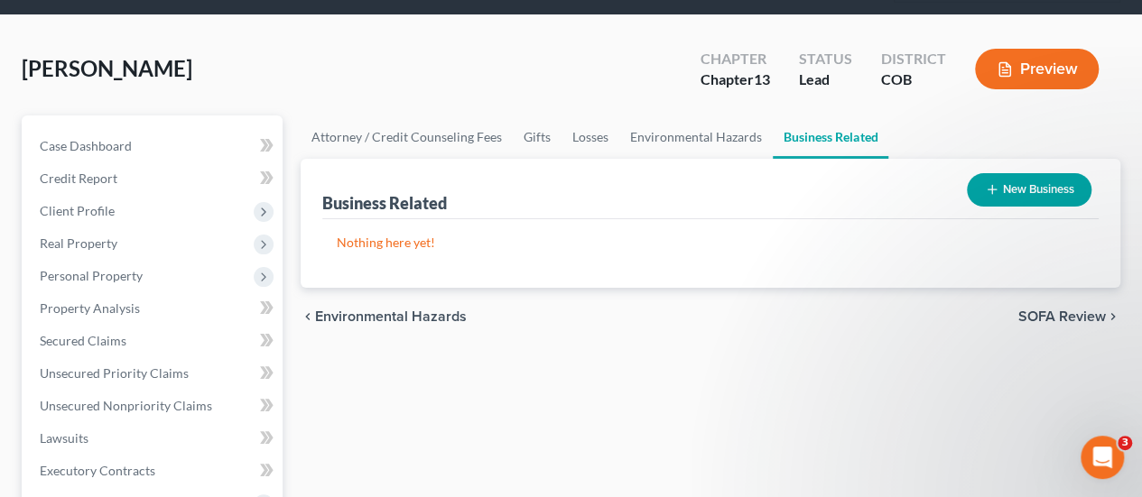
click at [1058, 310] on span "SOFA Review" at bounding box center [1062, 317] width 88 height 14
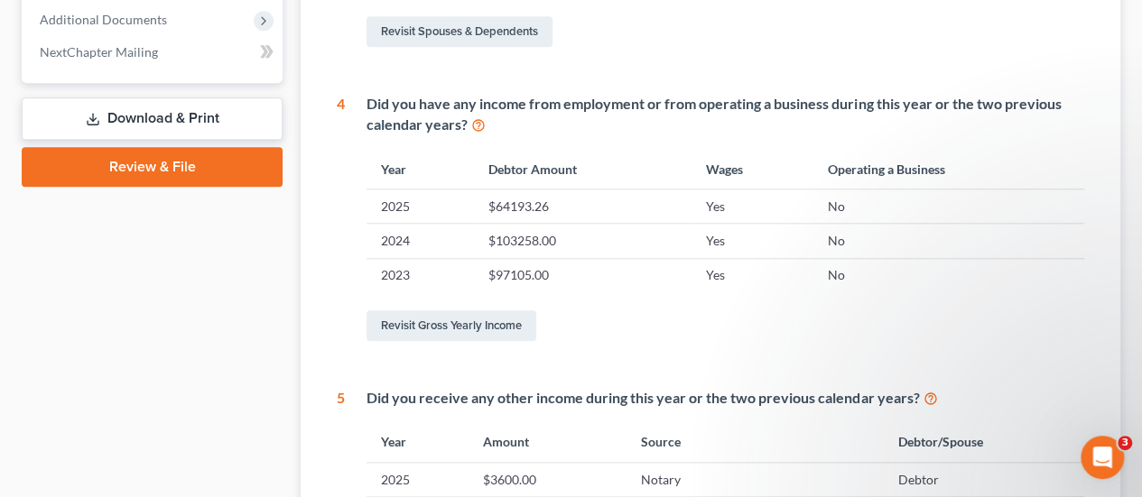
scroll to position [993, 0]
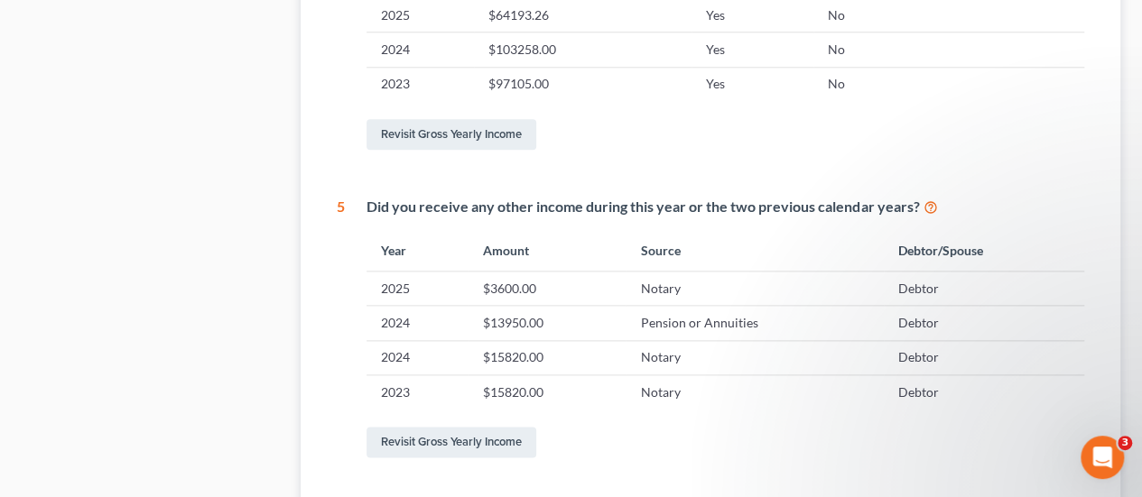
click at [506, 340] on td "$15820.00" at bounding box center [547, 357] width 157 height 34
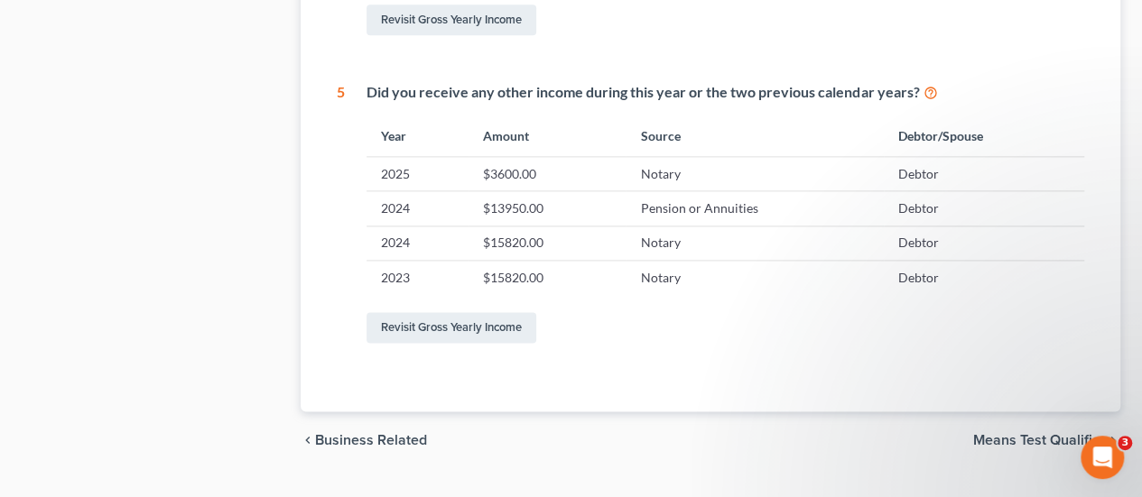
scroll to position [1112, 0]
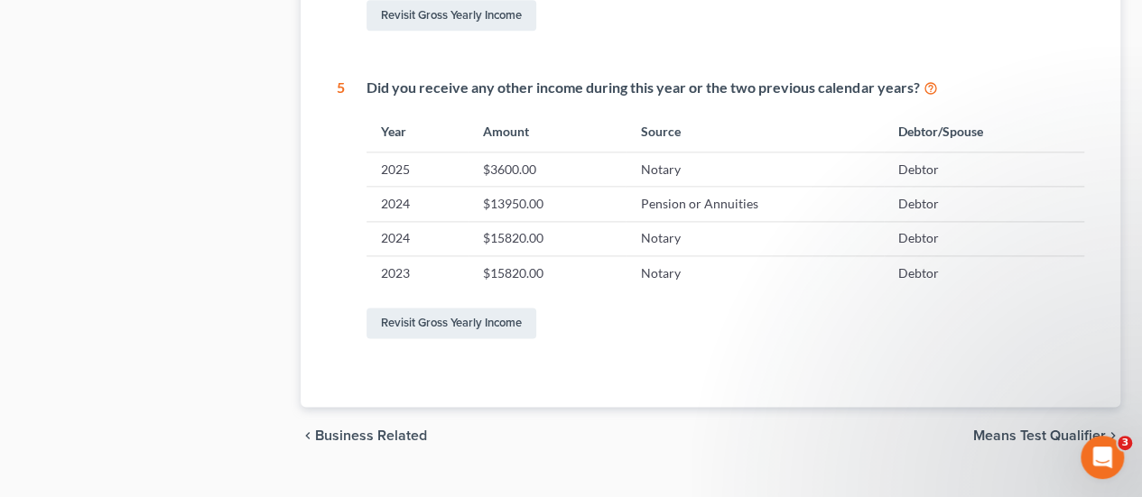
click at [1060, 429] on span "Means Test Qualifier" at bounding box center [1039, 436] width 133 height 14
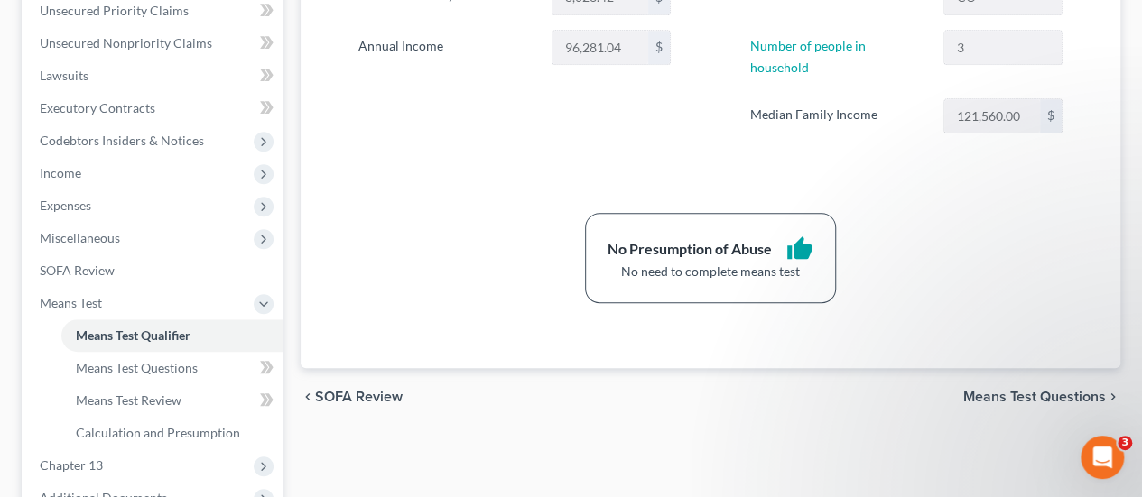
scroll to position [632, 0]
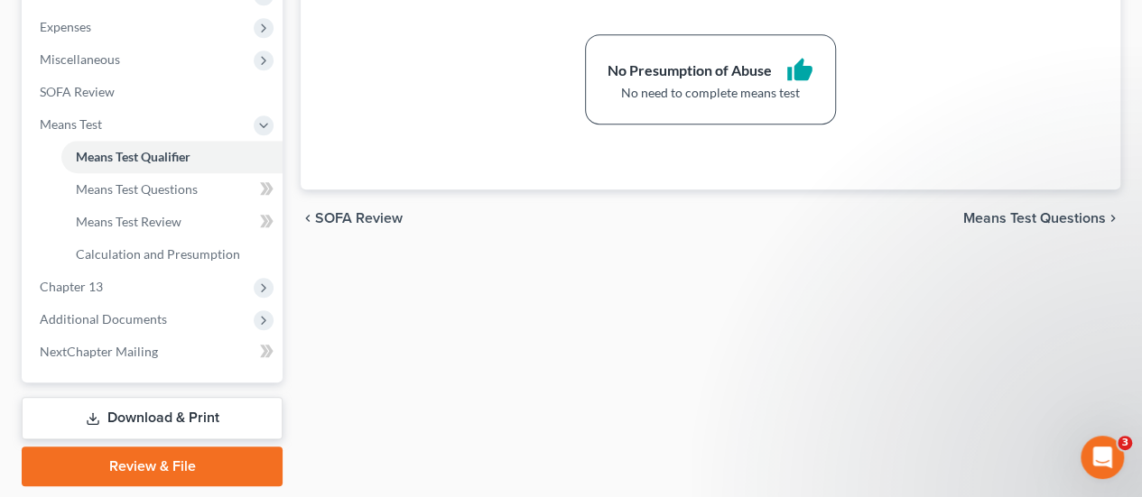
click at [977, 211] on span "Means Test Questions" at bounding box center [1034, 218] width 143 height 14
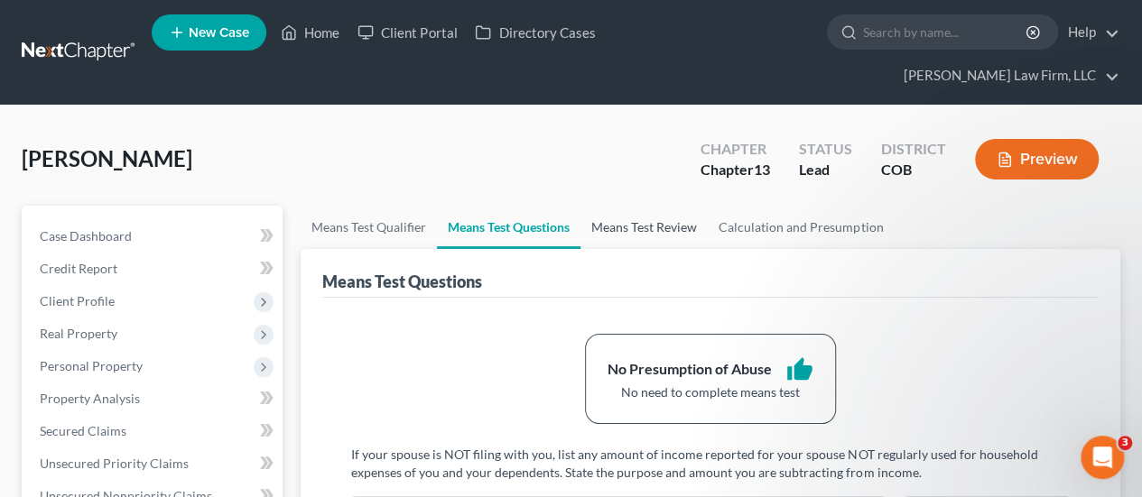
click at [686, 206] on link "Means Test Review" at bounding box center [644, 227] width 127 height 43
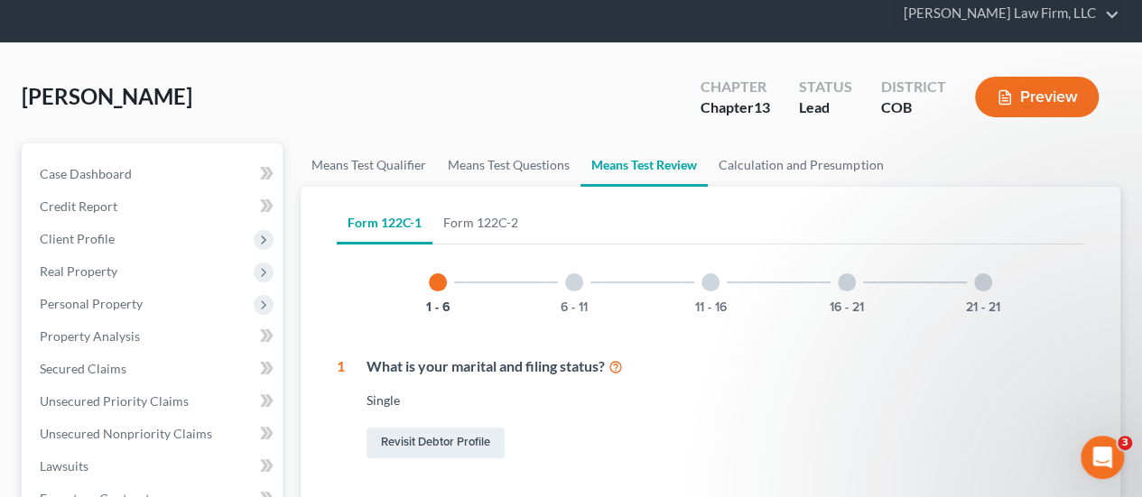
scroll to position [90, 0]
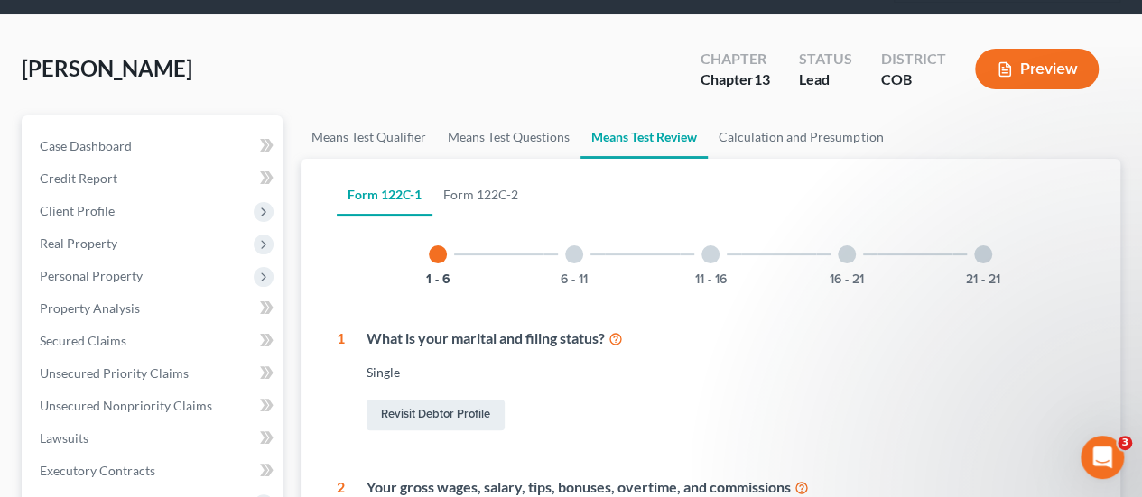
click at [576, 246] on div at bounding box center [574, 255] width 18 height 18
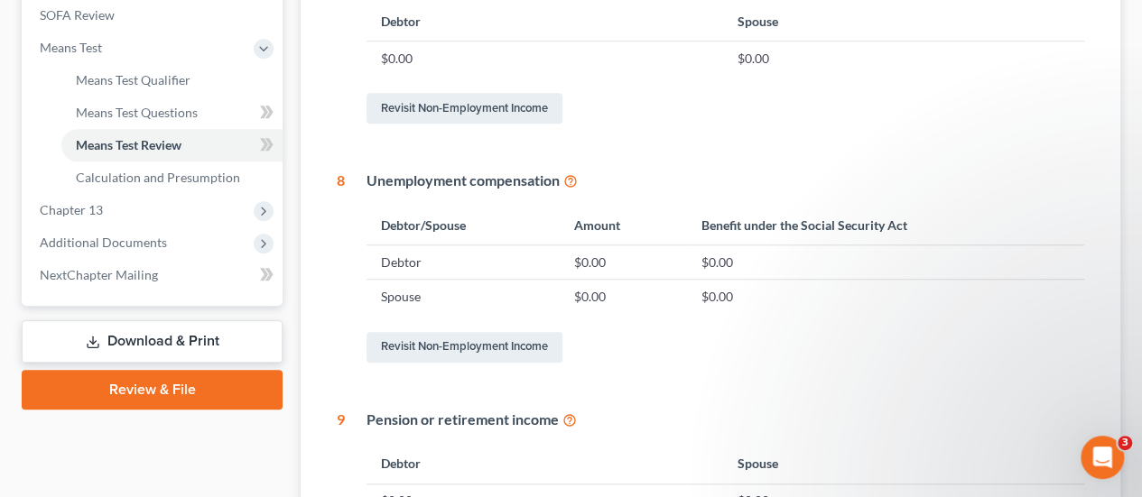
scroll to position [722, 0]
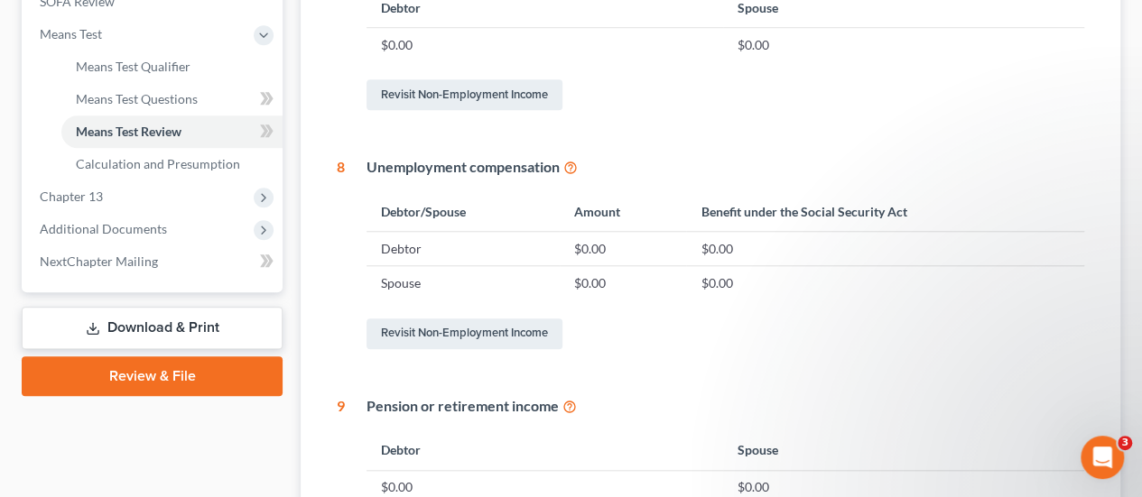
click at [637, 357] on div "check 1 - 6 6 - 11 11 - 16 16 - 21 21 - 21 6 Net income from rental and other r…" at bounding box center [711, 176] width 748 height 1169
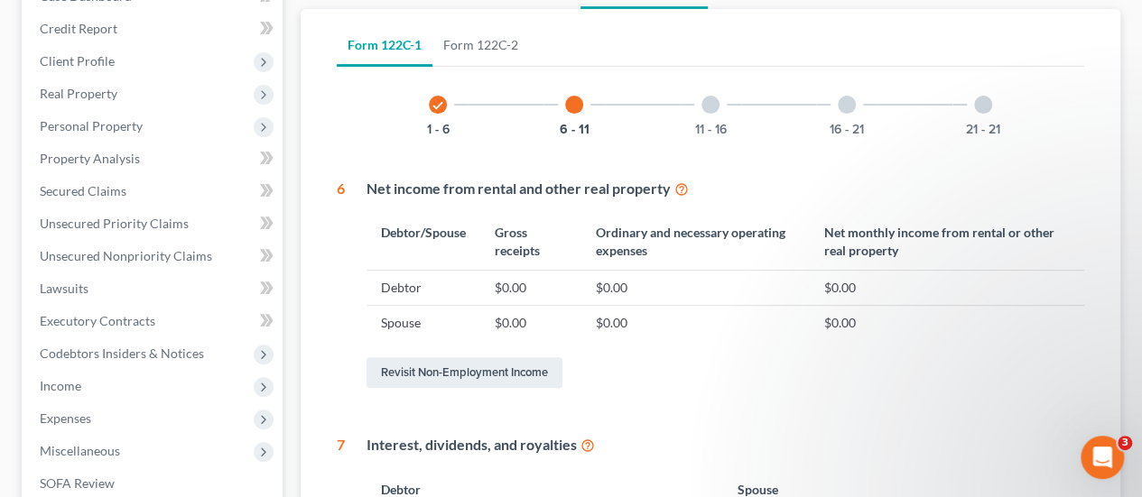
scroll to position [58, 0]
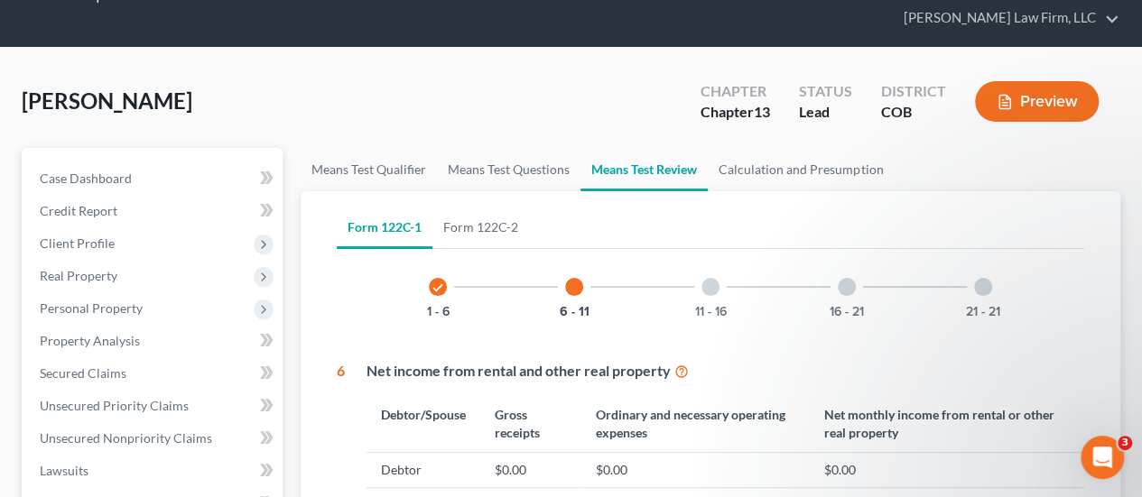
click at [713, 278] on div at bounding box center [711, 287] width 18 height 18
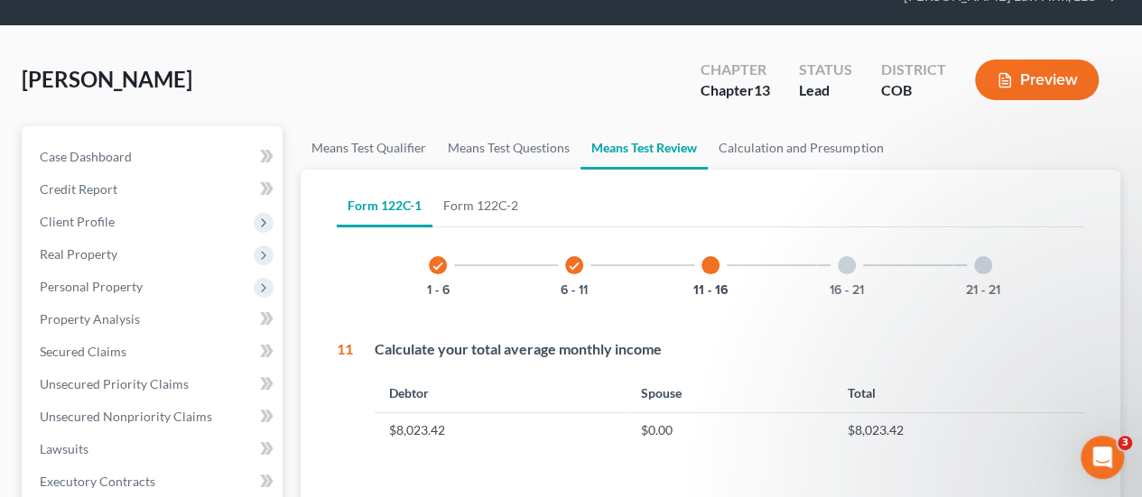
scroll to position [51, 0]
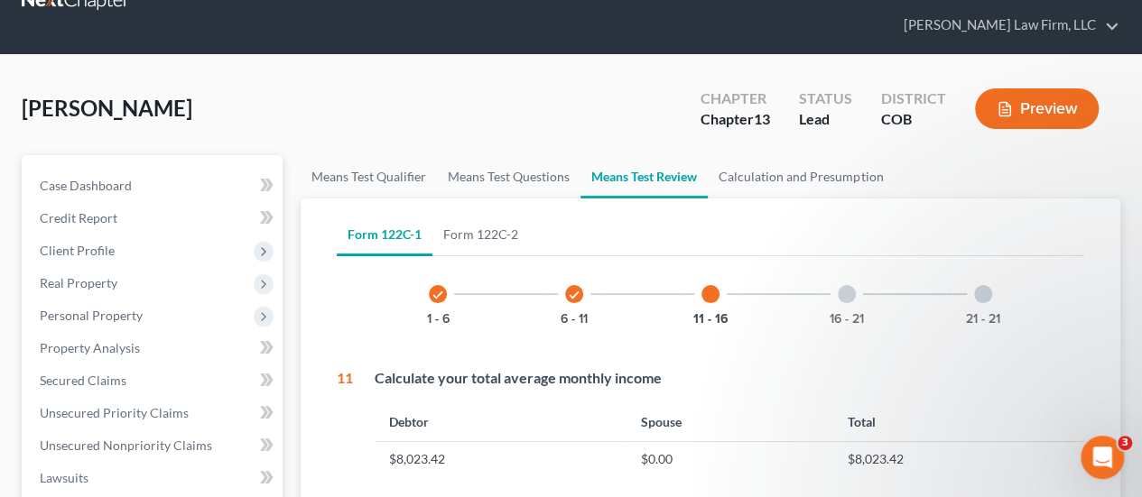
click at [847, 285] on div at bounding box center [847, 294] width 18 height 18
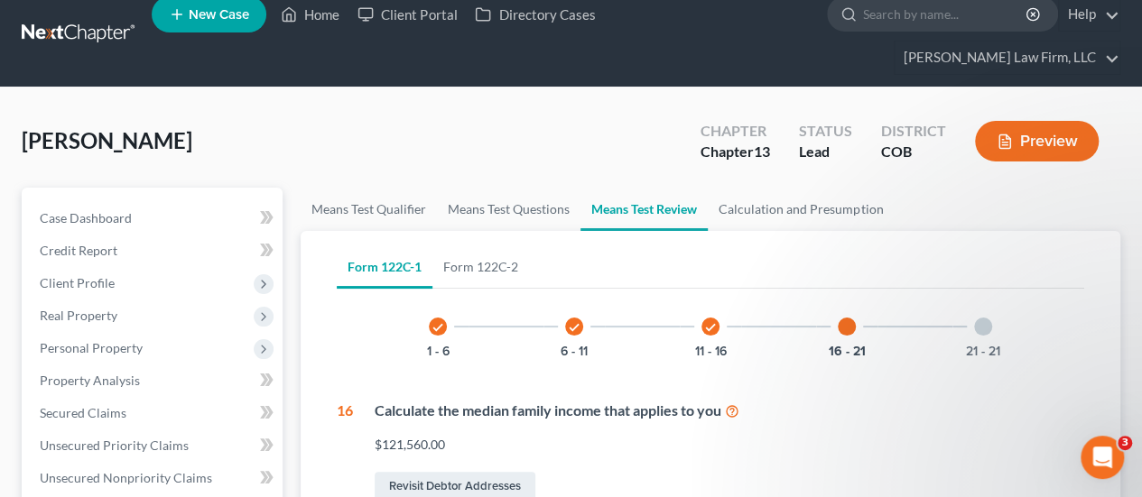
scroll to position [0, 0]
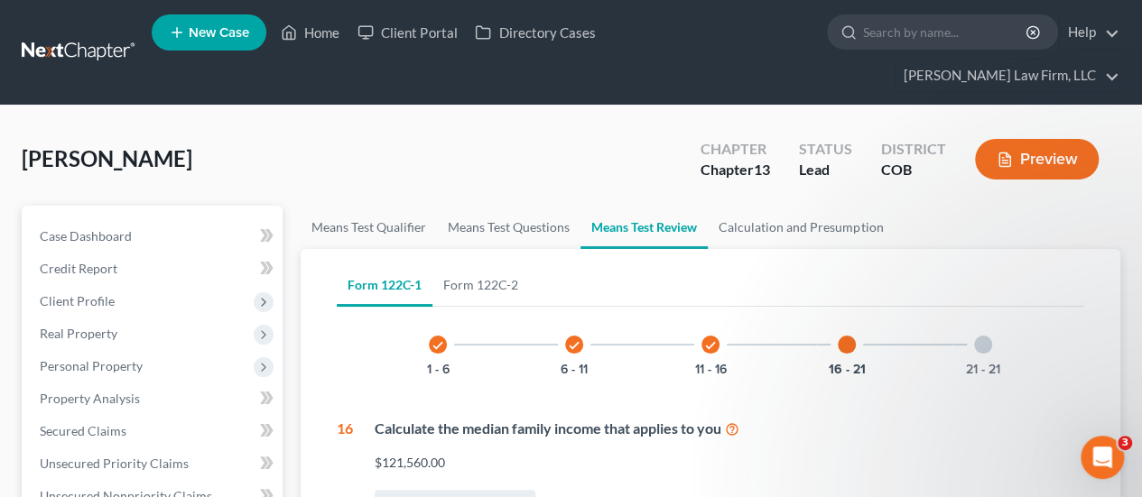
click at [982, 336] on div at bounding box center [983, 345] width 18 height 18
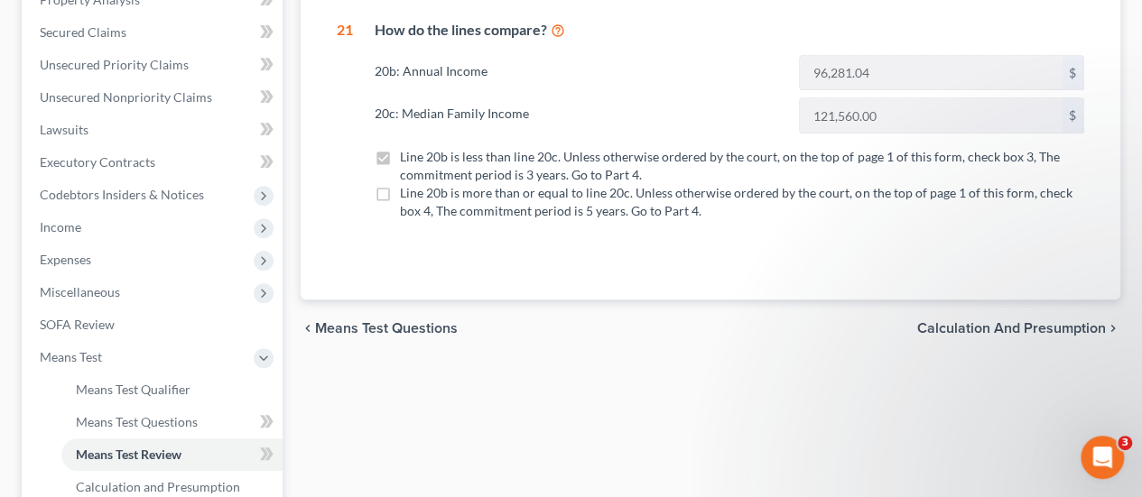
scroll to position [271, 0]
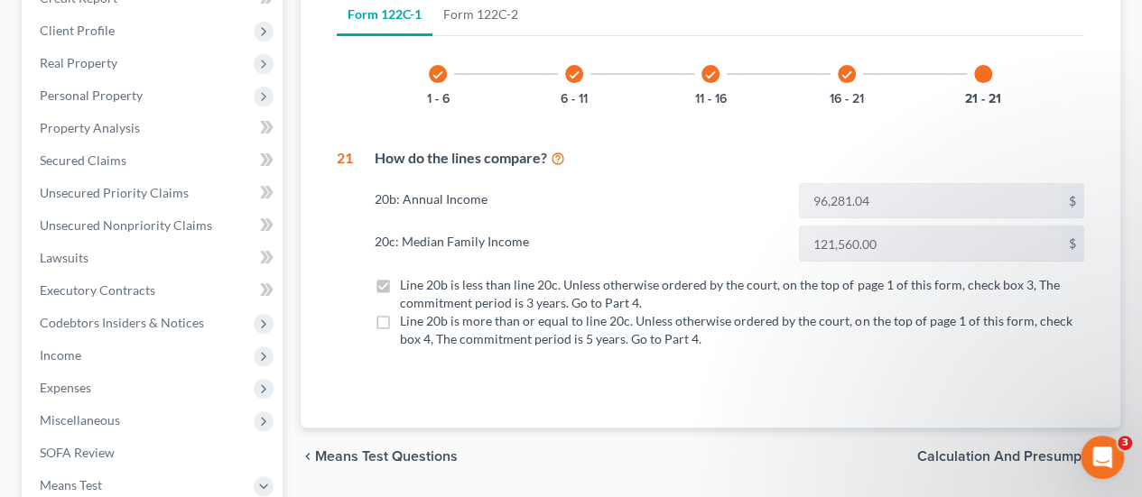
click at [957, 450] on span "Calculation and Presumption" at bounding box center [1011, 457] width 189 height 14
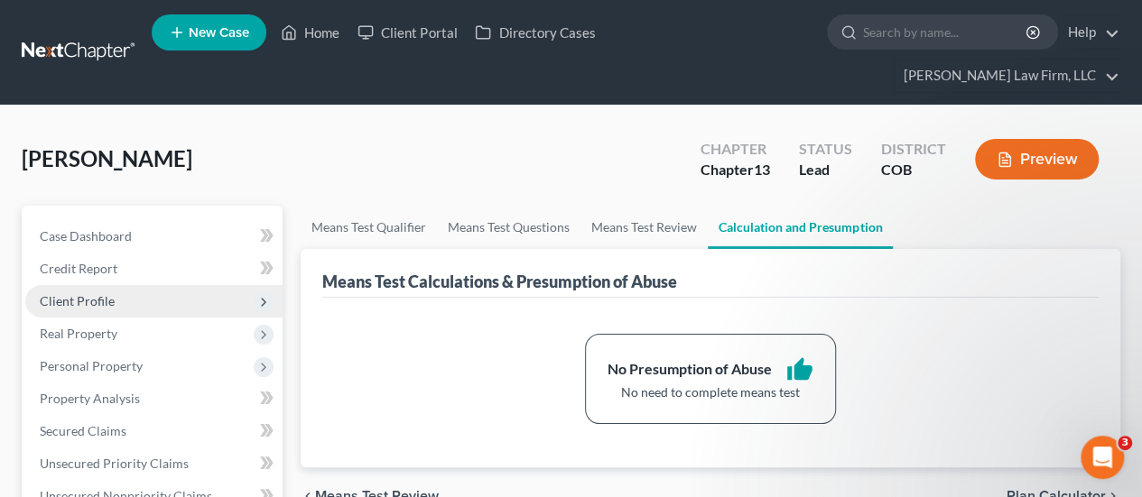
click at [106, 293] on span "Client Profile" at bounding box center [77, 300] width 75 height 15
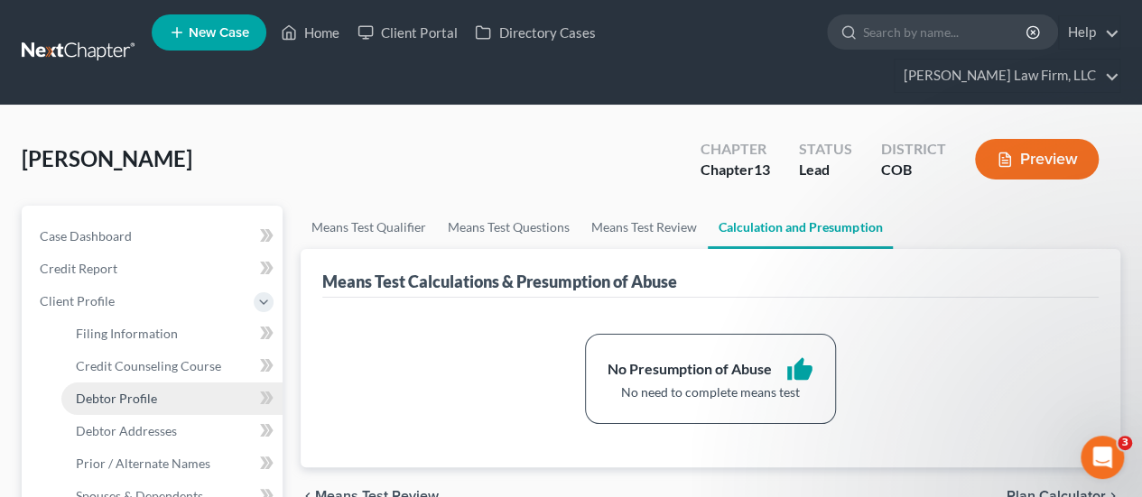
click at [173, 383] on link "Debtor Profile" at bounding box center [171, 399] width 221 height 33
select select "0"
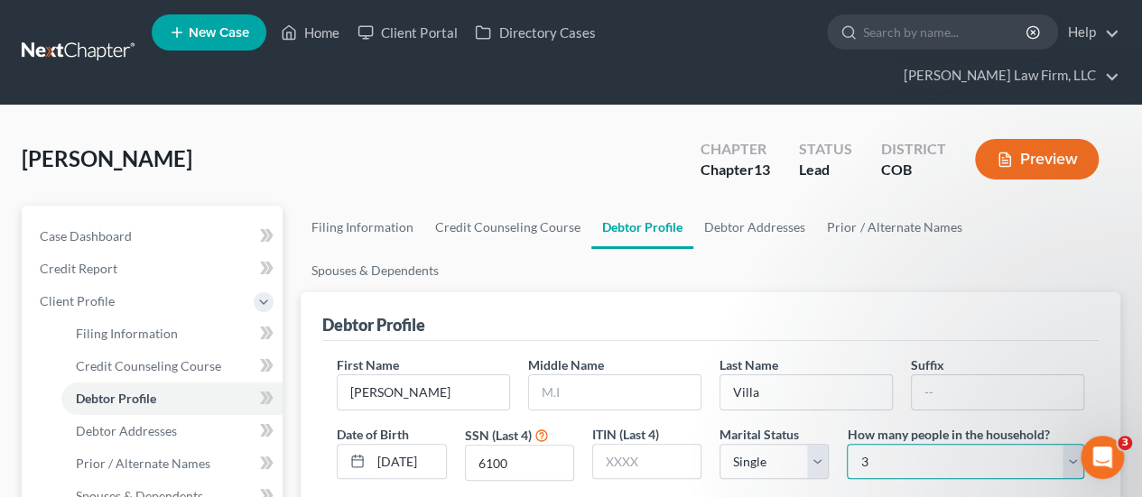
click at [857, 444] on select "Select 1 2 3 4 5 6 7 8 9 10 11 12 13 14 15 16 17 18 19 20" at bounding box center [965, 462] width 237 height 36
click at [861, 444] on select "Select 1 2 3 4 5 6 7 8 9 10 11 12 13 14 15 16 17 18 19 20" at bounding box center [965, 462] width 237 height 36
drag, startPoint x: 861, startPoint y: 384, endPoint x: 882, endPoint y: 374, distance: 23.0
click at [878, 444] on select "Select 1 2 3 4 5 6 7 8 9 10 11 12 13 14 15 16 17 18 19 20" at bounding box center [965, 462] width 237 height 36
select select "1"
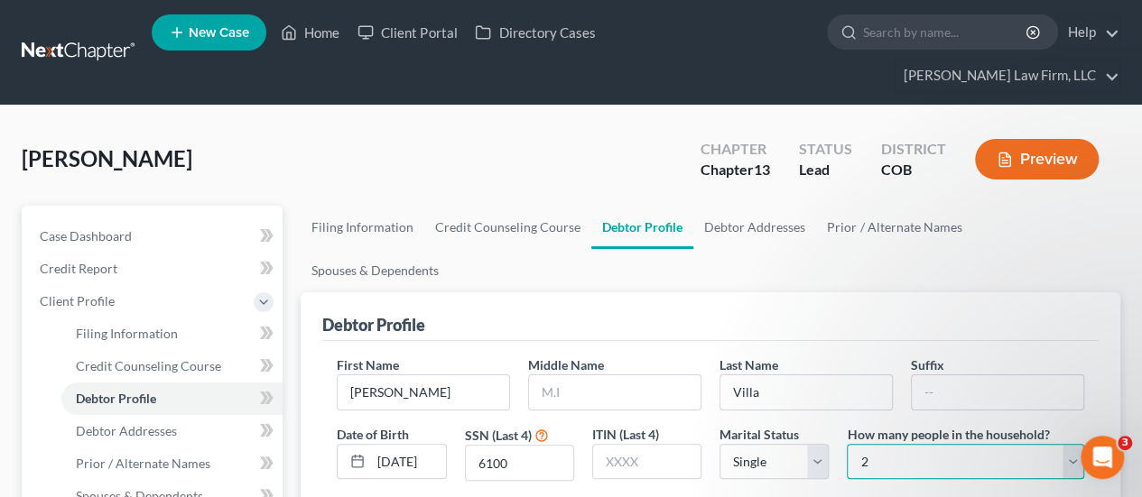
click at [847, 444] on select "Select 1 2 3 4 5 6 7 8 9 10 11 12 13 14 15 16 17 18 19 20" at bounding box center [965, 462] width 237 height 36
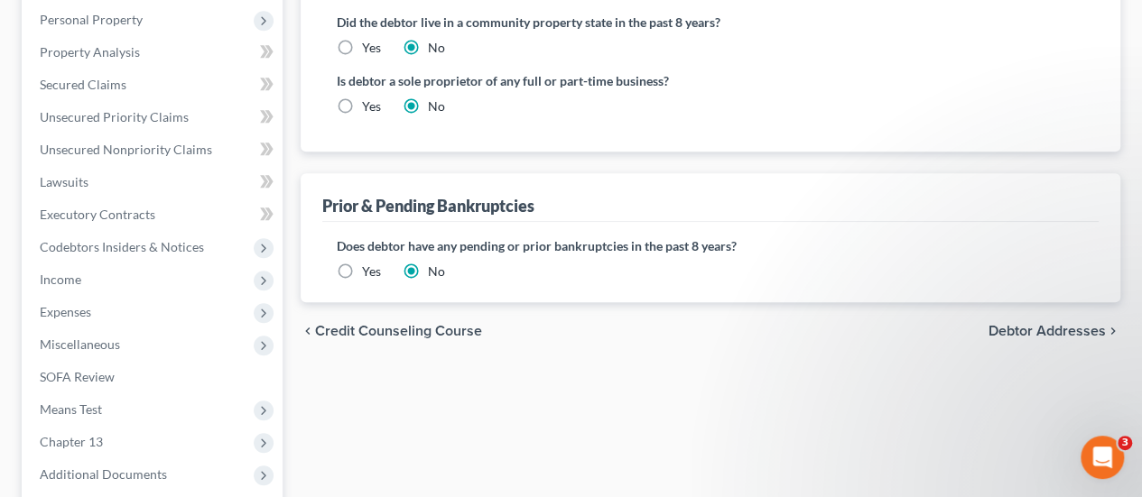
scroll to position [632, 0]
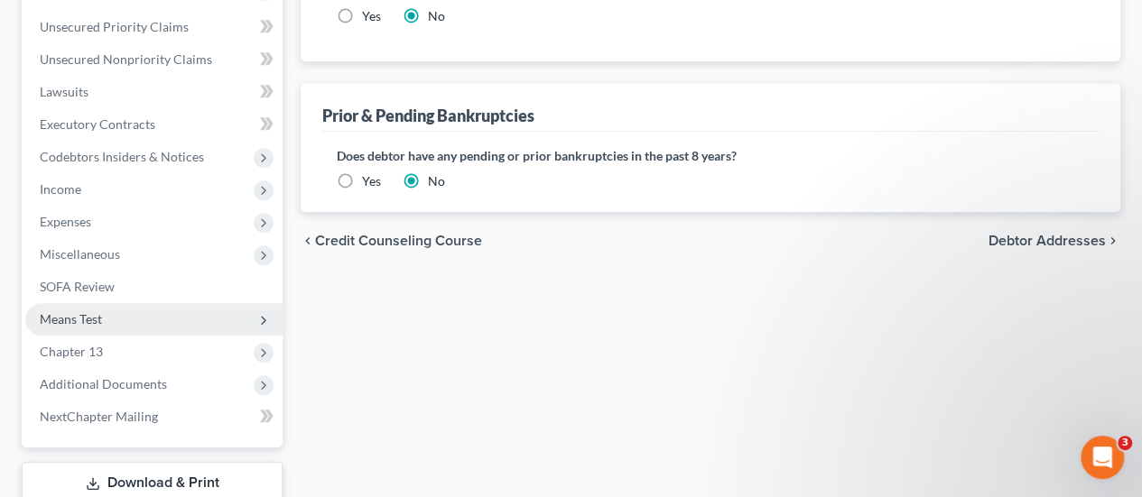
click at [122, 303] on span "Means Test" at bounding box center [153, 319] width 257 height 33
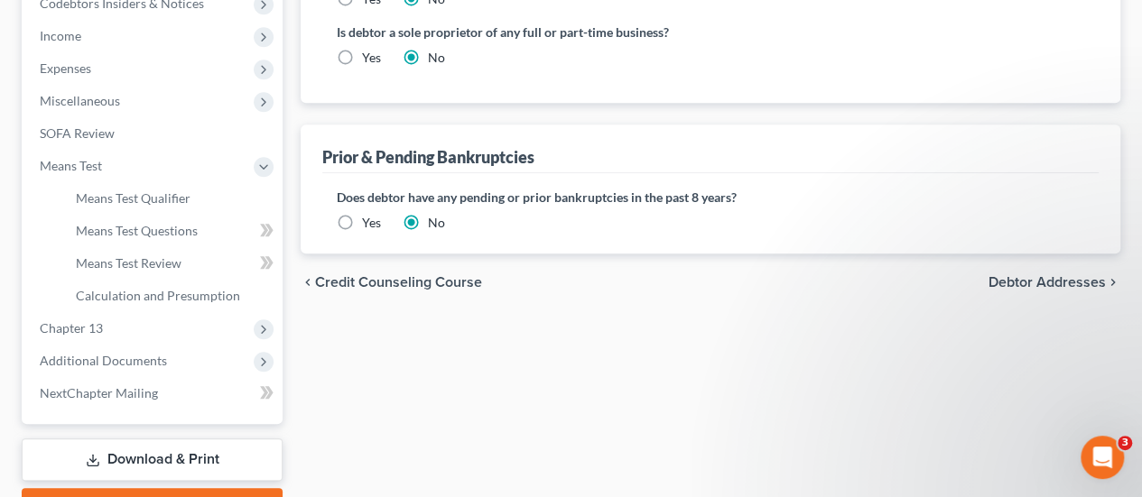
scroll to position [655, 0]
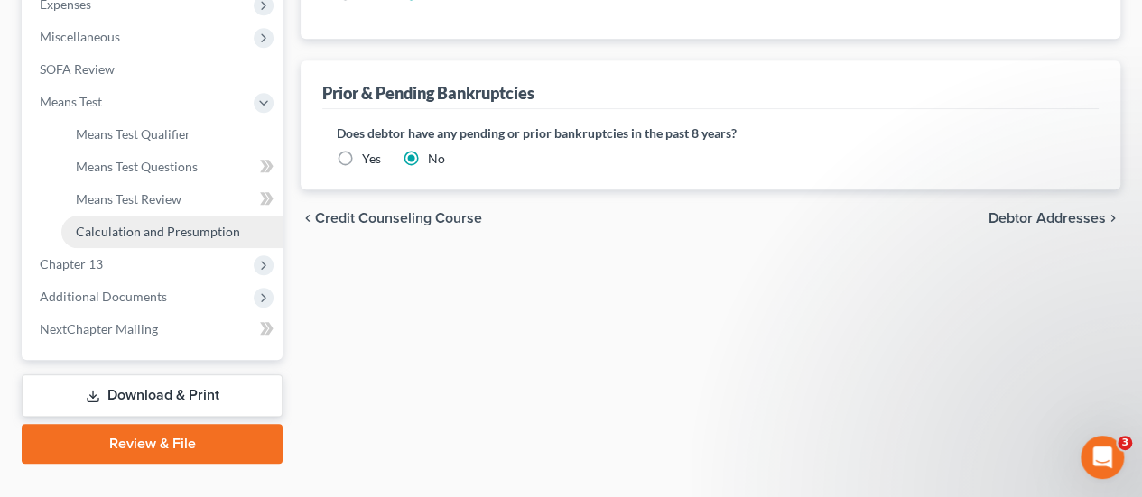
click at [153, 224] on span "Calculation and Presumption" at bounding box center [158, 231] width 164 height 15
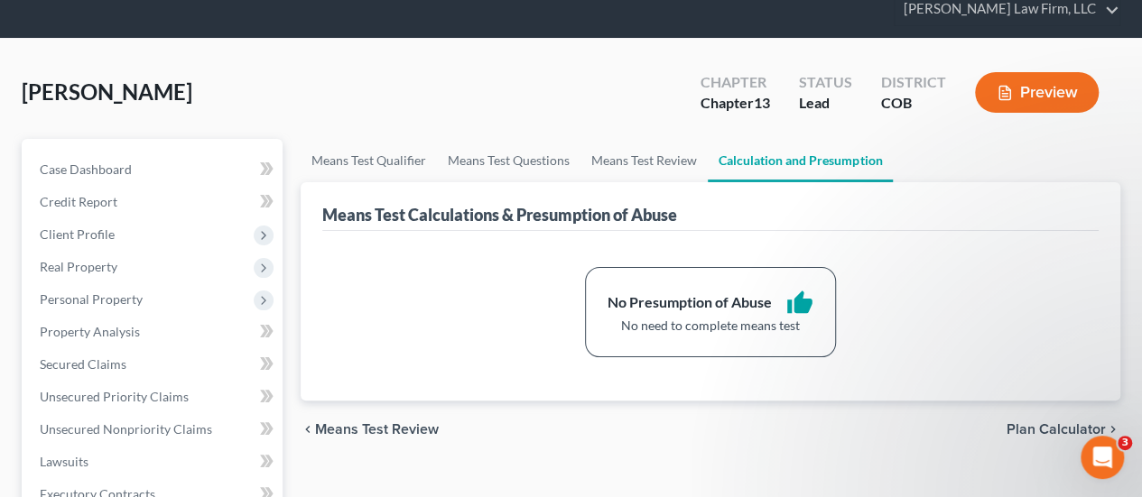
scroll to position [271, 0]
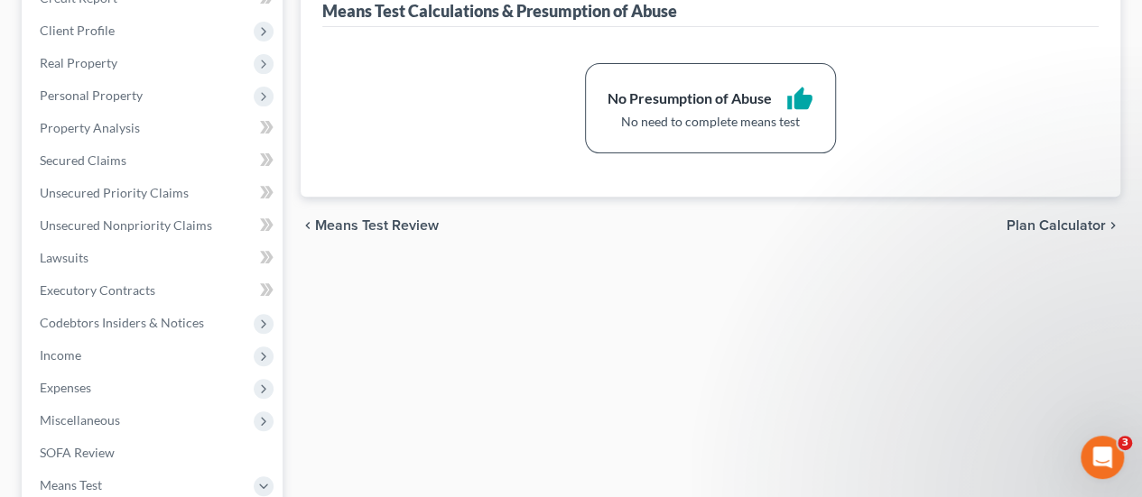
click at [410, 218] on span "Means Test Review" at bounding box center [377, 225] width 124 height 14
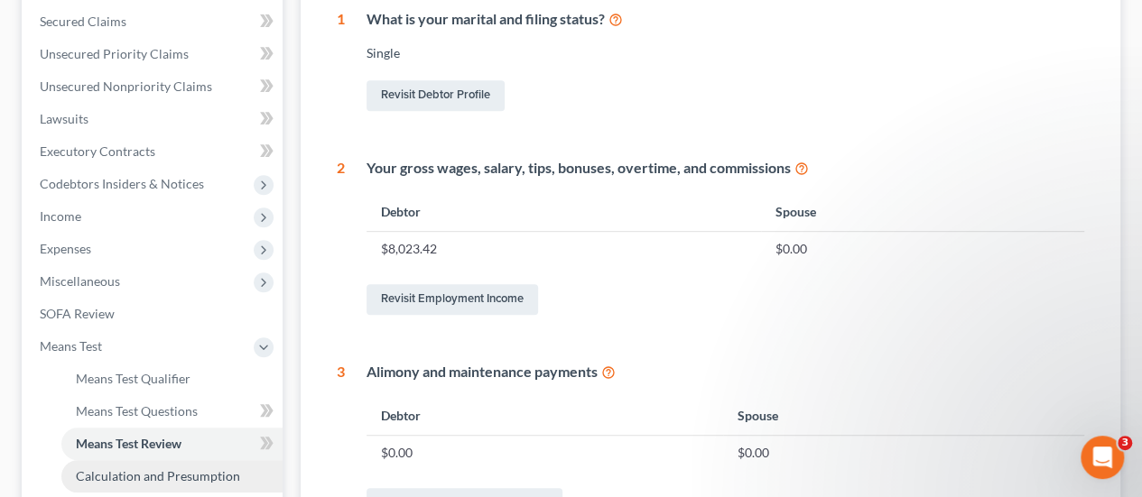
scroll to position [451, 0]
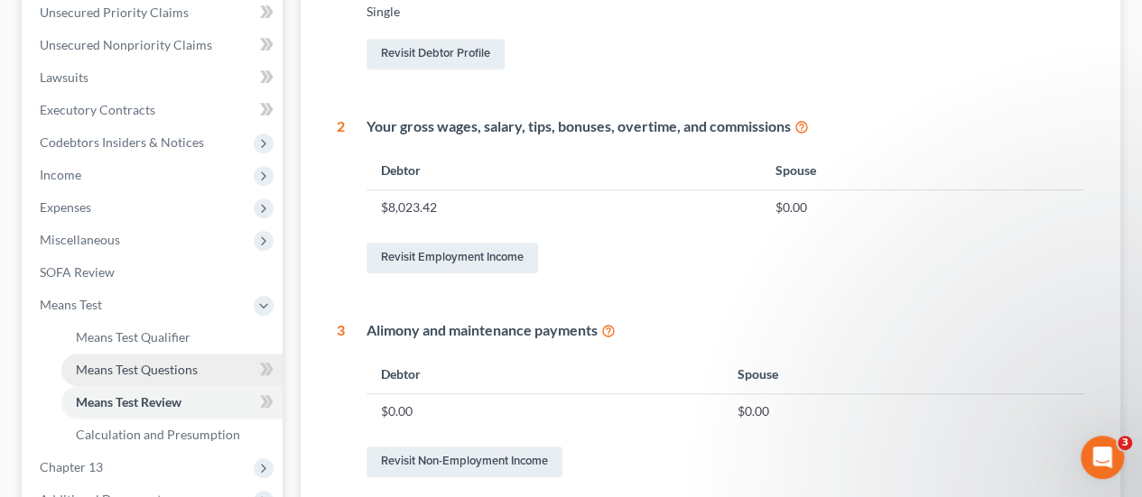
click at [152, 362] on span "Means Test Questions" at bounding box center [137, 369] width 122 height 15
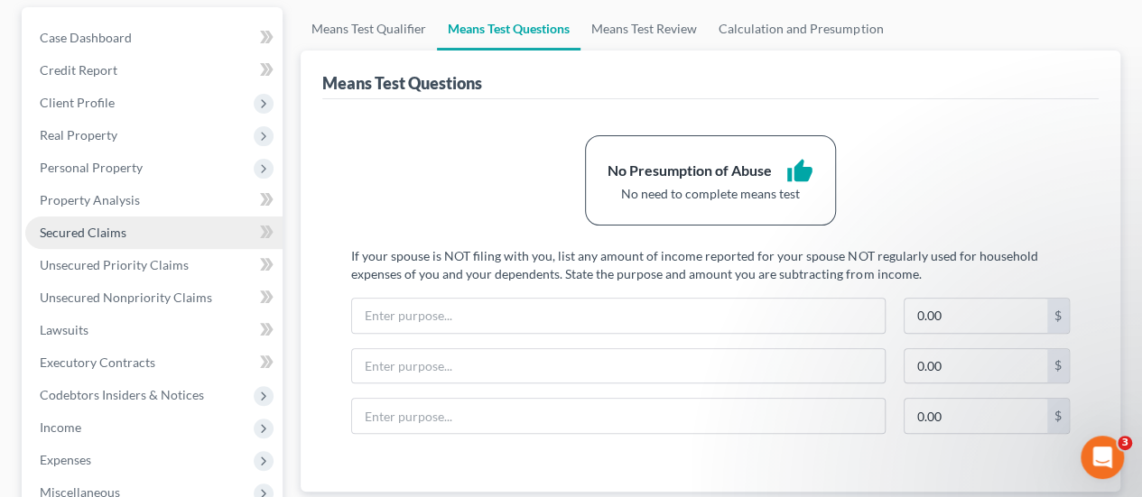
scroll to position [361, 0]
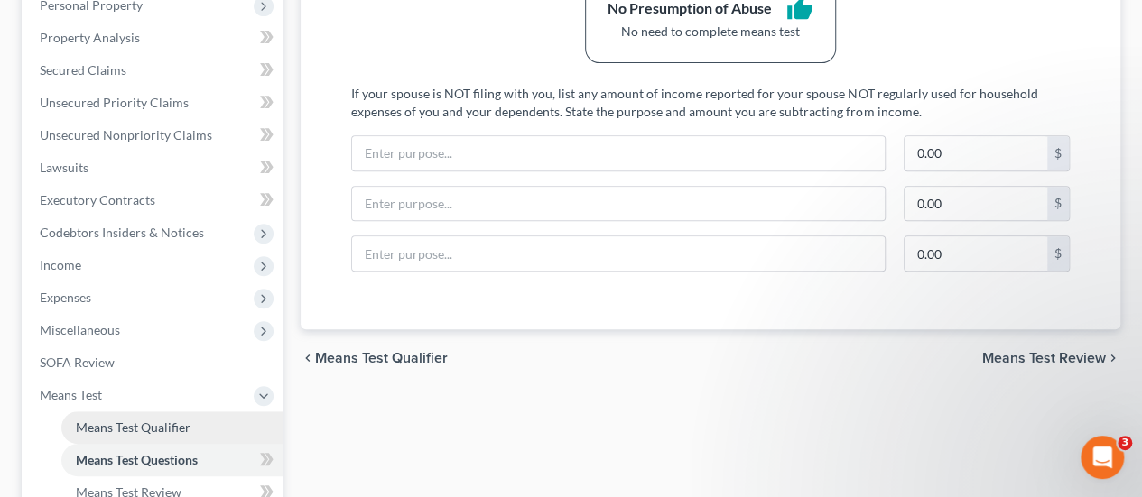
click at [159, 420] on span "Means Test Qualifier" at bounding box center [133, 427] width 115 height 15
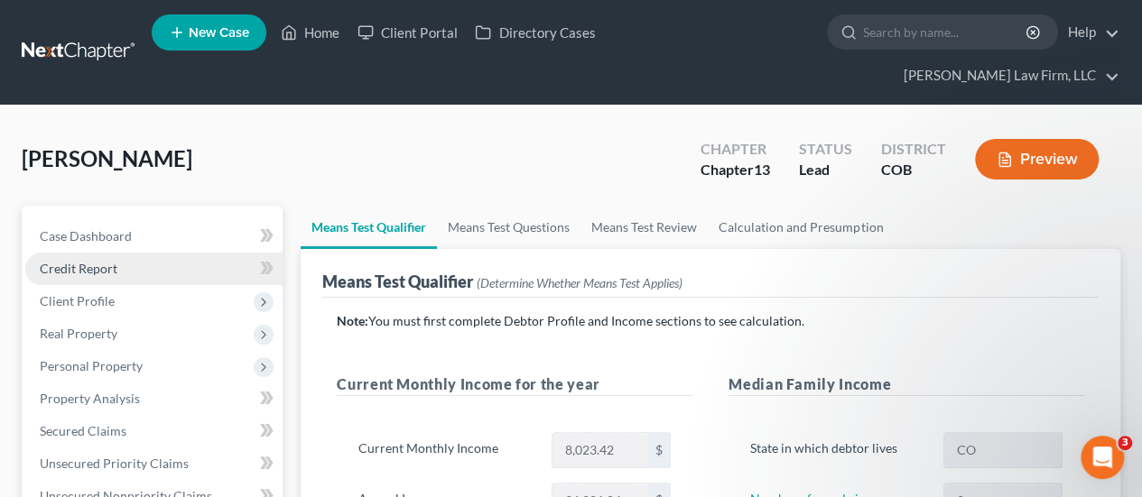
click at [135, 253] on link "Credit Report" at bounding box center [153, 269] width 257 height 33
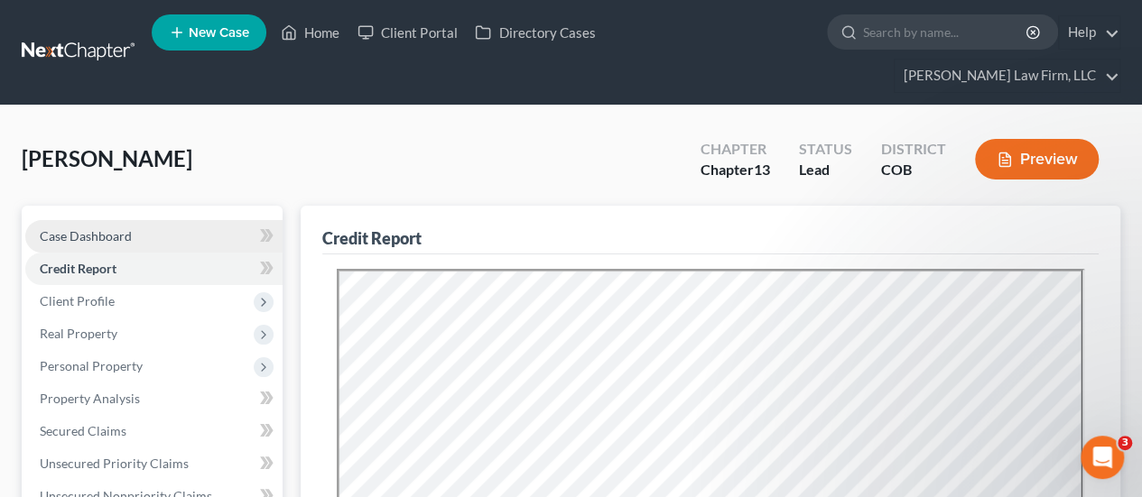
click at [138, 220] on link "Case Dashboard" at bounding box center [153, 236] width 257 height 33
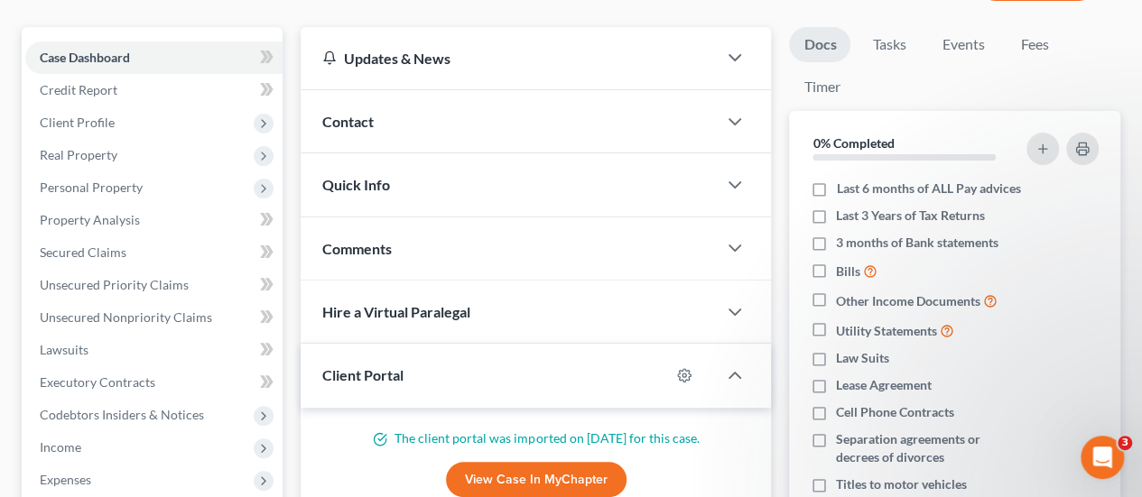
scroll to position [181, 0]
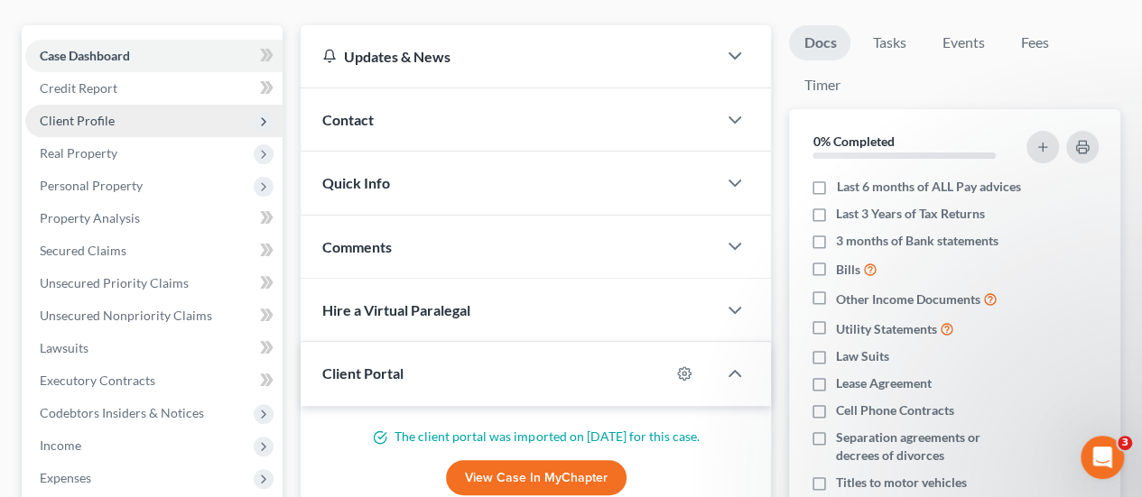
drag, startPoint x: 90, startPoint y: 84, endPoint x: 586, endPoint y: 134, distance: 498.2
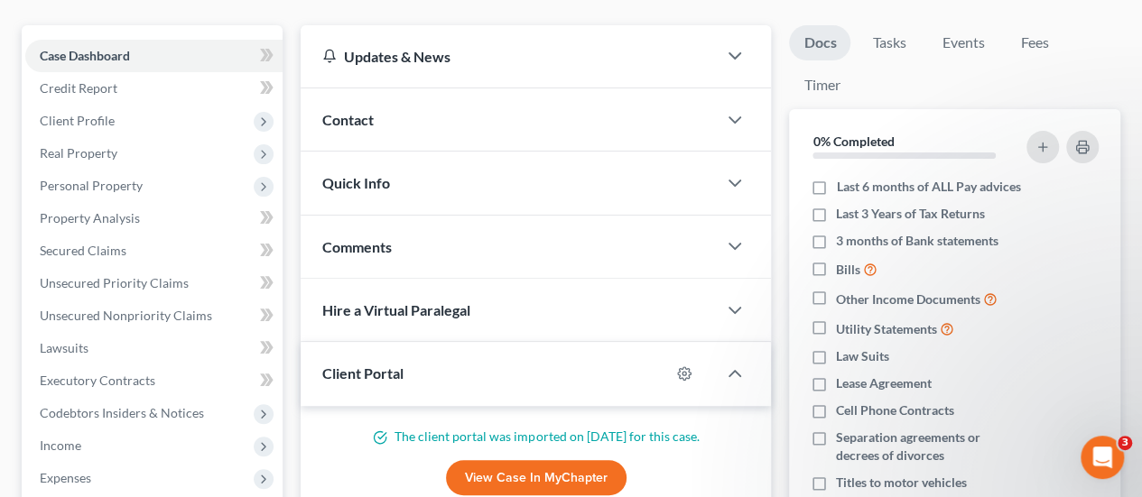
click at [90, 113] on span "Client Profile" at bounding box center [77, 120] width 75 height 15
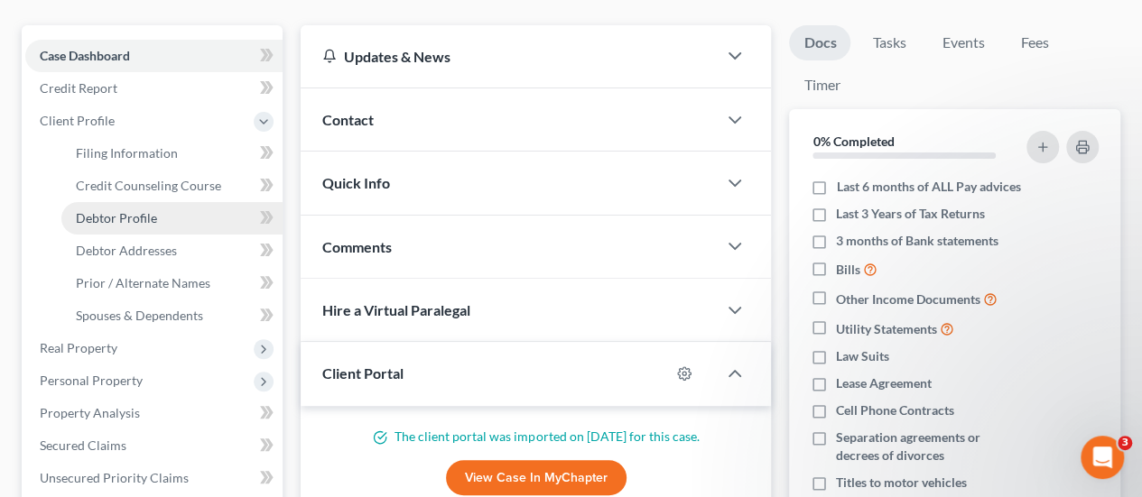
click at [153, 210] on span "Debtor Profile" at bounding box center [116, 217] width 81 height 15
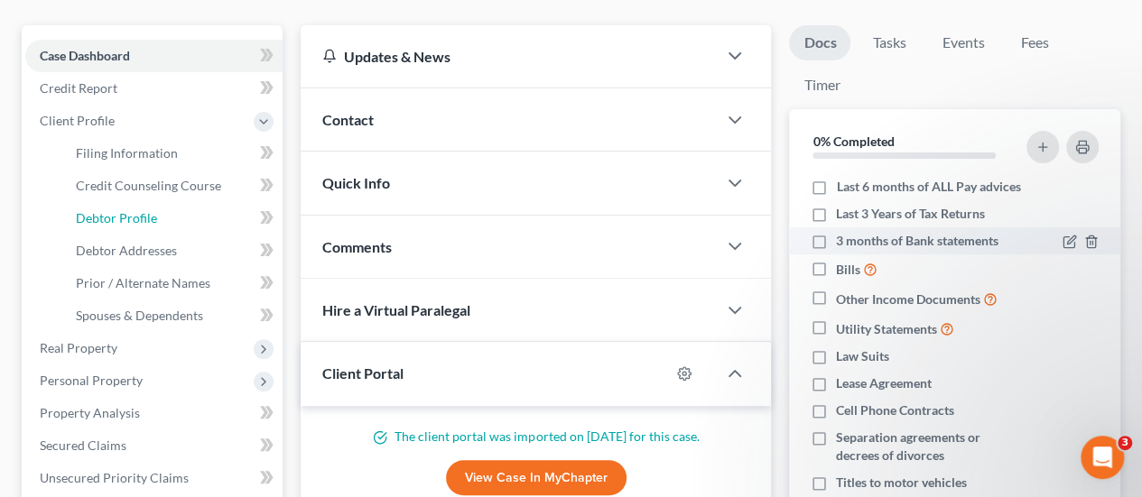
select select "0"
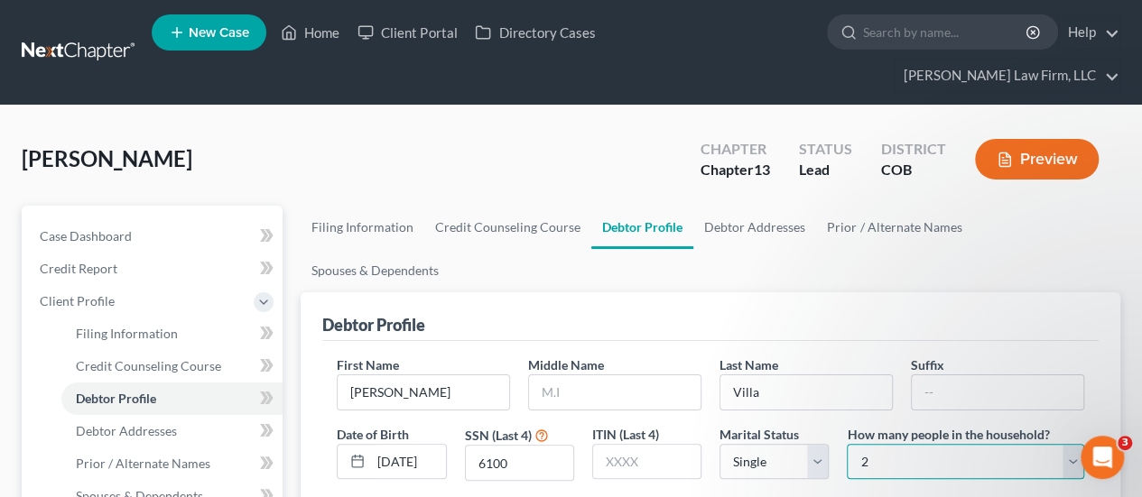
click at [867, 444] on select "Select 1 2 3 4 5 6 7 8 9 10 11 12 13 14 15 16 17 18 19 20" at bounding box center [965, 462] width 237 height 36
select select "2"
click at [847, 444] on select "Select 1 2 3 4 5 6 7 8 9 10 11 12 13 14 15 16 17 18 19 20" at bounding box center [965, 462] width 237 height 36
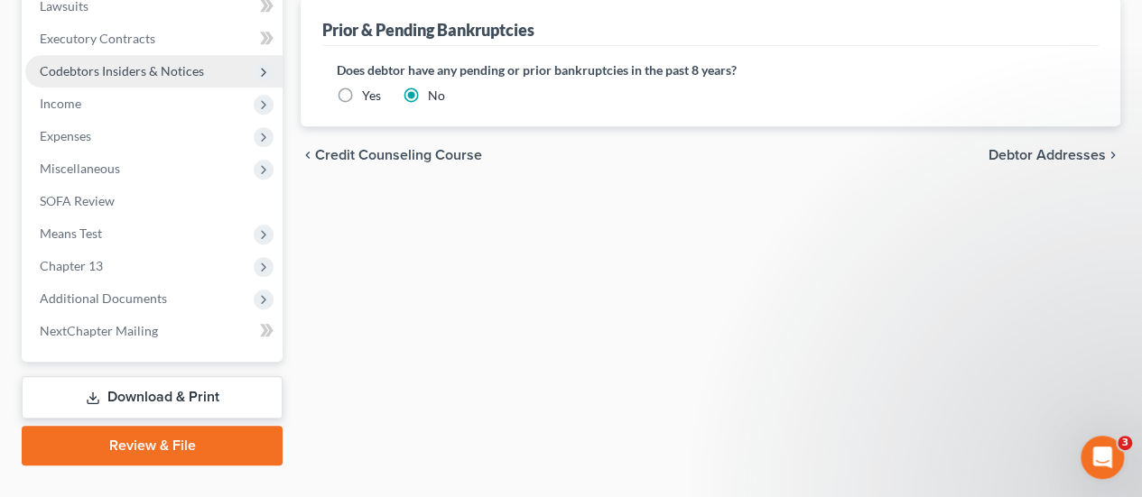
scroll to position [720, 0]
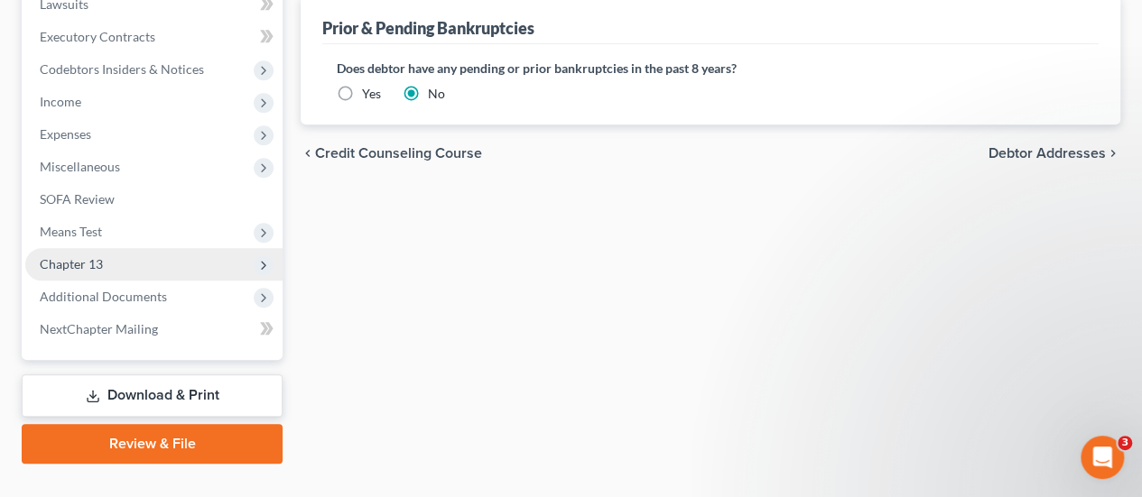
click at [143, 248] on span "Chapter 13" at bounding box center [153, 264] width 257 height 33
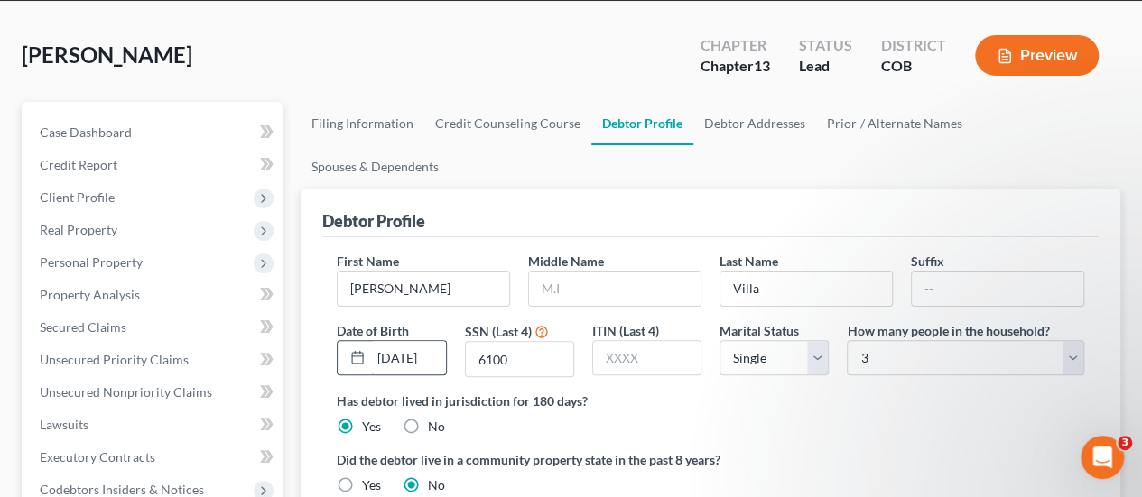
scroll to position [0, 0]
